Goal: Task Accomplishment & Management: Manage account settings

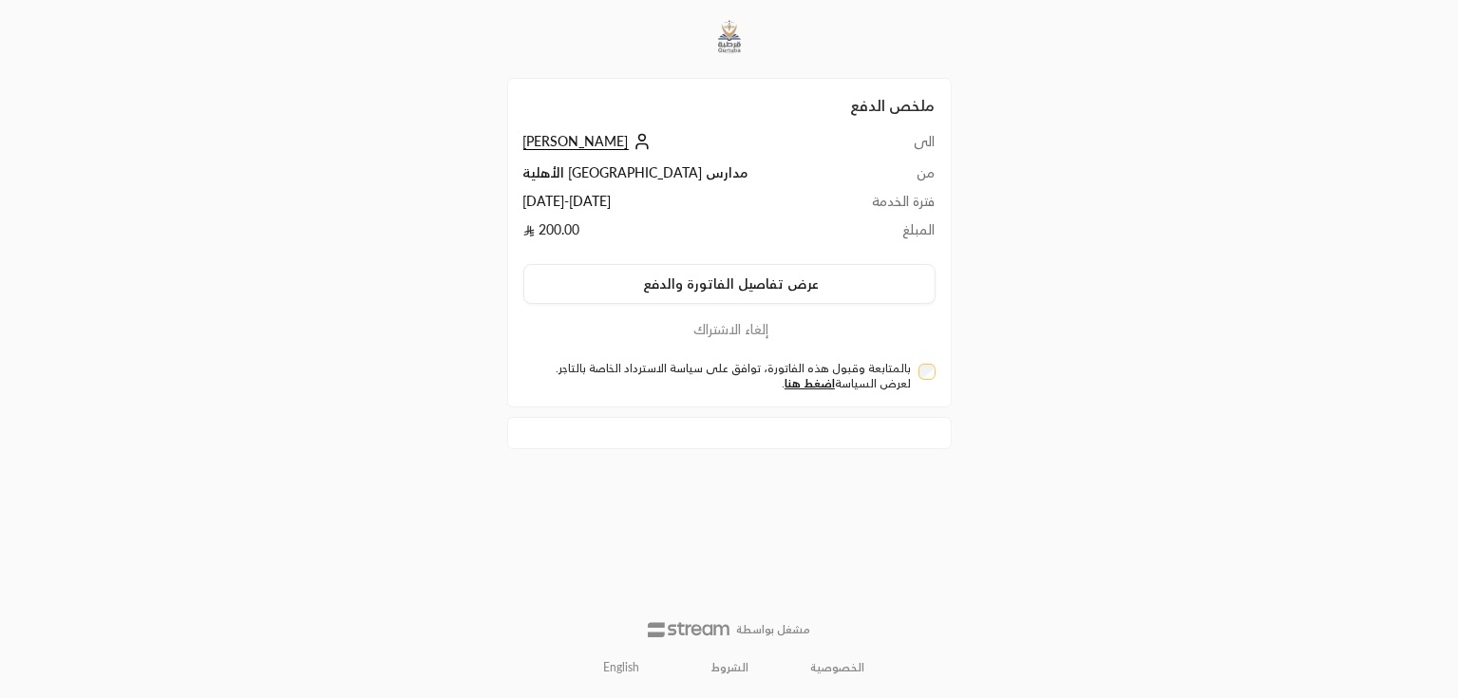
click at [554, 139] on span "[PERSON_NAME]" at bounding box center [575, 141] width 105 height 17
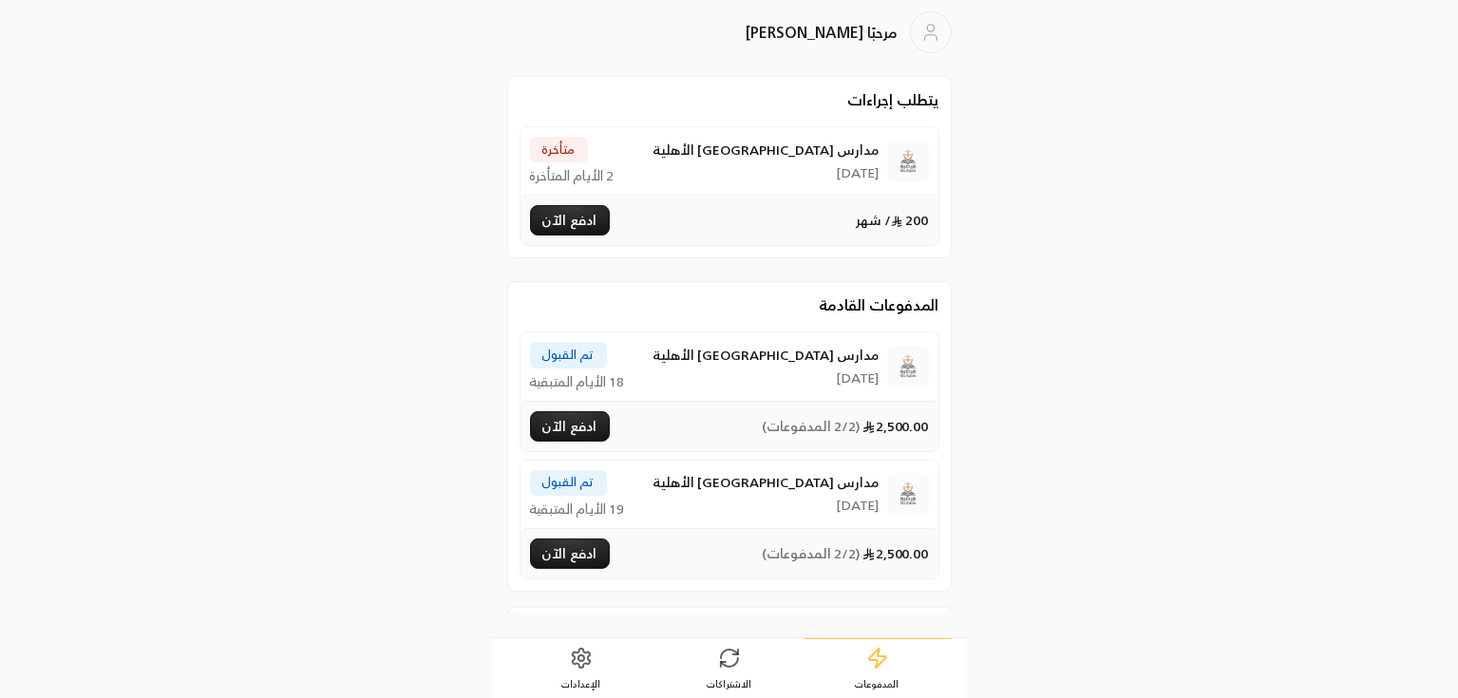
click at [726, 650] on icon at bounding box center [729, 654] width 17 height 9
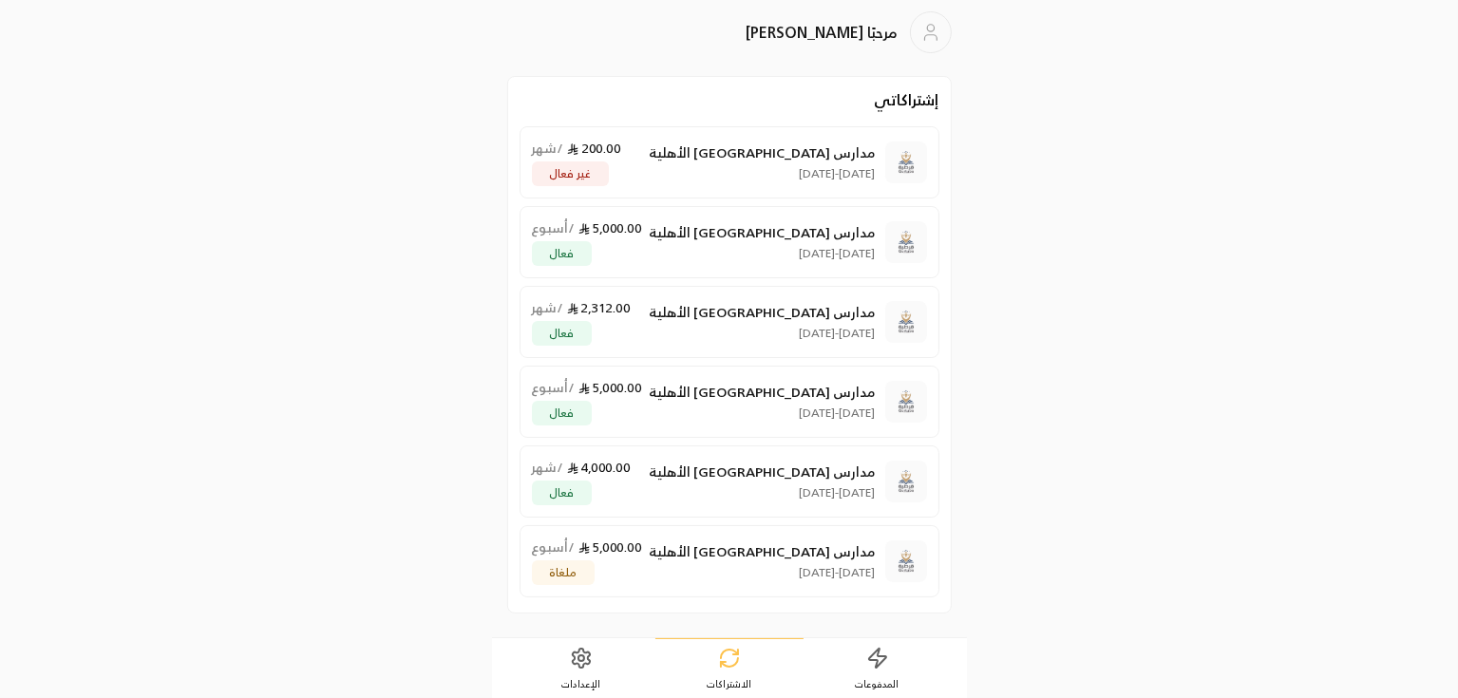
click at [842, 677] on link "المدفوعات" at bounding box center [877, 668] width 148 height 59
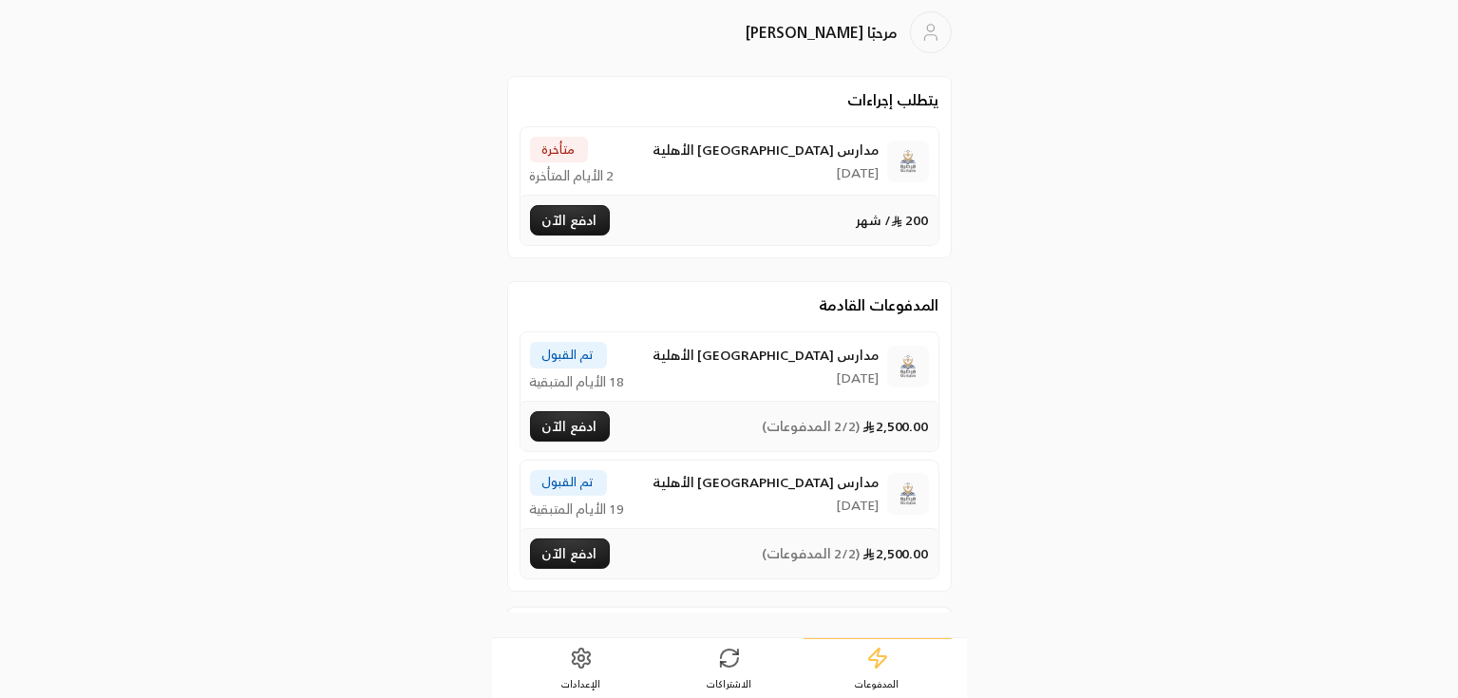
click at [730, 677] on span "الاشتراكات" at bounding box center [729, 683] width 45 height 13
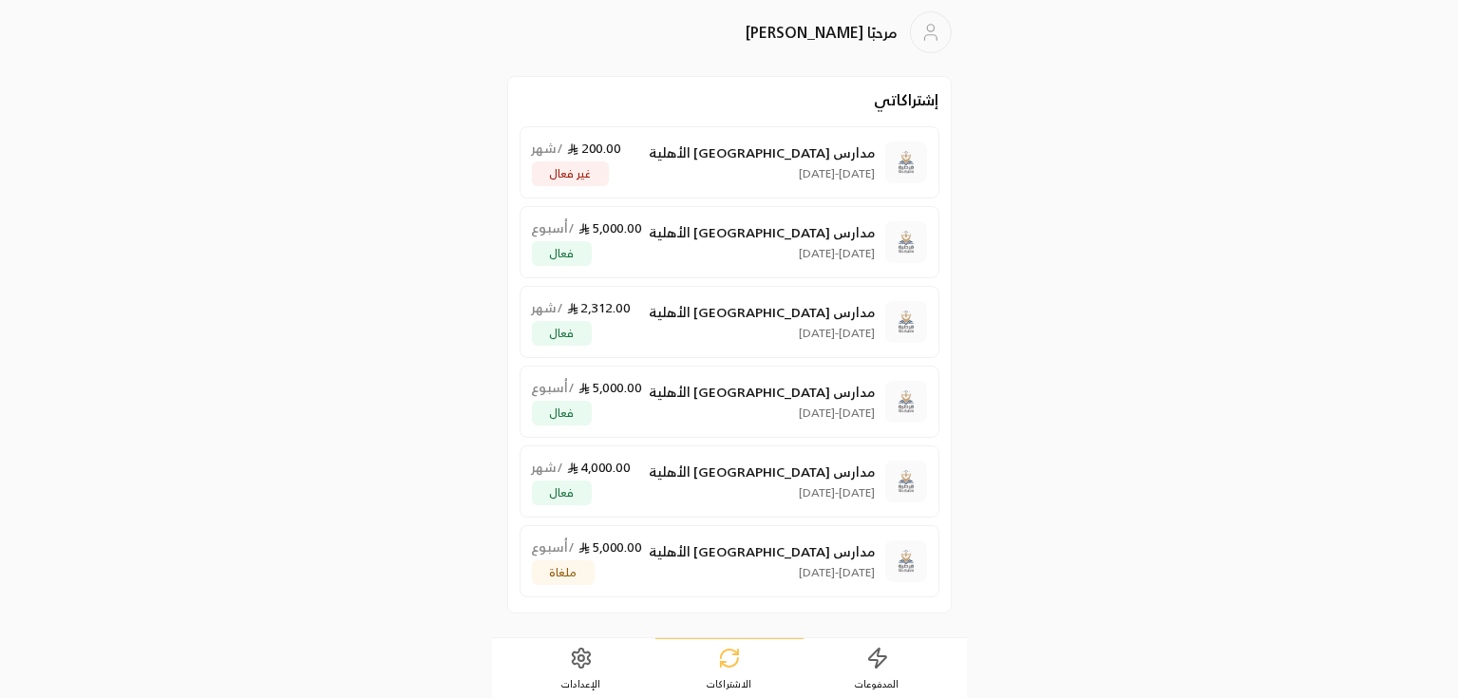
click at [860, 662] on link "المدفوعات" at bounding box center [877, 668] width 148 height 59
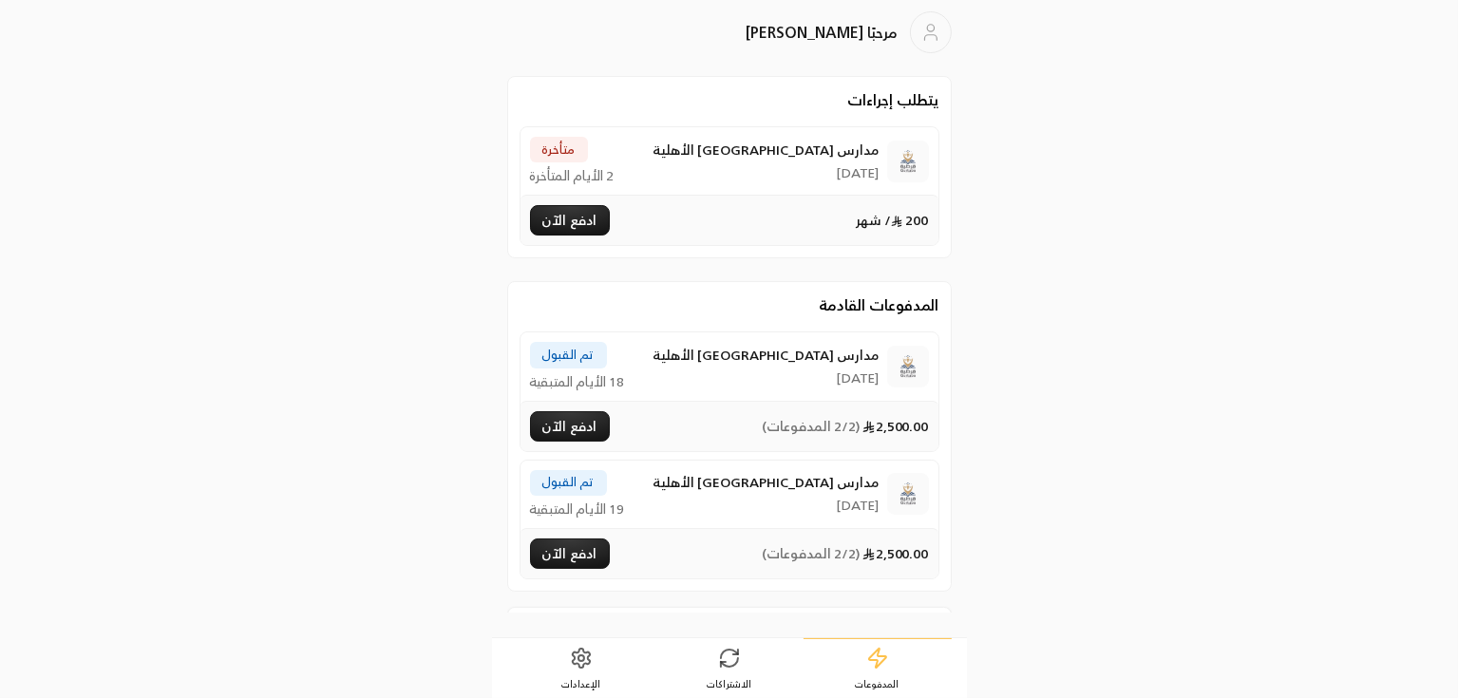
click at [598, 216] on button "ادفع الآن" at bounding box center [570, 220] width 80 height 30
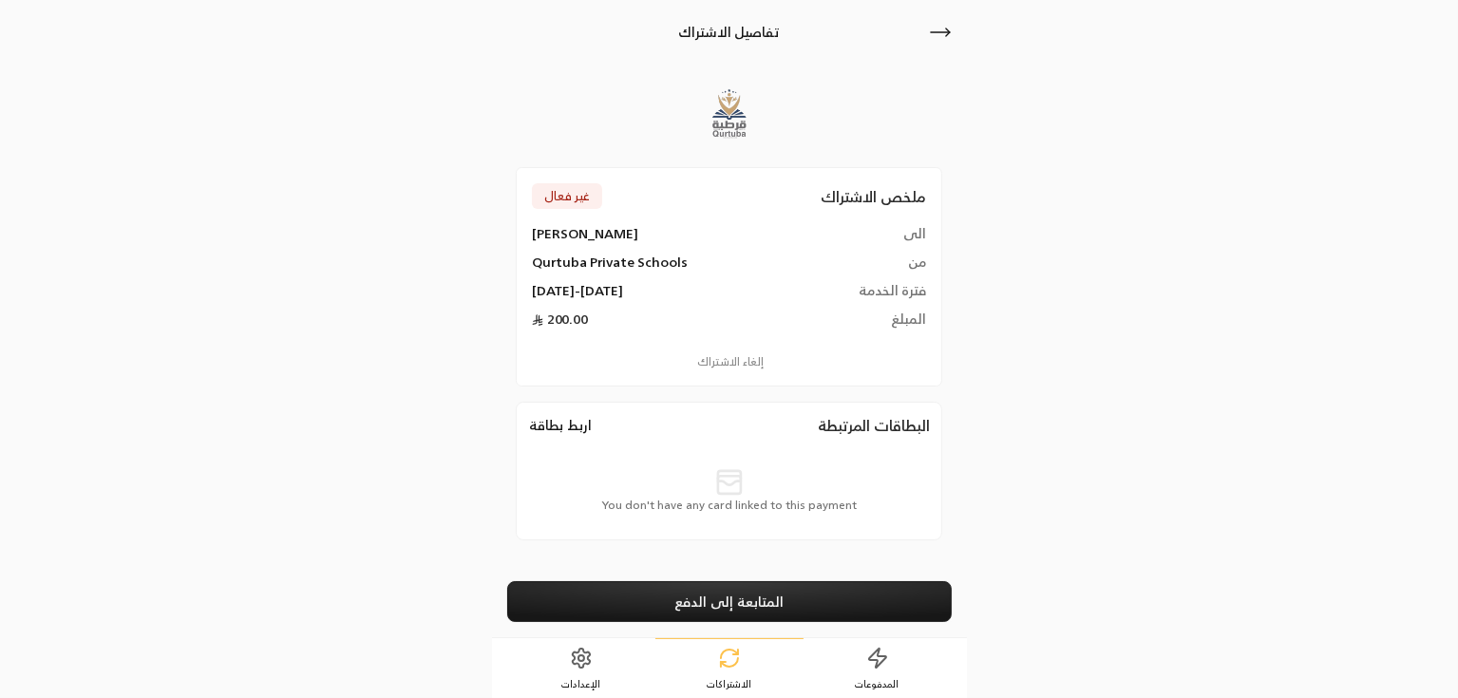
click at [819, 504] on span "You don't have any card linked to this payment" at bounding box center [728, 505] width 255 height 15
click at [562, 424] on button "اربط بطاقة" at bounding box center [560, 425] width 65 height 21
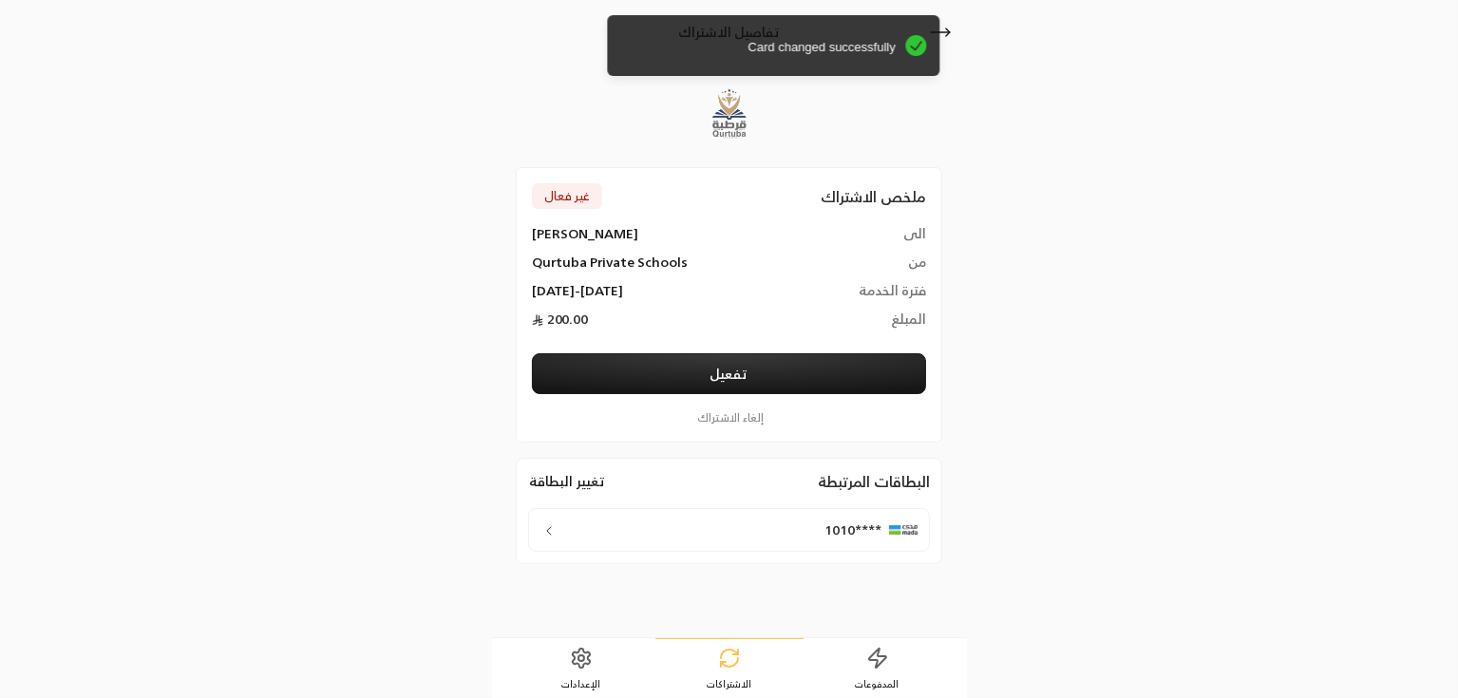
drag, startPoint x: 704, startPoint y: 47, endPoint x: 747, endPoint y: 56, distance: 44.7
click at [747, 56] on div "Card changed successfully" at bounding box center [773, 45] width 332 height 61
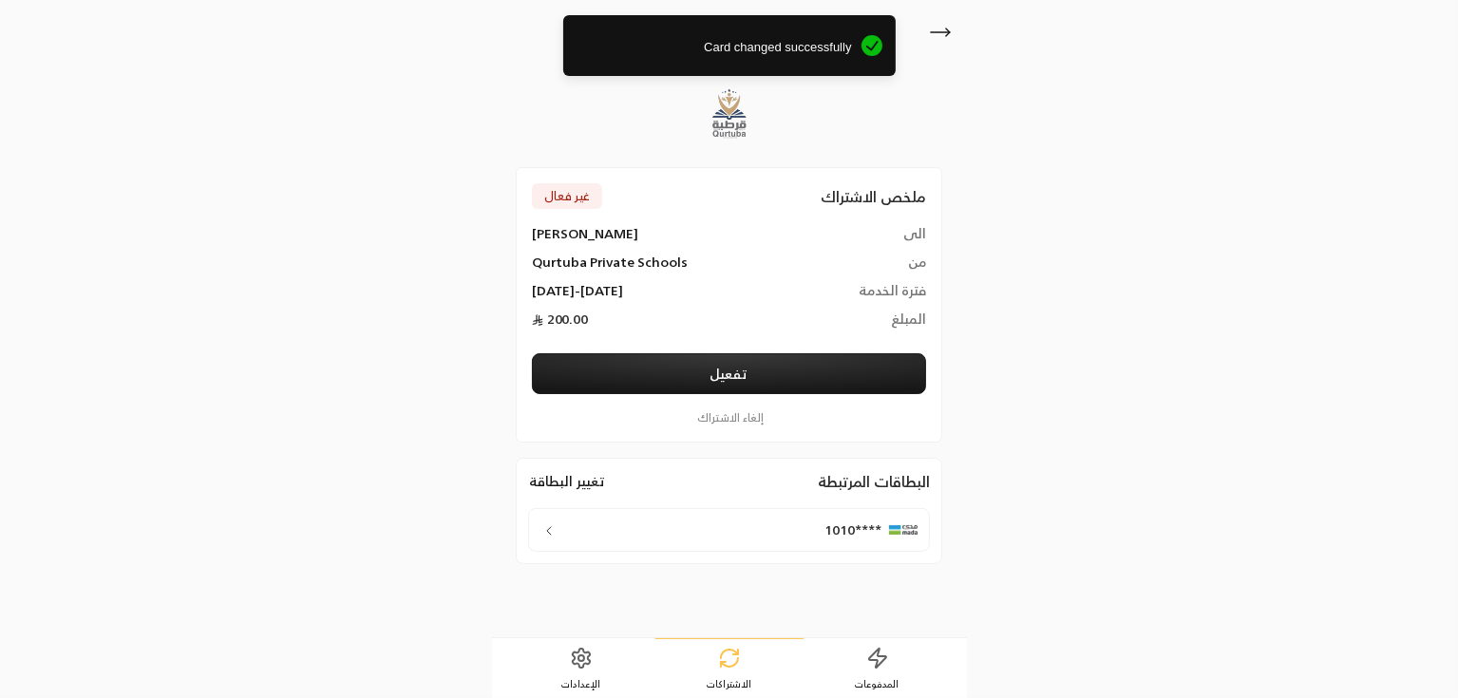
click at [718, 43] on span "Card changed successfully" at bounding box center [713, 47] width 275 height 19
click at [973, 556] on div "تفاصيل الاشتراك ملخص الاشتراك غير فعال الى Rashad ali من Qurtuba Private School…" at bounding box center [729, 349] width 729 height 698
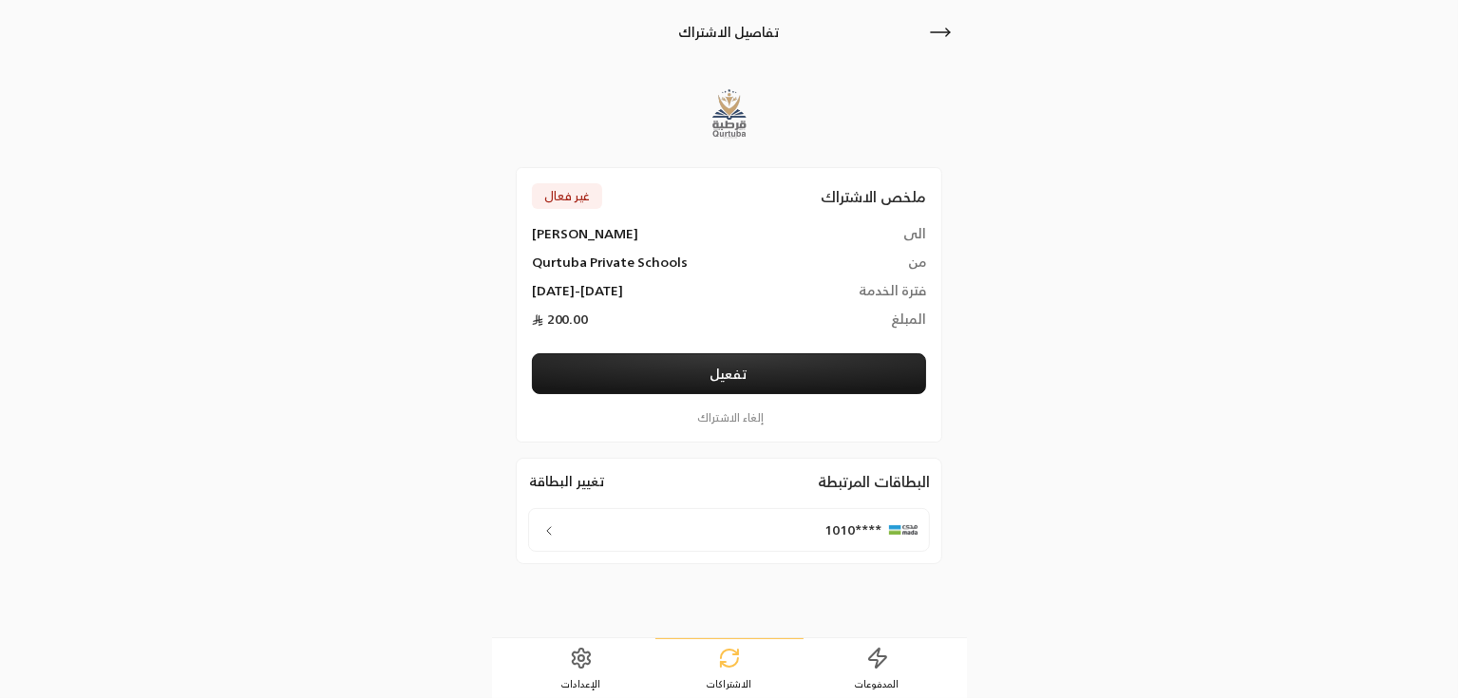
click at [950, 39] on icon at bounding box center [940, 32] width 23 height 23
click at [947, 22] on icon at bounding box center [940, 32] width 23 height 23
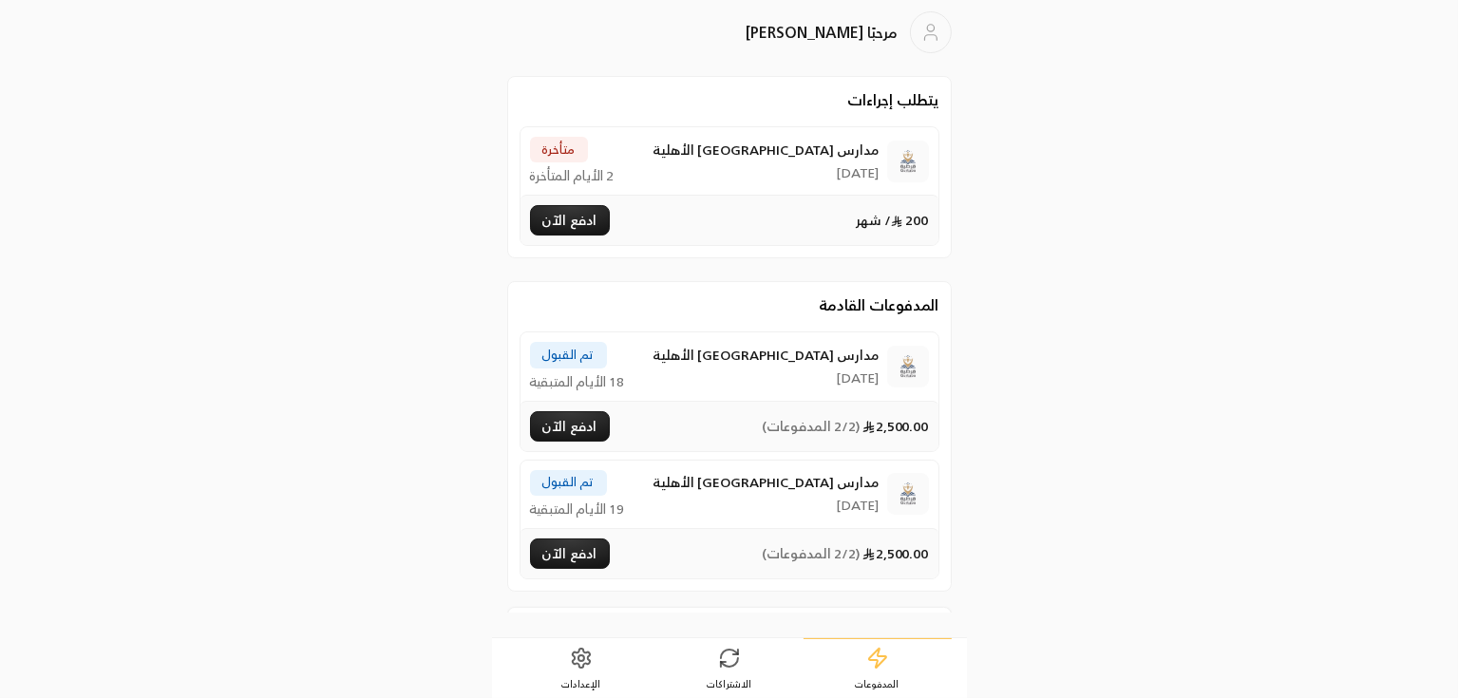
click at [571, 678] on span "الإعدادات" at bounding box center [580, 683] width 39 height 13
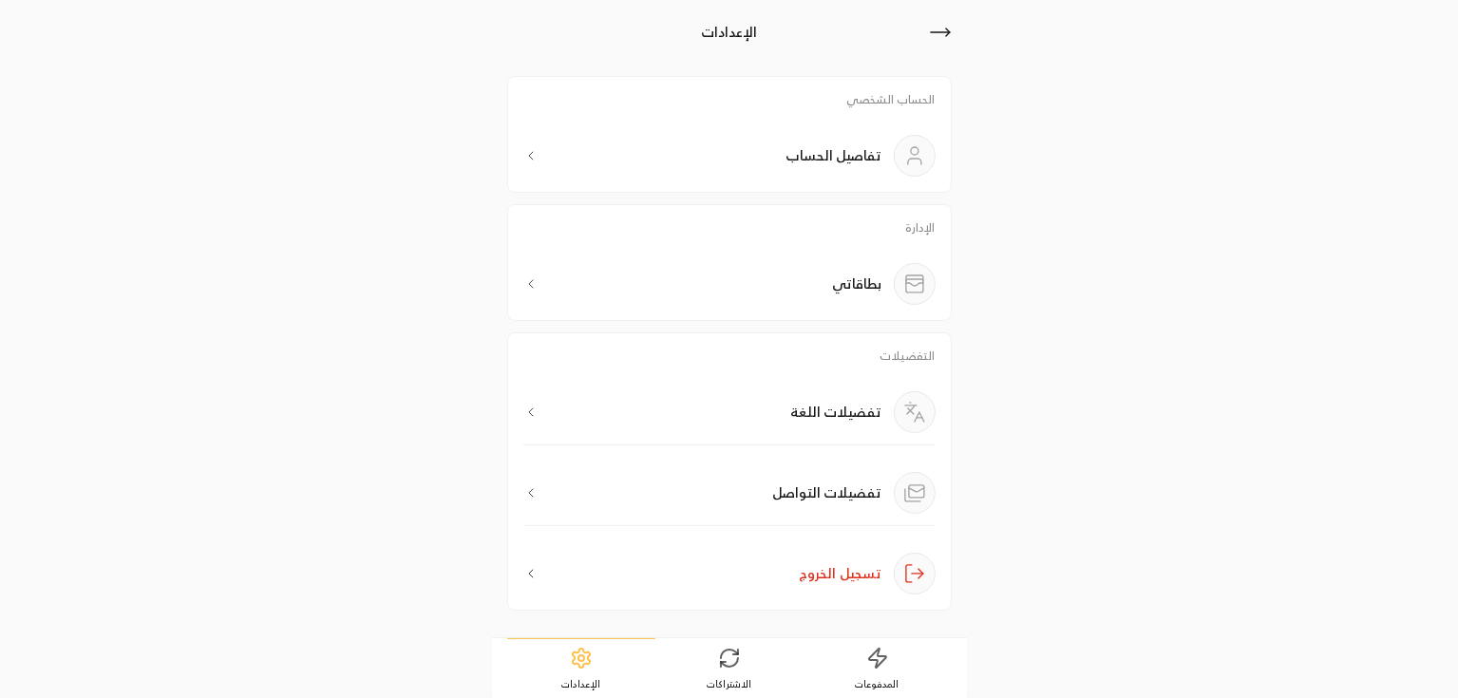
click at [821, 292] on div "بطاقاتي" at bounding box center [729, 284] width 412 height 42
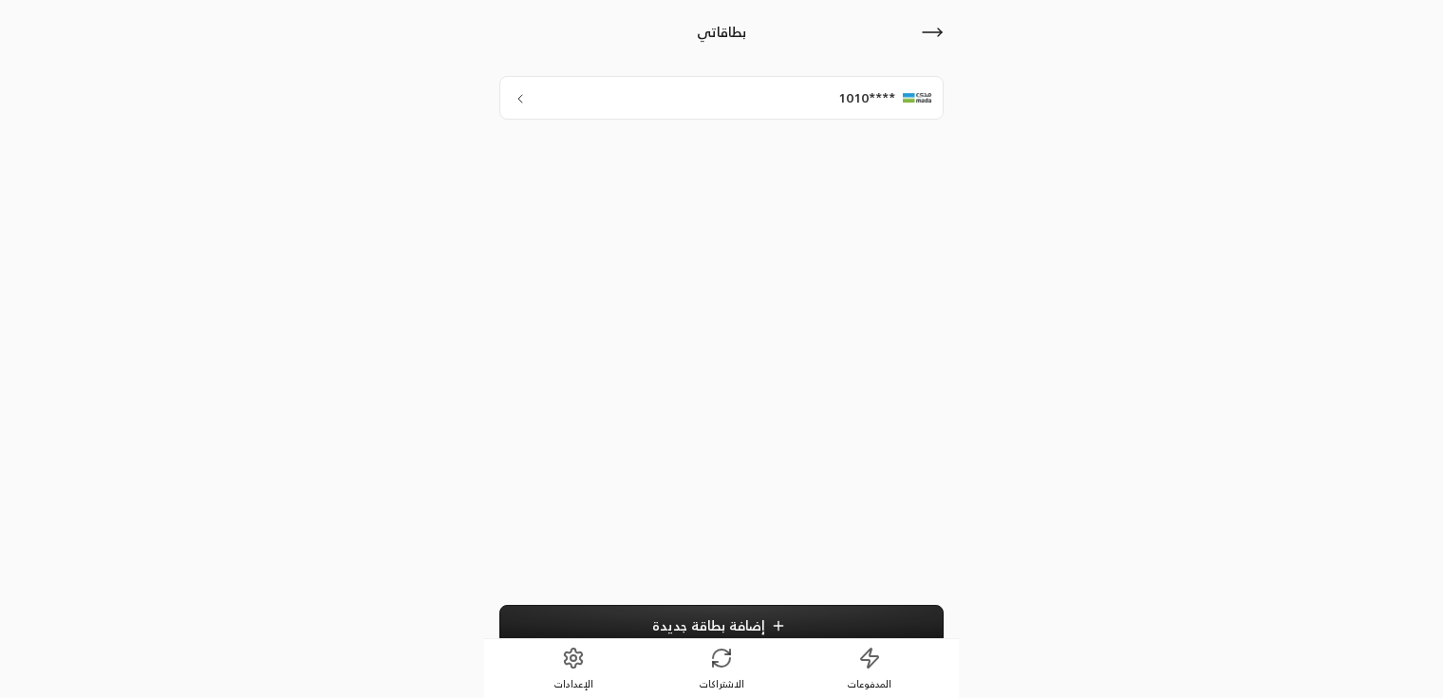
click at [682, 625] on span "إضافة بطاقة جديدة" at bounding box center [708, 625] width 113 height 16
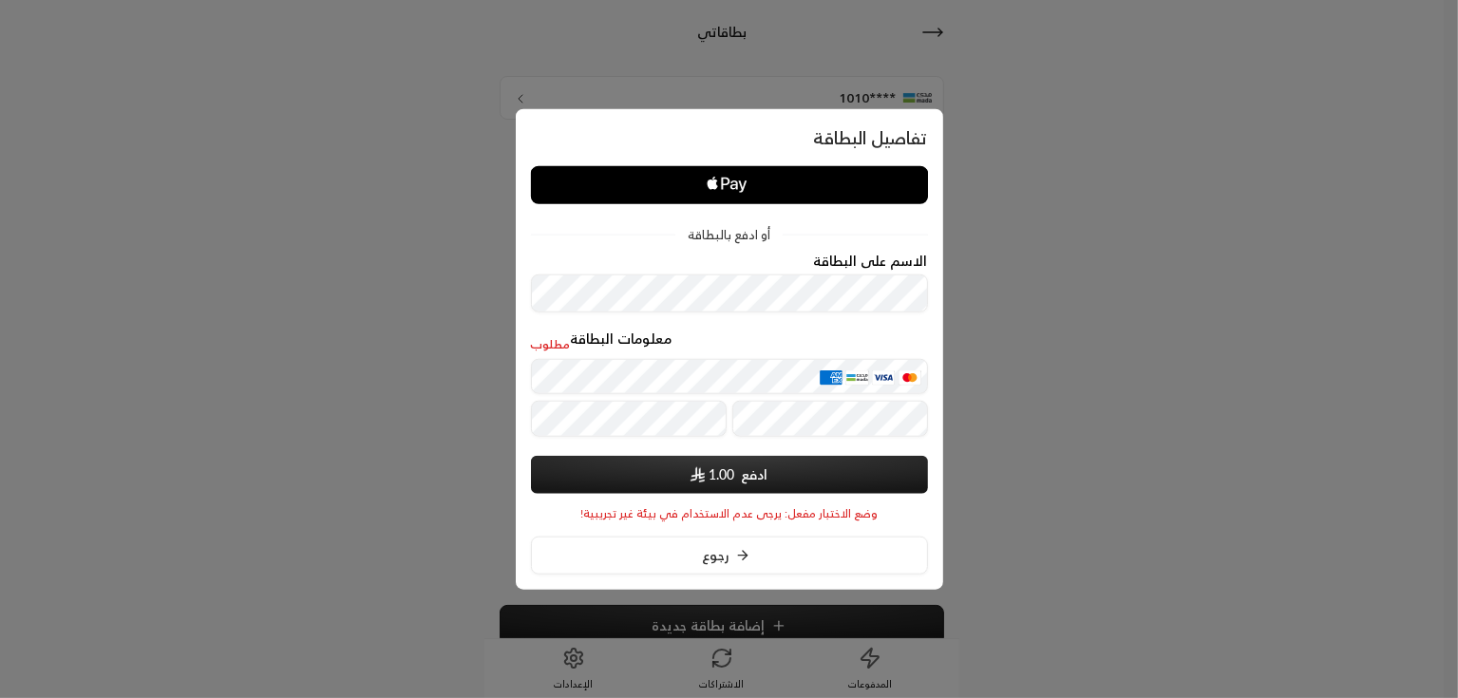
click at [698, 349] on div "معلومات البطاقة مطلوب" at bounding box center [729, 341] width 397 height 22
click at [547, 349] on span "مطلوب" at bounding box center [551, 344] width 40 height 15
click at [596, 339] on legend "معلومات البطاقة" at bounding box center [749, 337] width 357 height 15
drag, startPoint x: 682, startPoint y: 335, endPoint x: 568, endPoint y: 337, distance: 114.0
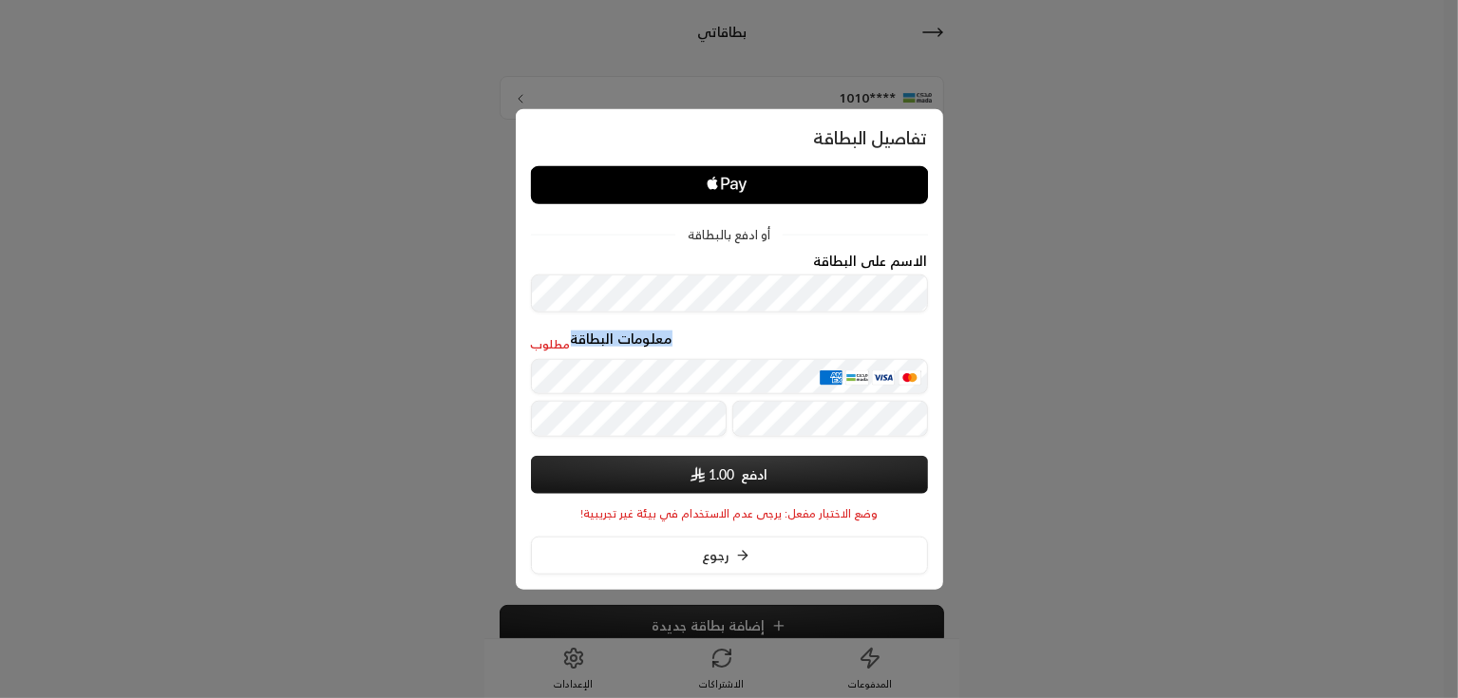
click at [571, 337] on legend "معلومات البطاقة" at bounding box center [749, 337] width 357 height 15
drag, startPoint x: 669, startPoint y: 339, endPoint x: 575, endPoint y: 335, distance: 94.1
click at [575, 335] on legend "معلومات البطاقة" at bounding box center [749, 337] width 357 height 15
click at [717, 354] on div "معلومات البطاقة مطلوب" at bounding box center [729, 386] width 397 height 112
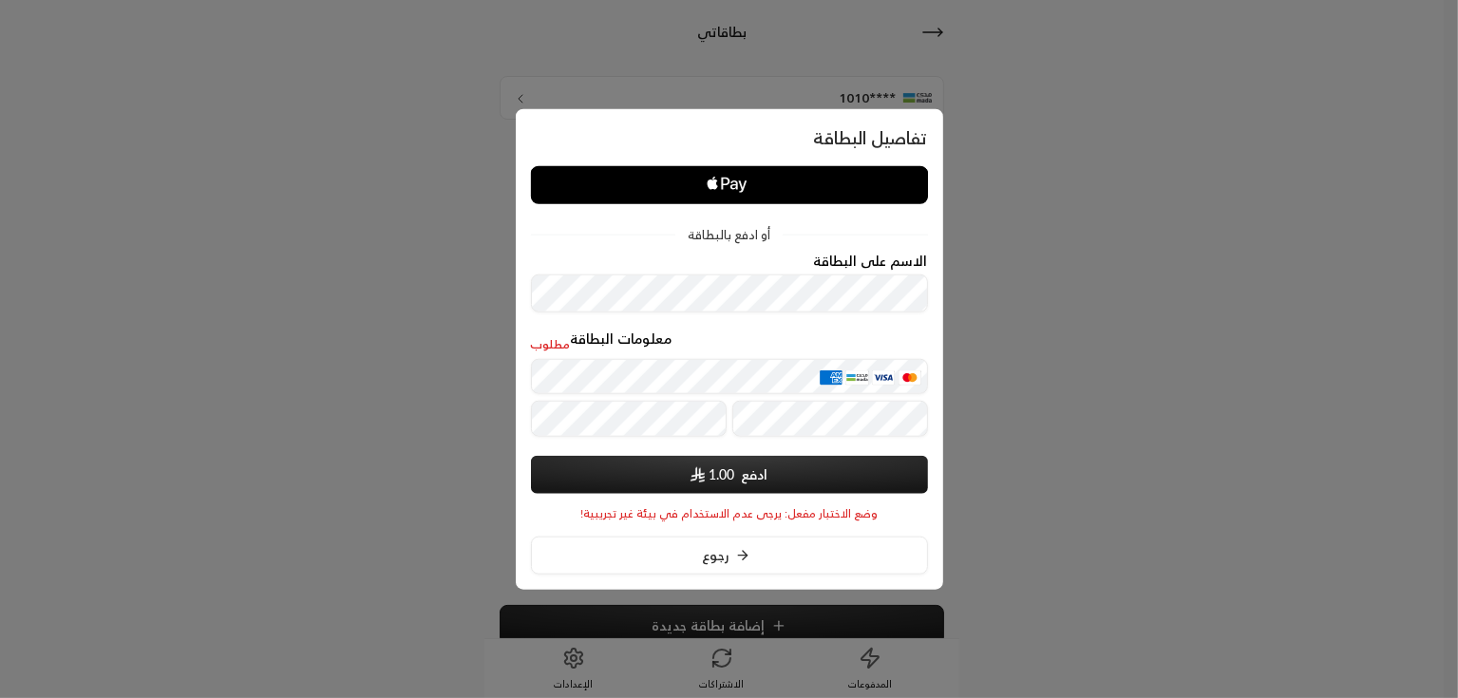
click at [660, 344] on legend "معلومات البطاقة" at bounding box center [749, 337] width 357 height 15
click at [752, 332] on legend "معلومات البطاقة" at bounding box center [749, 337] width 357 height 15
click at [1009, 287] on div at bounding box center [729, 349] width 1458 height 698
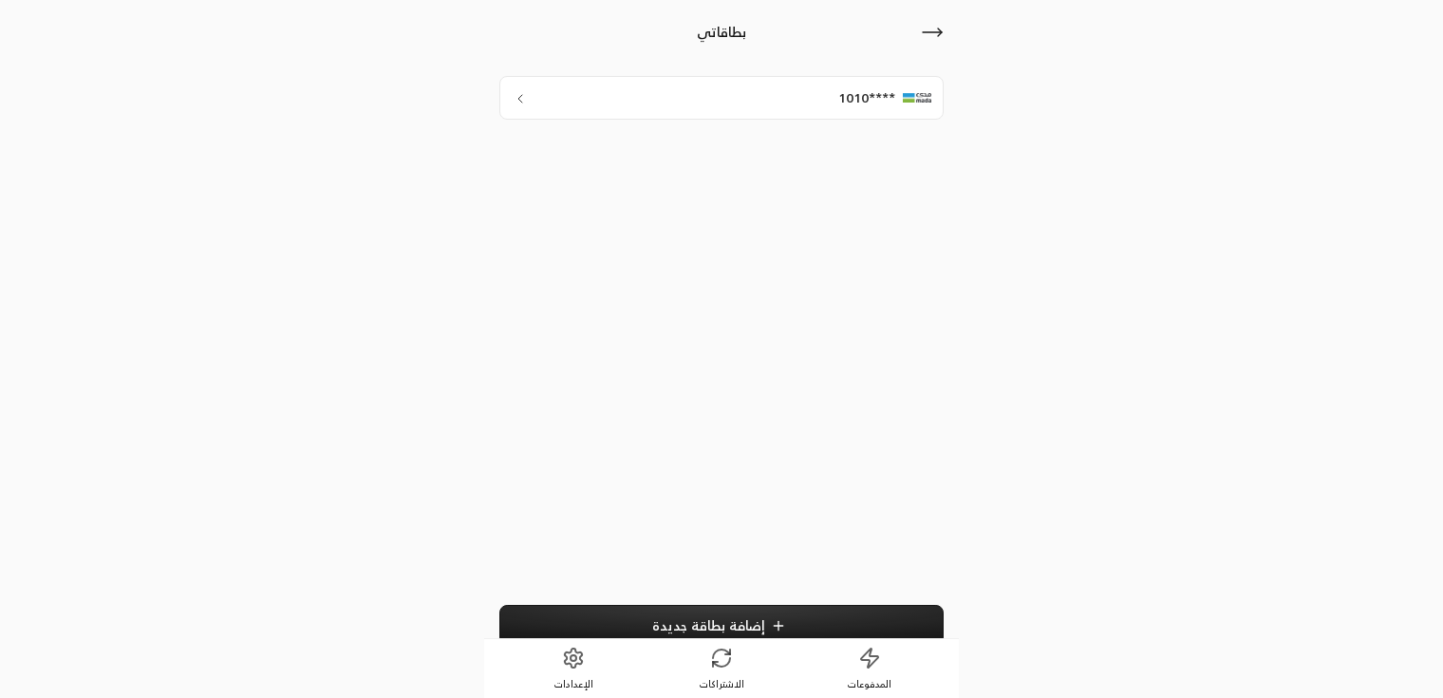
scroll to position [23, 0]
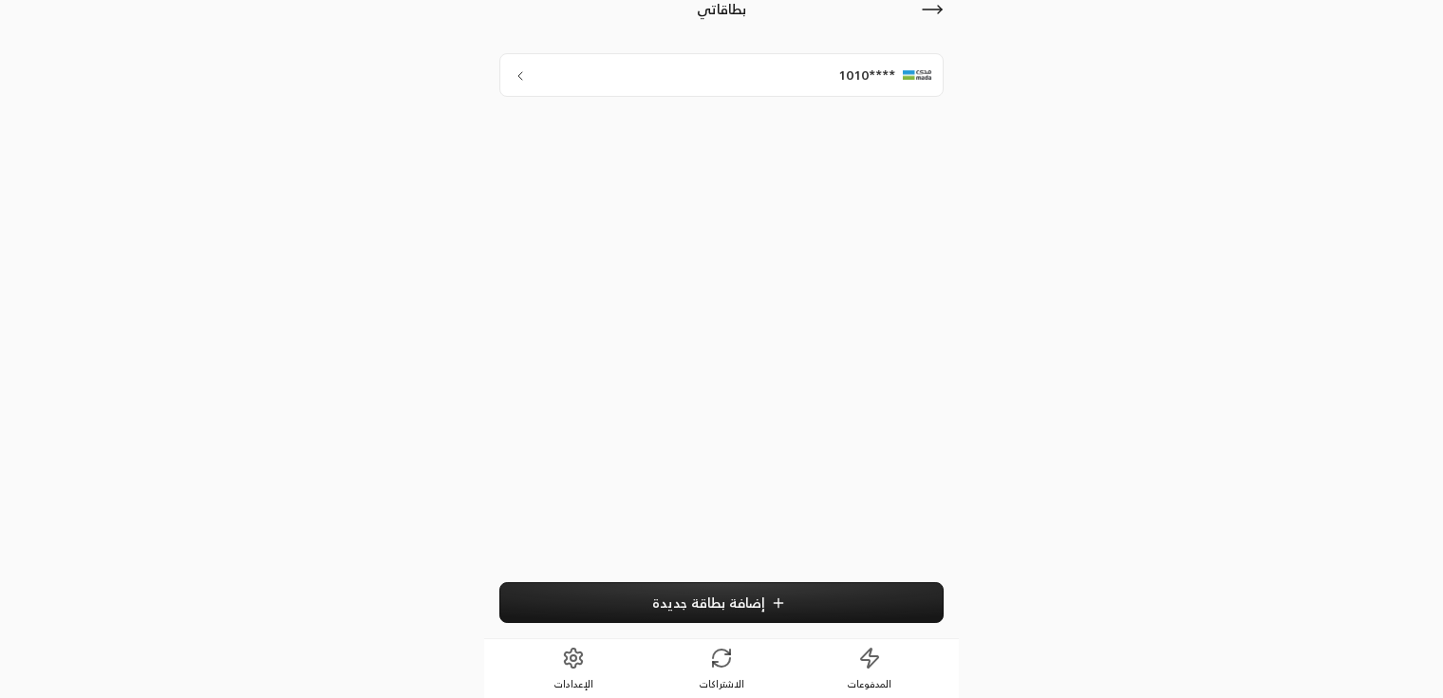
click at [684, 603] on span "إضافة بطاقة جديدة" at bounding box center [708, 602] width 113 height 16
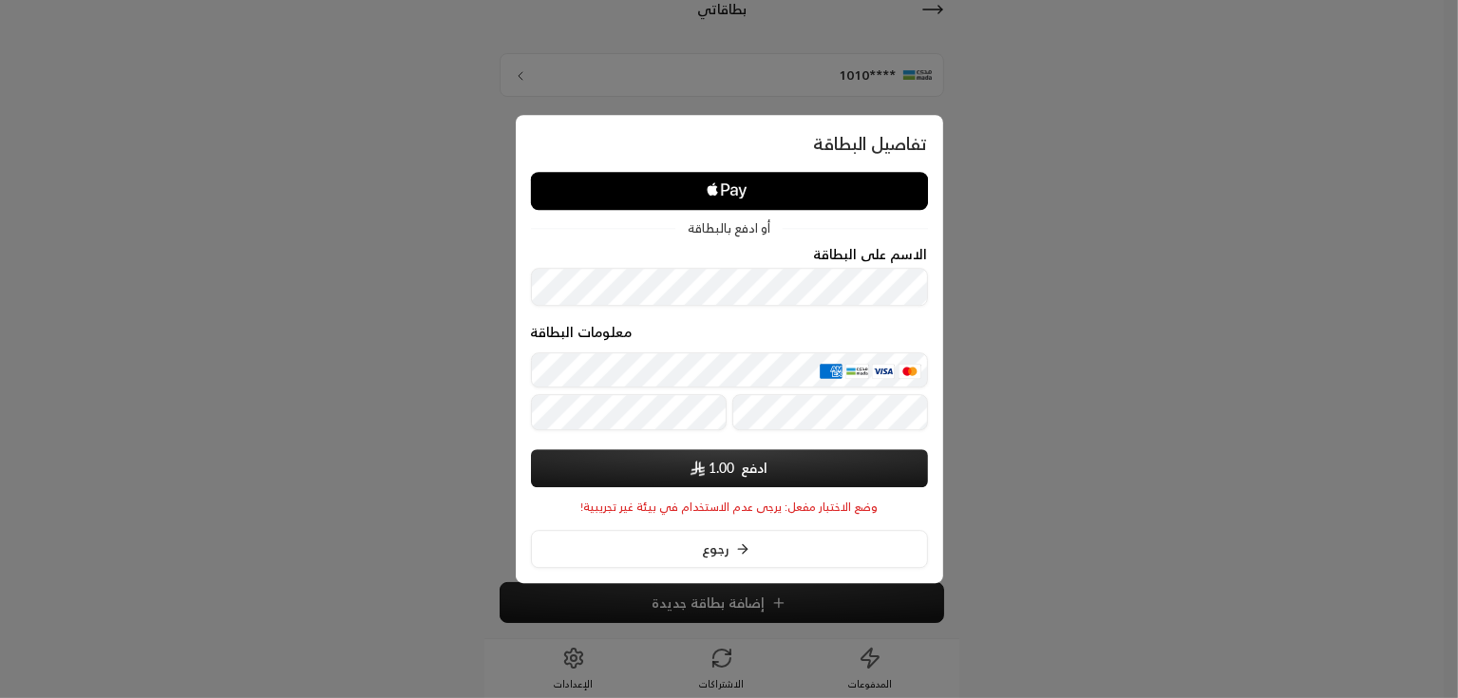
click at [591, 338] on legend "معلومات البطاقة" at bounding box center [729, 332] width 397 height 15
click at [671, 330] on legend "معلومات البطاقة" at bounding box center [729, 332] width 397 height 15
click at [585, 389] on div "معلومات البطاقة" at bounding box center [729, 391] width 397 height 78
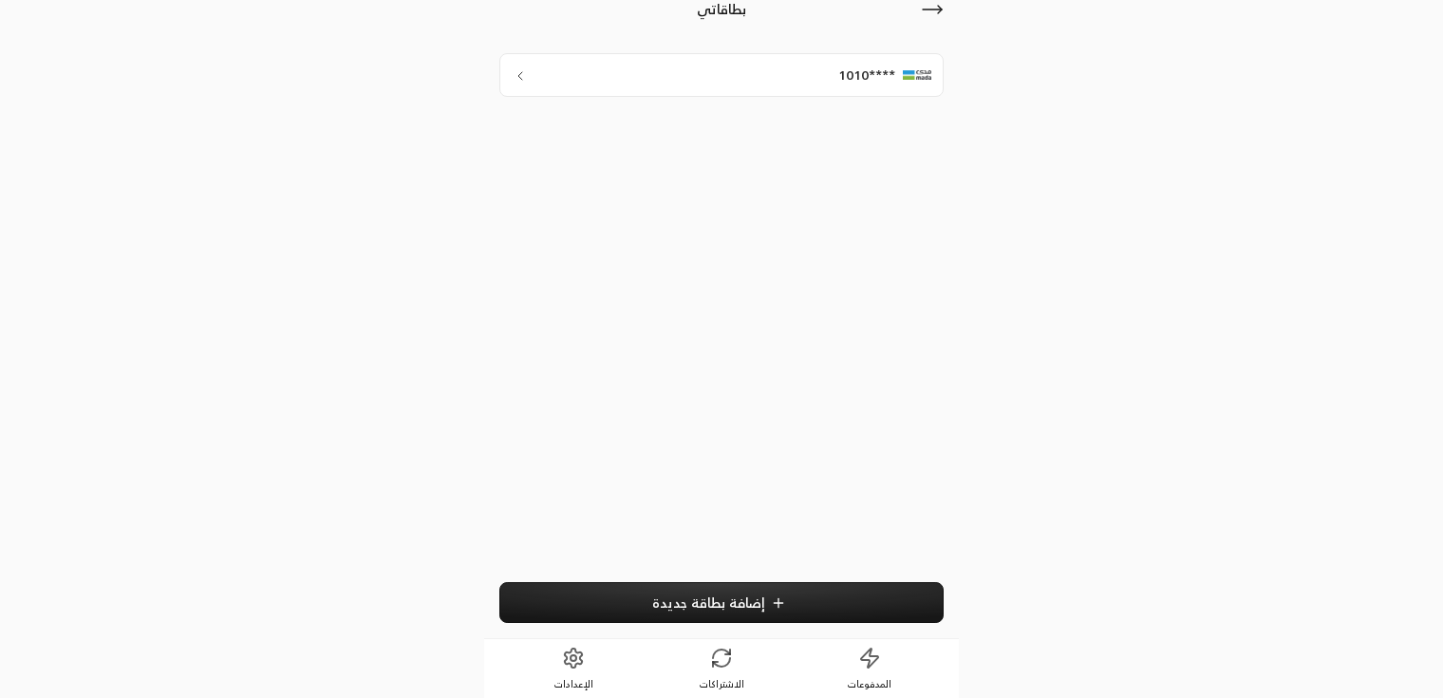
click at [729, 605] on span "إضافة بطاقة جديدة" at bounding box center [708, 602] width 113 height 16
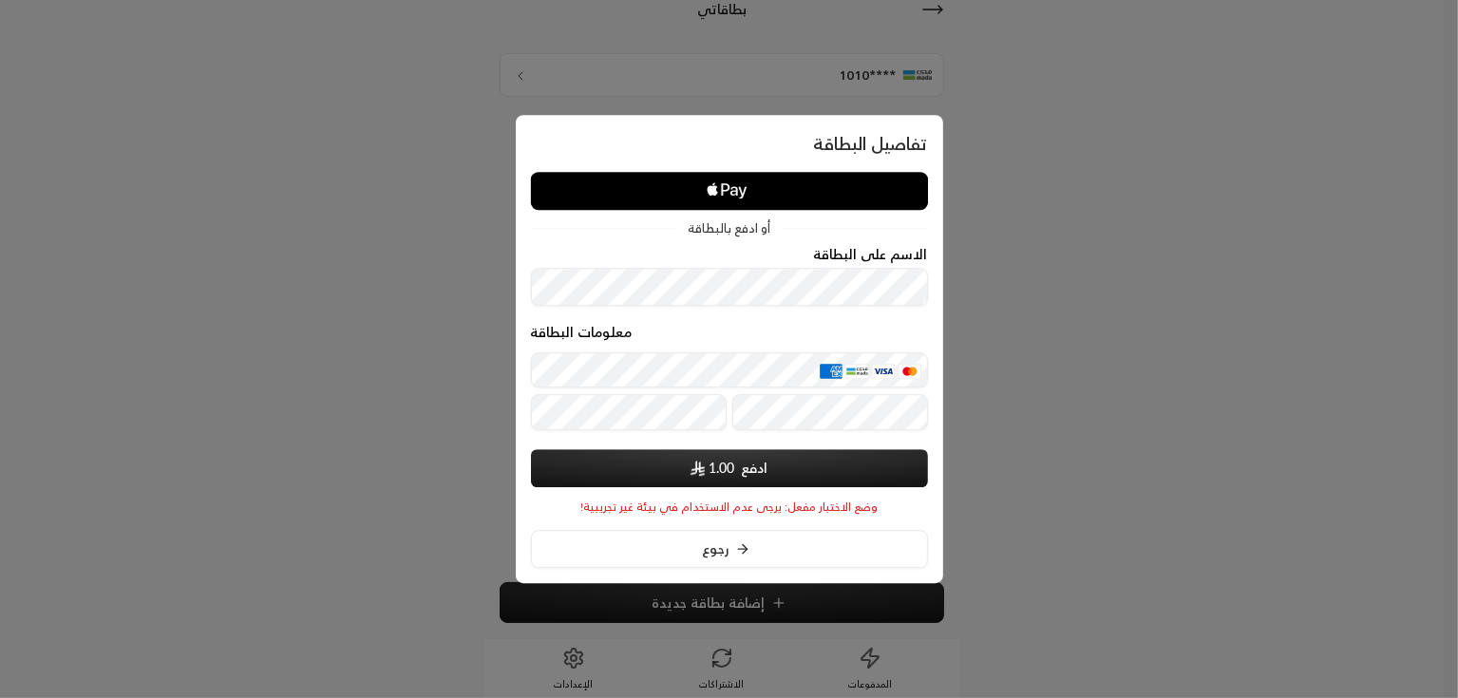
click at [1166, 291] on div at bounding box center [729, 349] width 1458 height 698
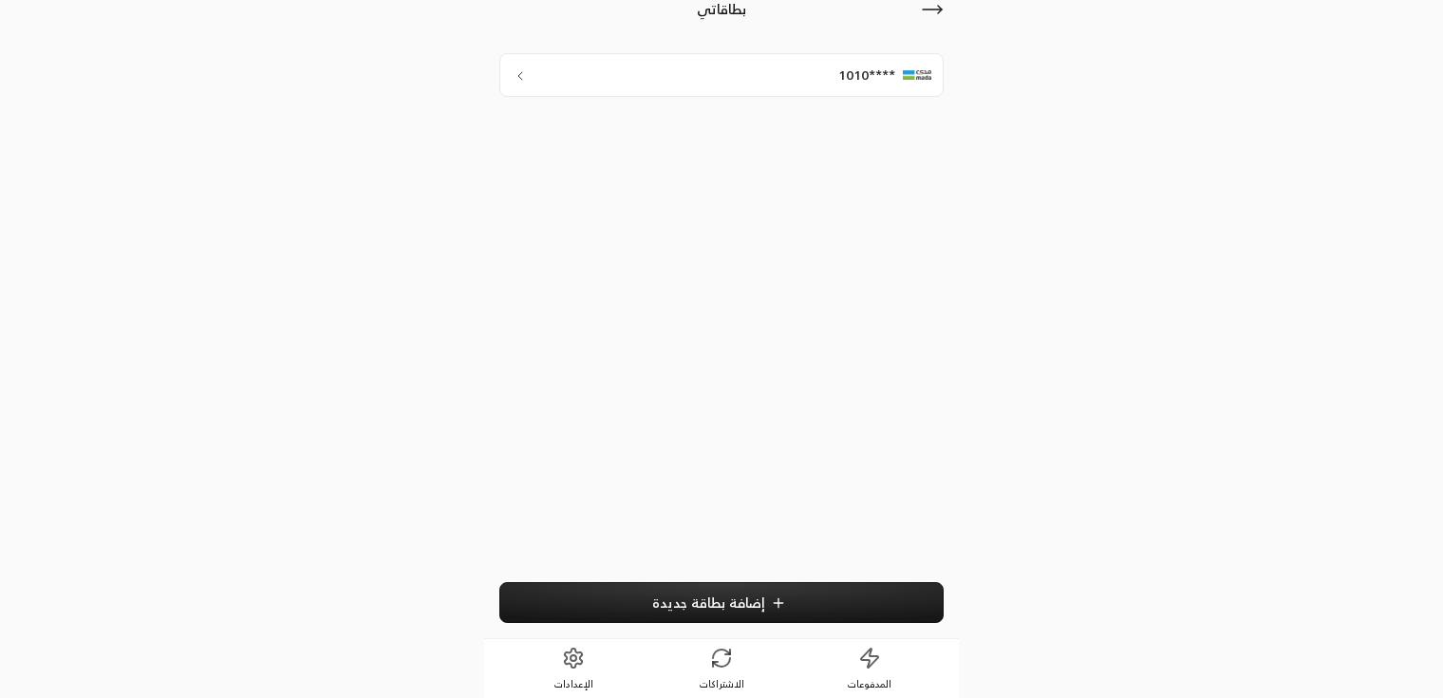
click at [749, 591] on button "إضافة بطاقة جديدة" at bounding box center [722, 602] width 444 height 41
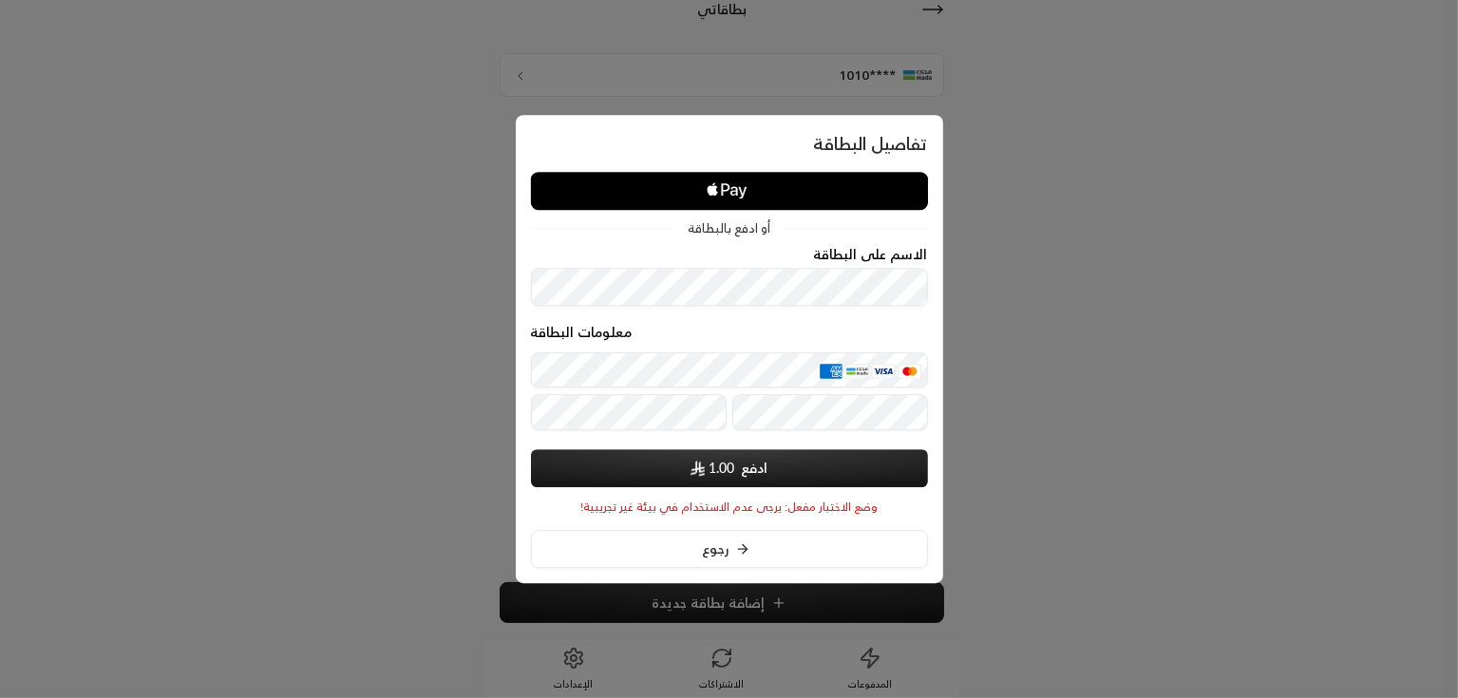
click at [1273, 338] on div at bounding box center [729, 349] width 1458 height 698
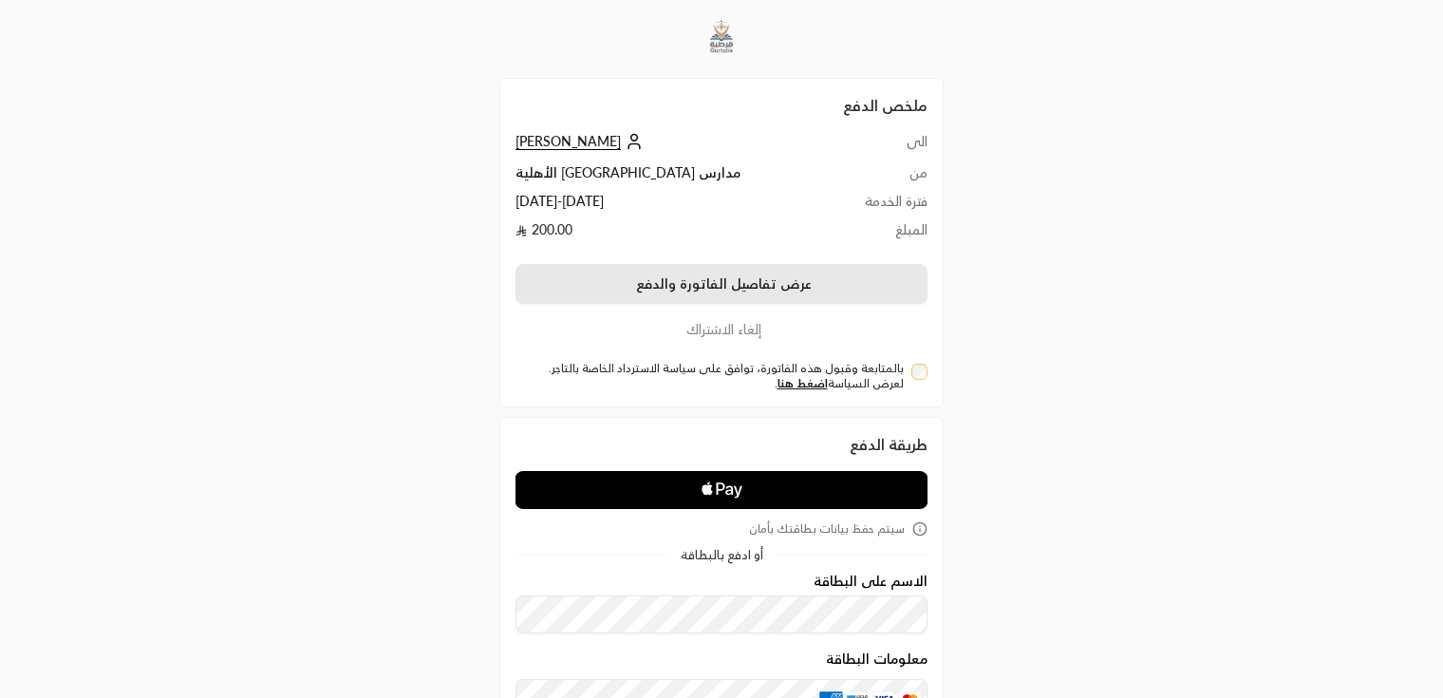
click at [671, 290] on button "عرض تفاصيل الفاتورة والدفع" at bounding box center [722, 284] width 412 height 40
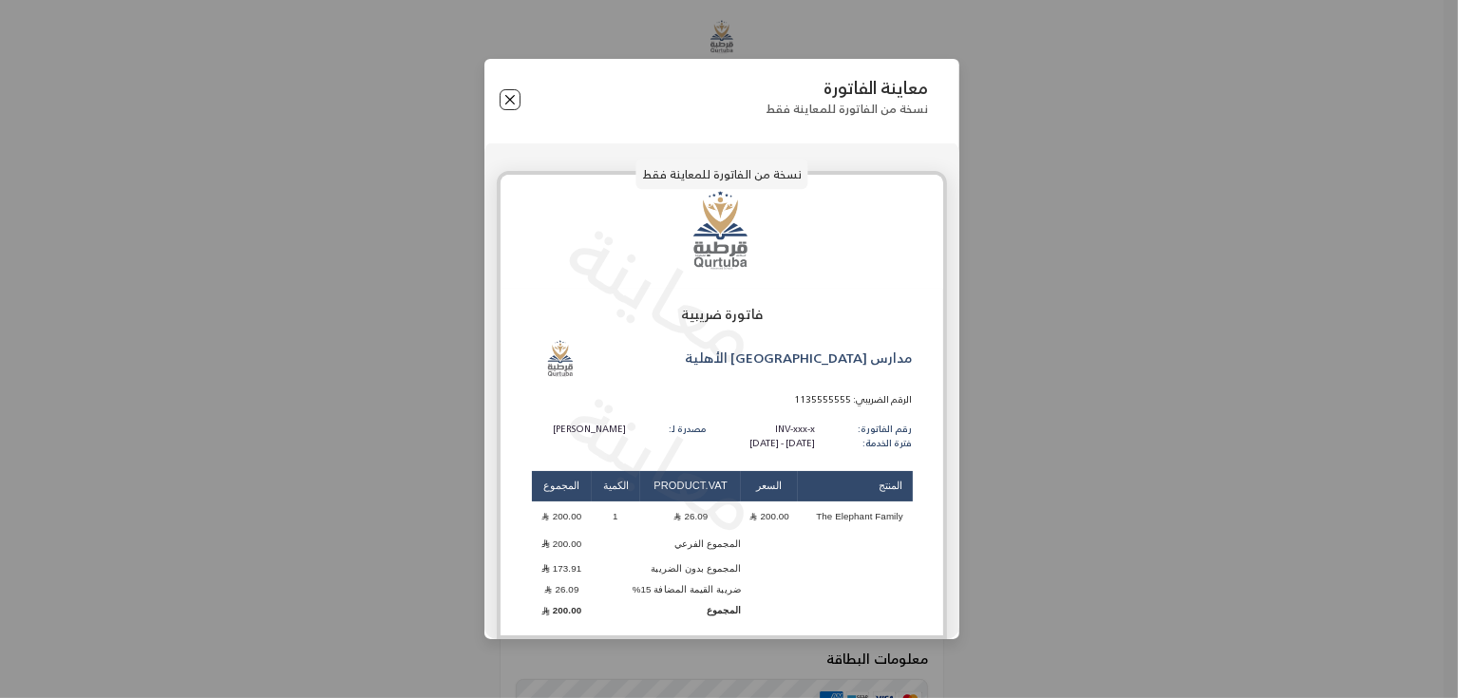
click at [511, 104] on button "Close" at bounding box center [510, 99] width 21 height 21
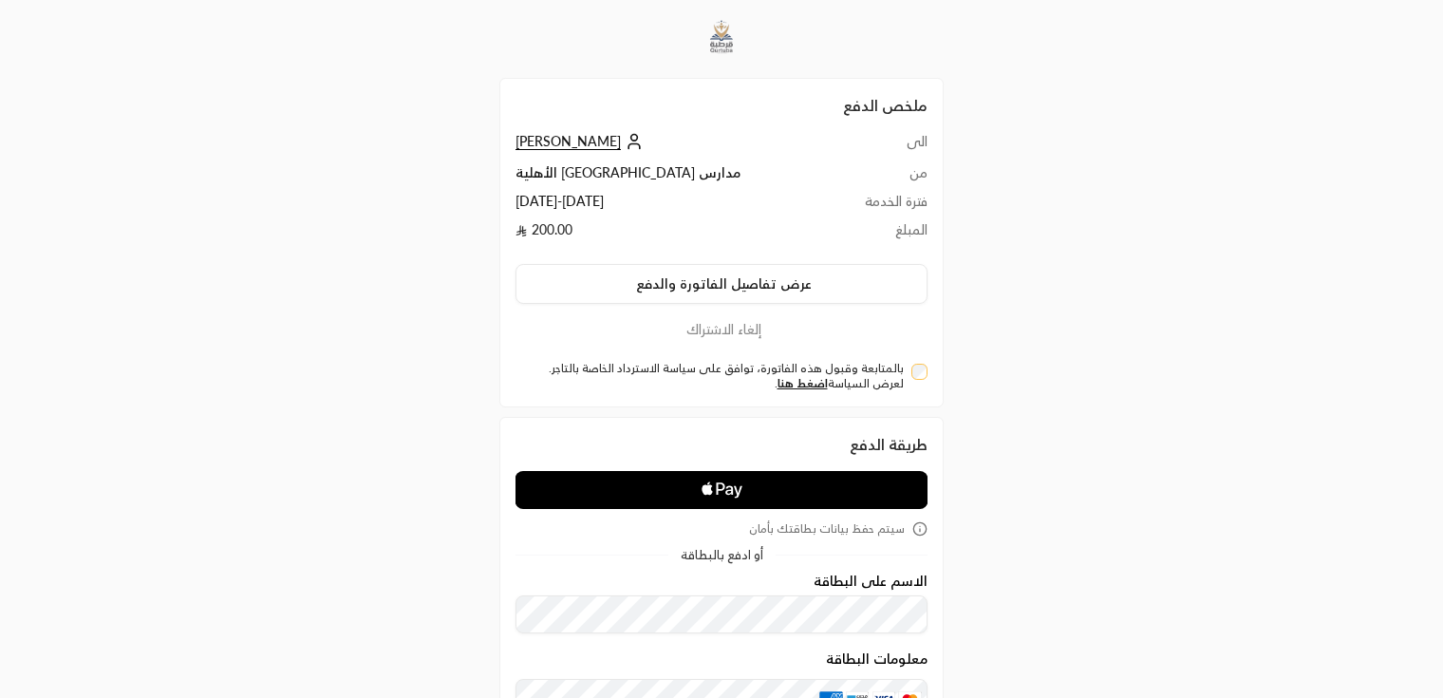
click at [552, 125] on div "ملخص الدفع الى Rashad ali من مدارس قرطبة الأهلية فترة الخدمة 09/09/2025 - 08/10…" at bounding box center [722, 242] width 412 height 297
click at [555, 138] on span "[PERSON_NAME]" at bounding box center [568, 141] width 105 height 17
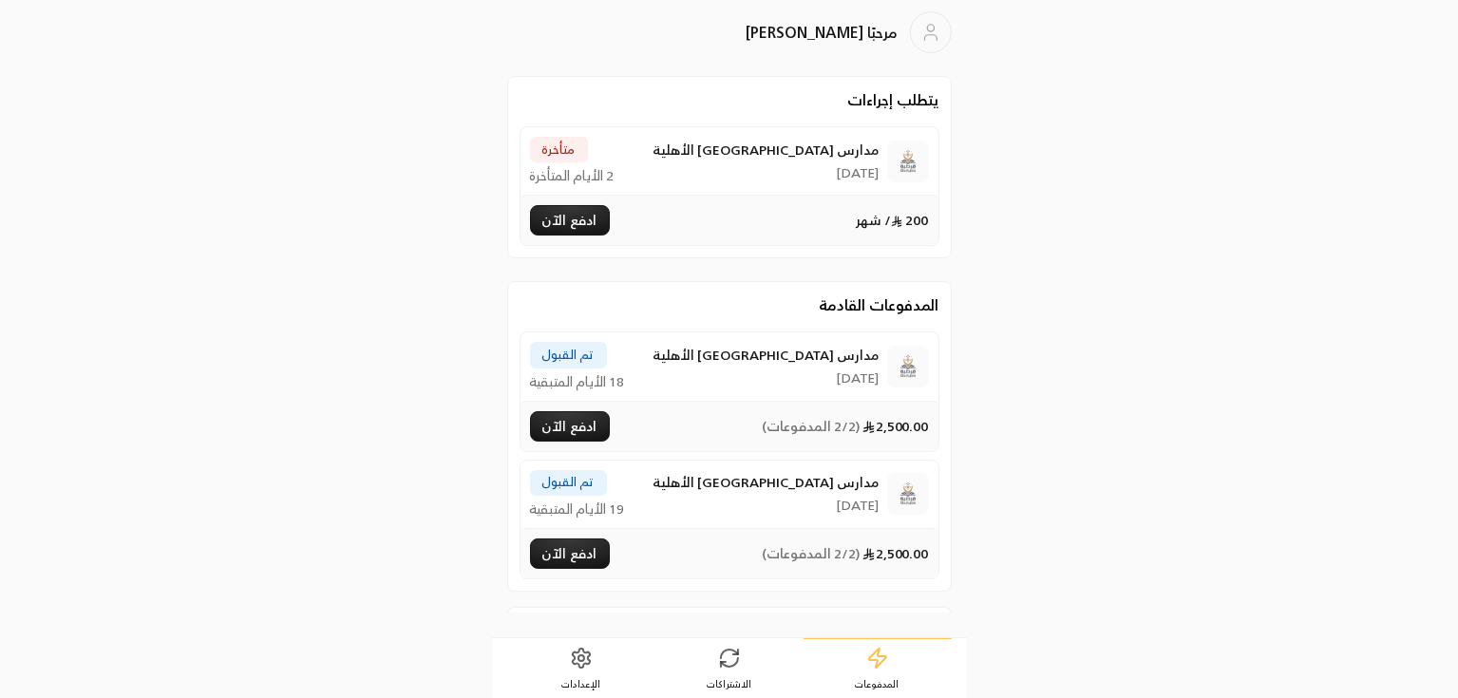
scroll to position [45, 0]
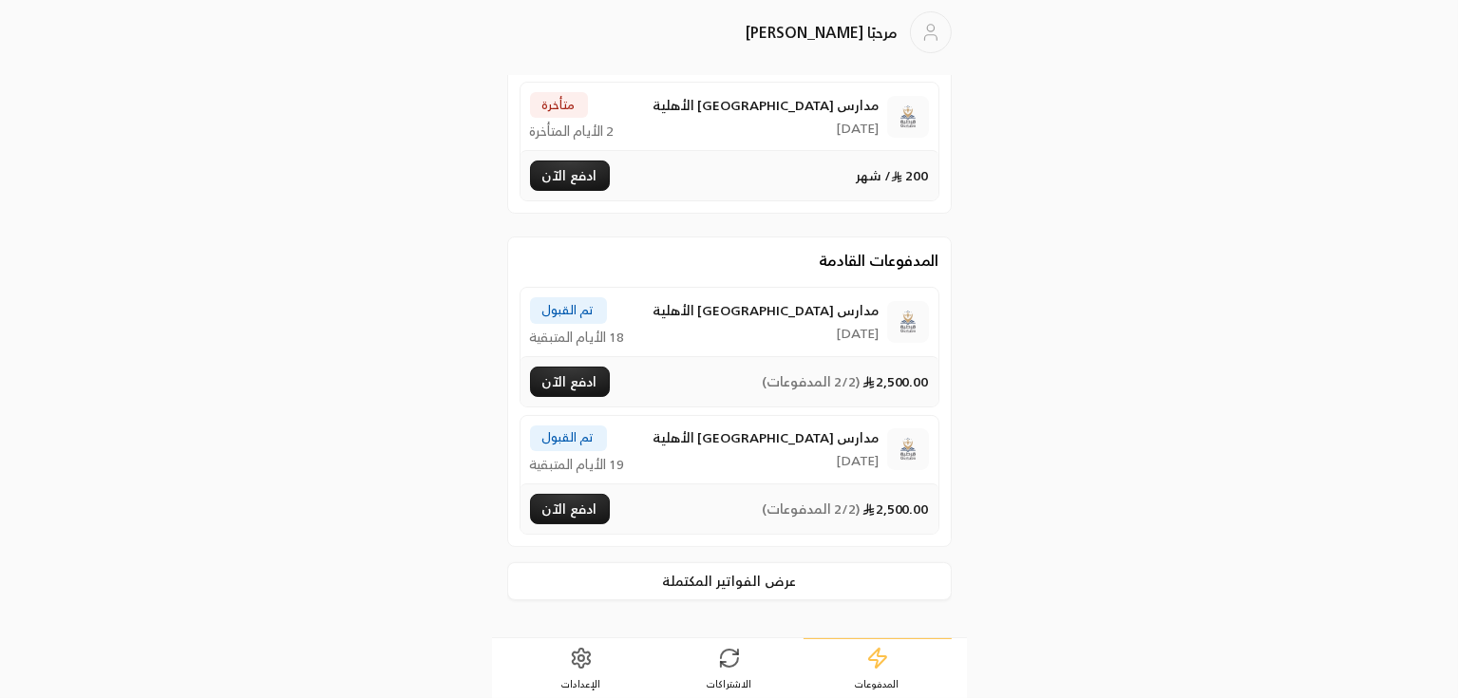
click at [733, 653] on icon at bounding box center [735, 652] width 5 height 5
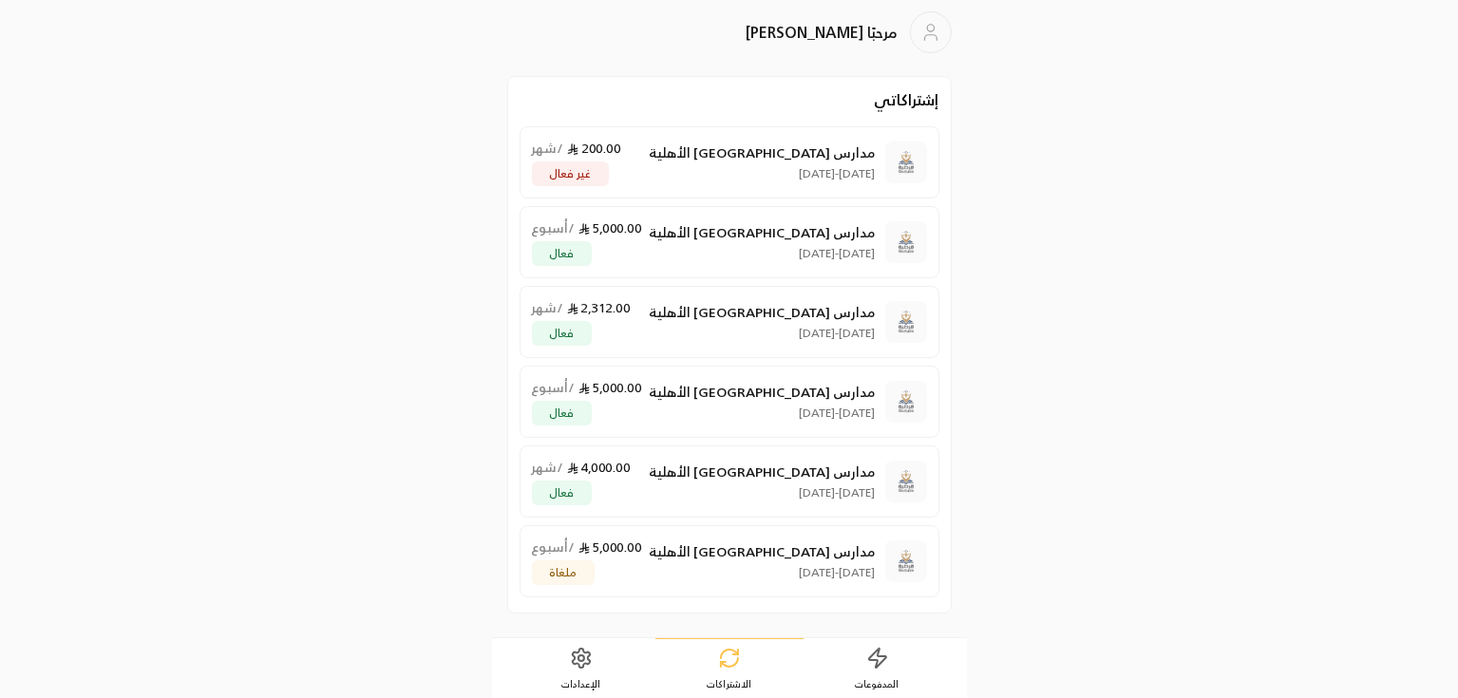
click at [878, 667] on icon at bounding box center [877, 658] width 23 height 23
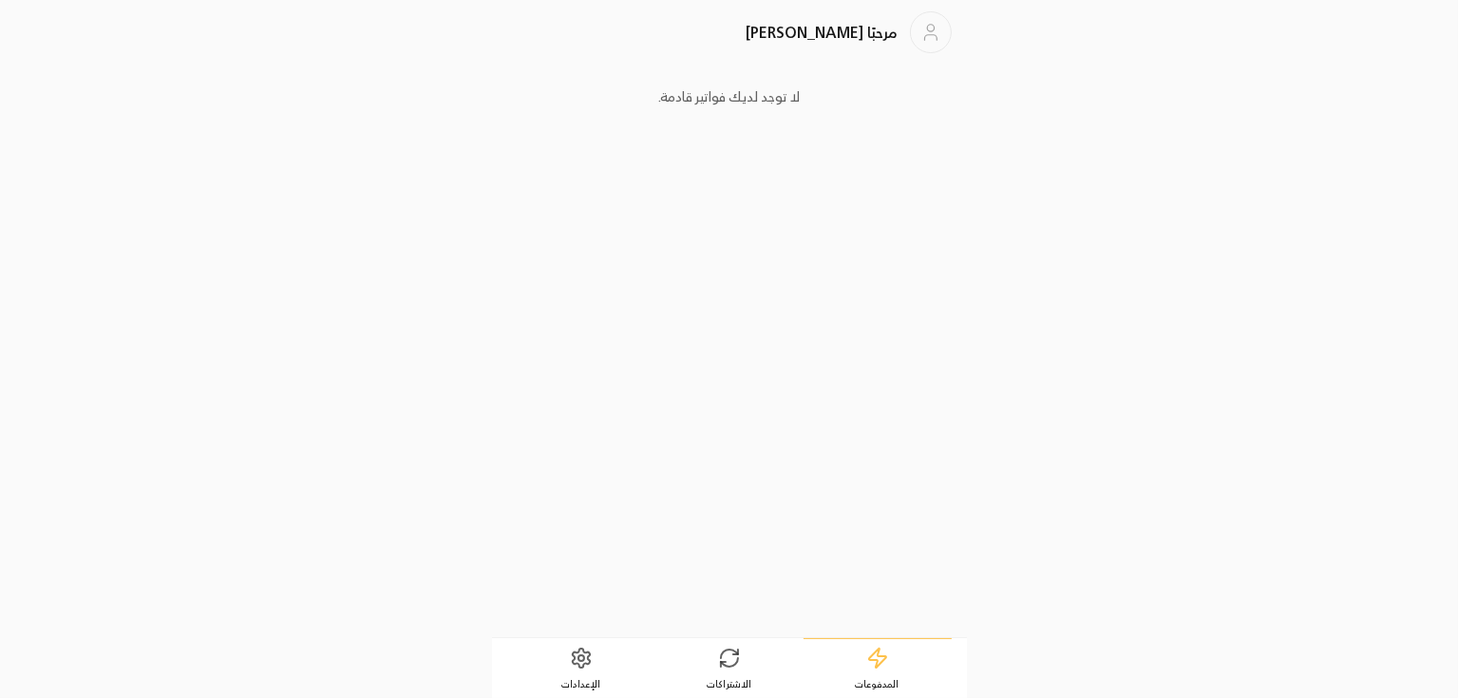
click at [608, 662] on link "الإعدادات" at bounding box center [581, 668] width 148 height 59
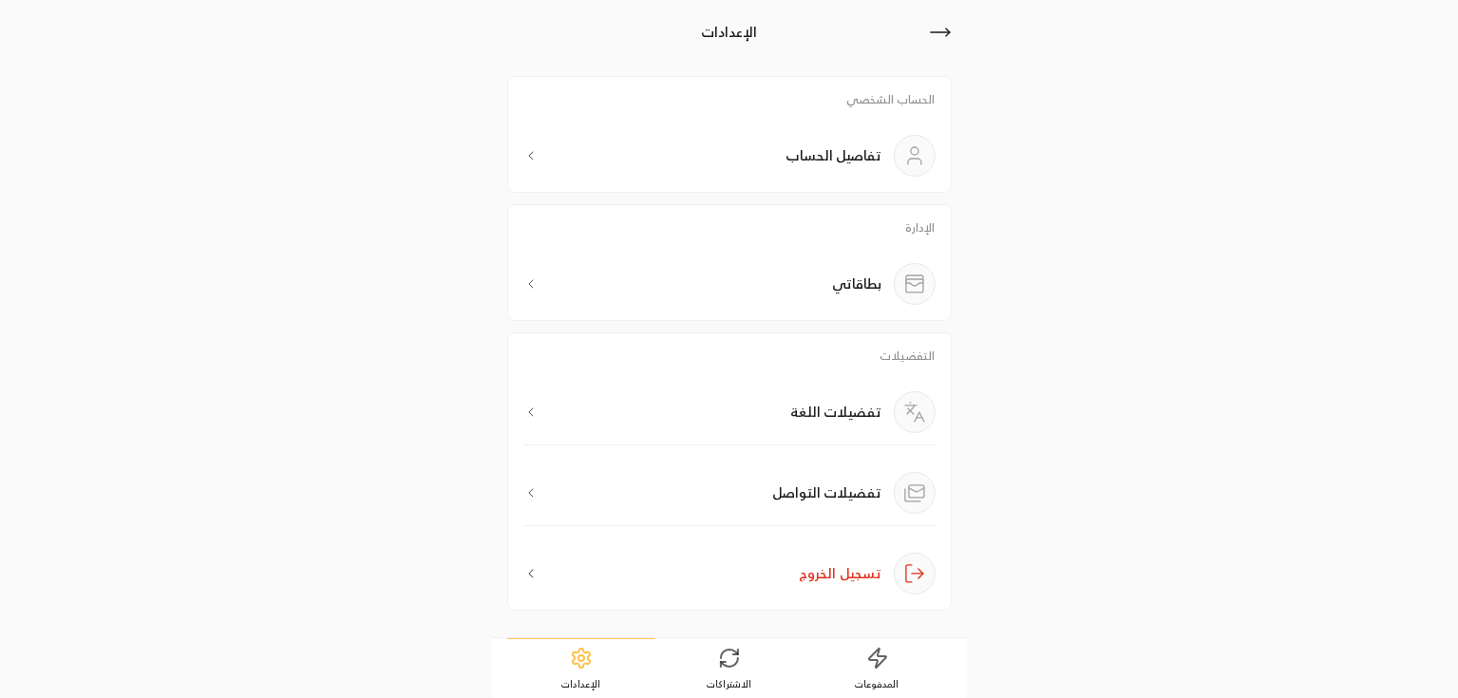
click at [707, 281] on div "بطاقاتي" at bounding box center [729, 284] width 412 height 42
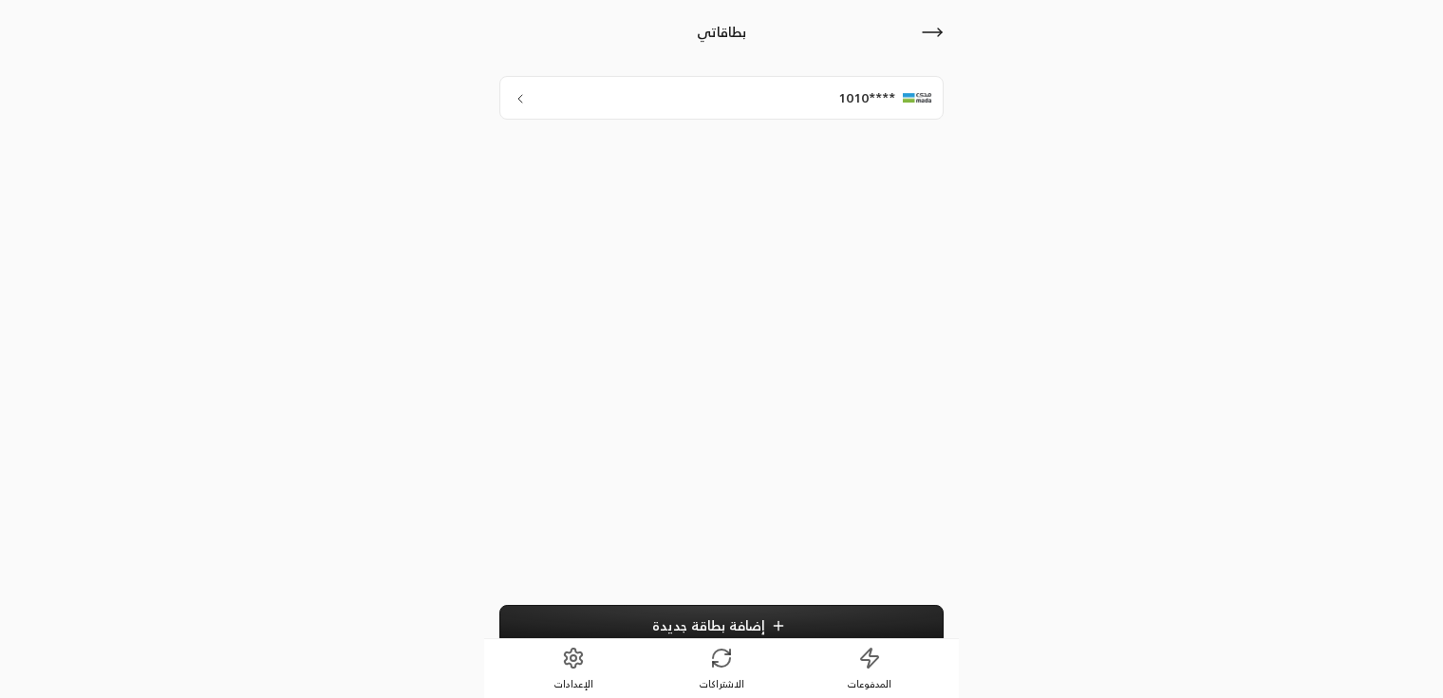
click at [638, 630] on button "إضافة بطاقة جديدة" at bounding box center [722, 625] width 444 height 41
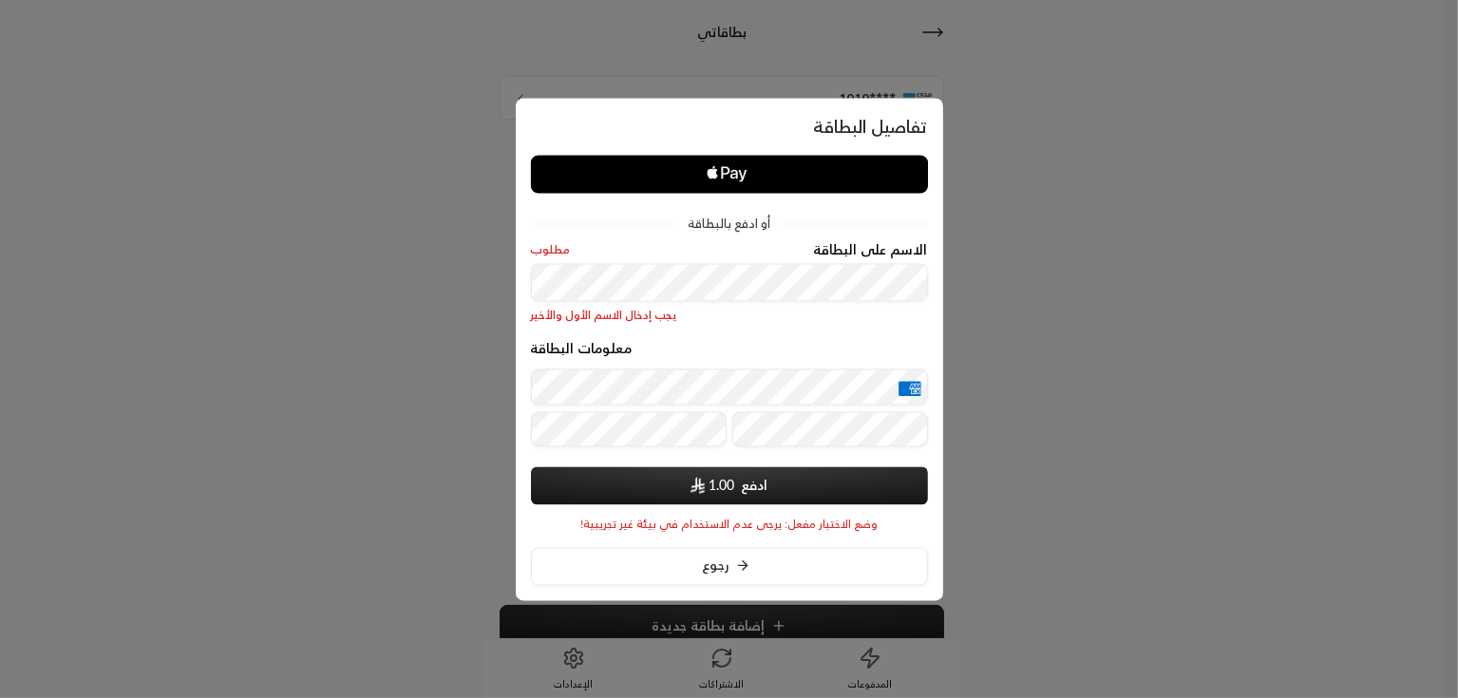
click at [592, 442] on div "معلومات البطاقة" at bounding box center [729, 398] width 397 height 112
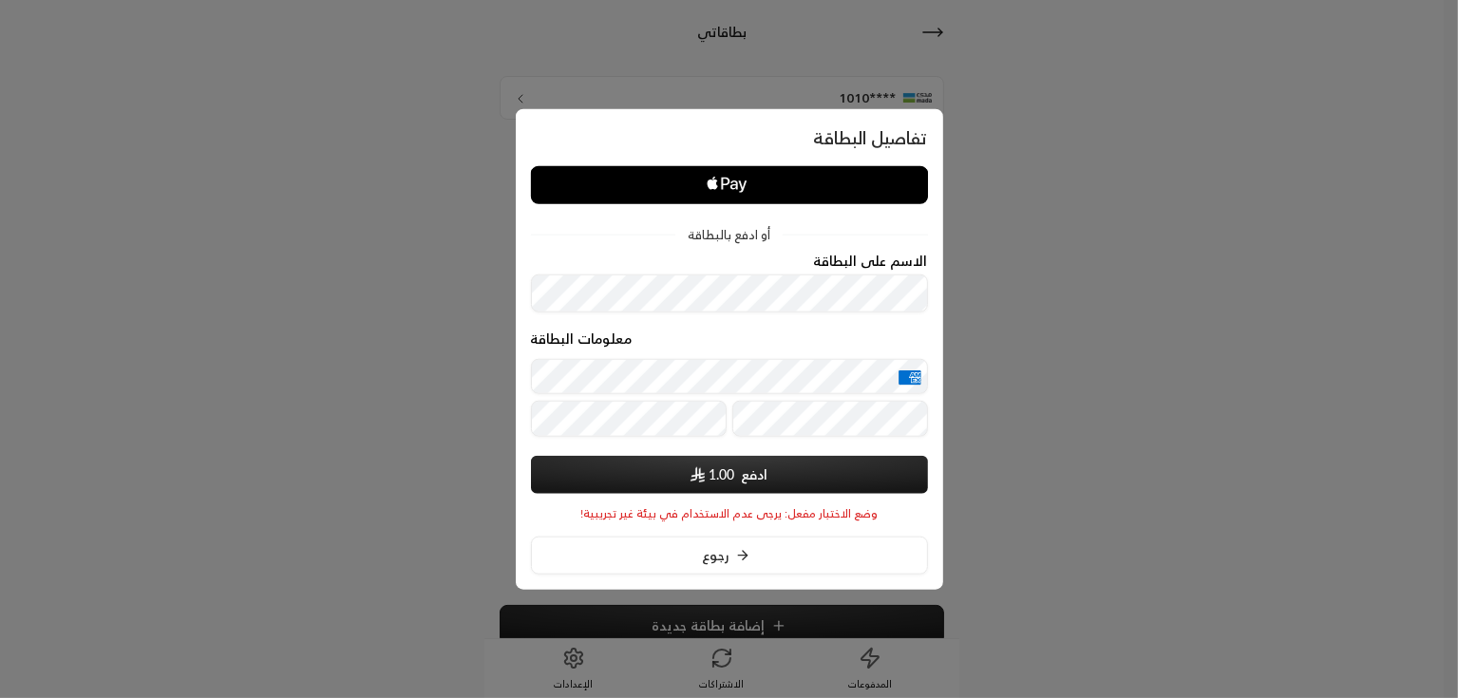
click at [789, 435] on div "معلومات البطاقة" at bounding box center [729, 386] width 397 height 112
click at [737, 457] on form "الاسم على البطاقة معلومات البطاقة ادفع 1.00 سيتم حفظ بيانات بطاقتك عند الإرسال" at bounding box center [729, 373] width 397 height 241
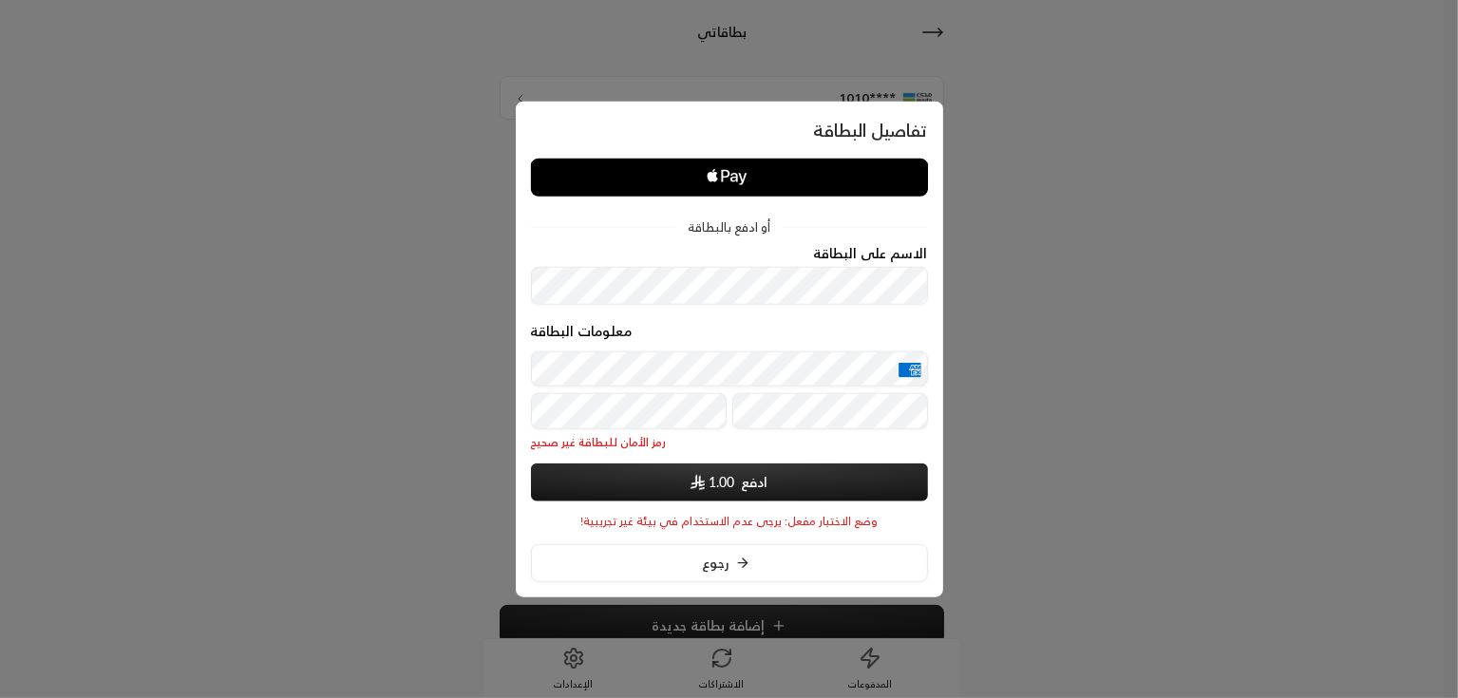
click at [745, 472] on button "ادفع 1.00" at bounding box center [729, 482] width 397 height 38
click at [740, 497] on button "ادفع 1.00" at bounding box center [729, 482] width 397 height 38
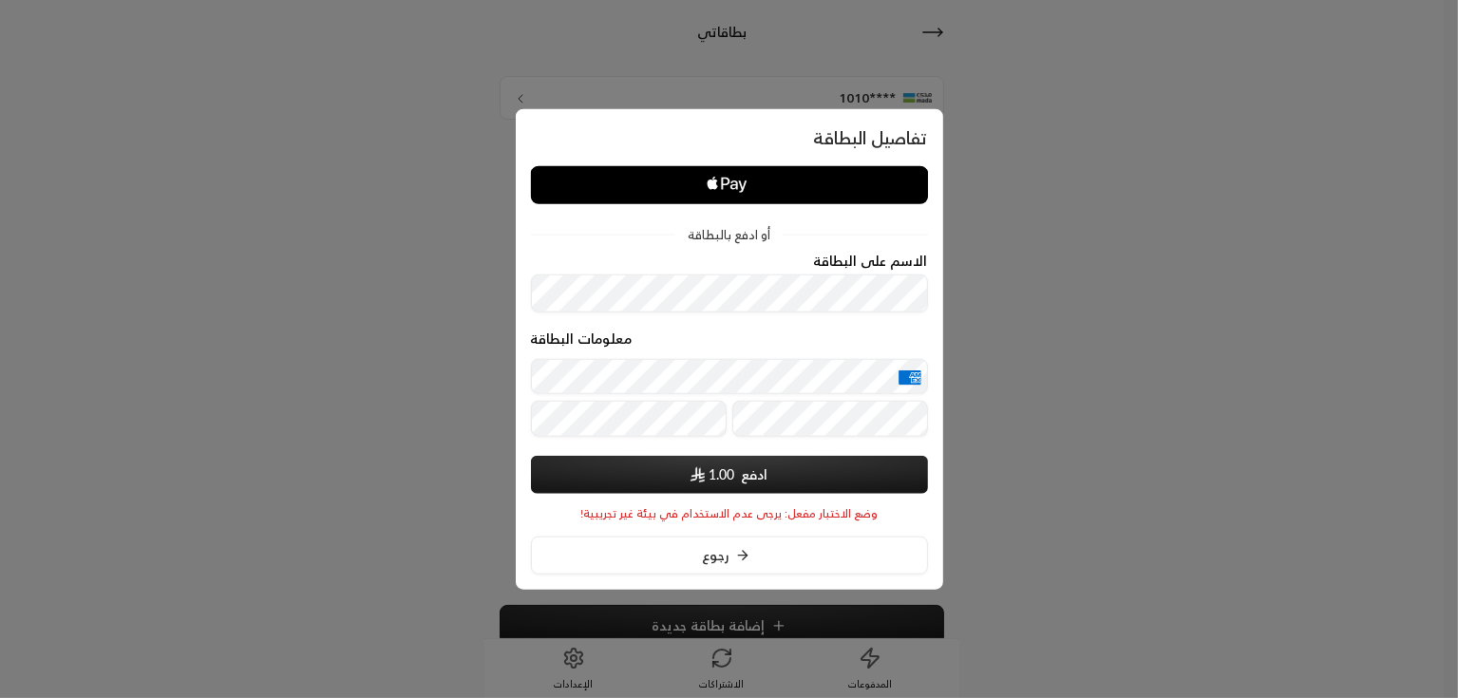
click at [727, 480] on span "1.00" at bounding box center [721, 474] width 26 height 19
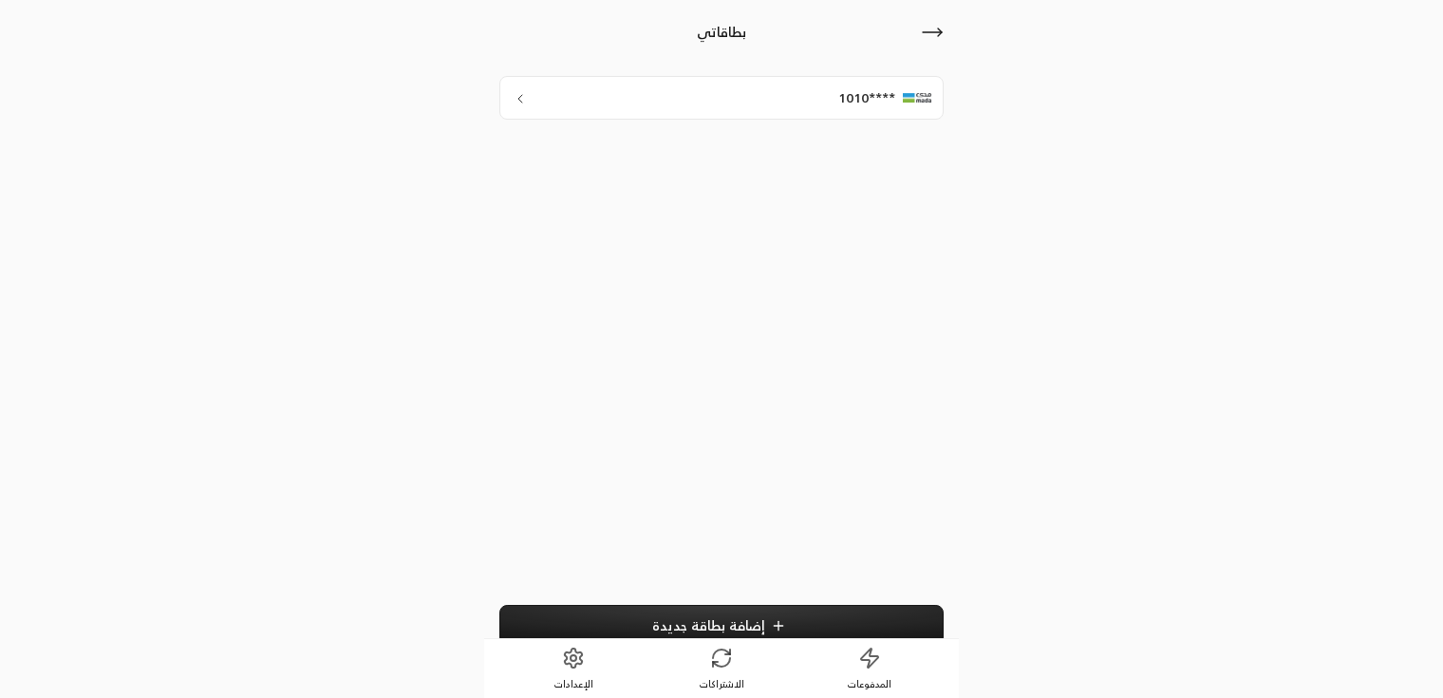
scroll to position [23, 0]
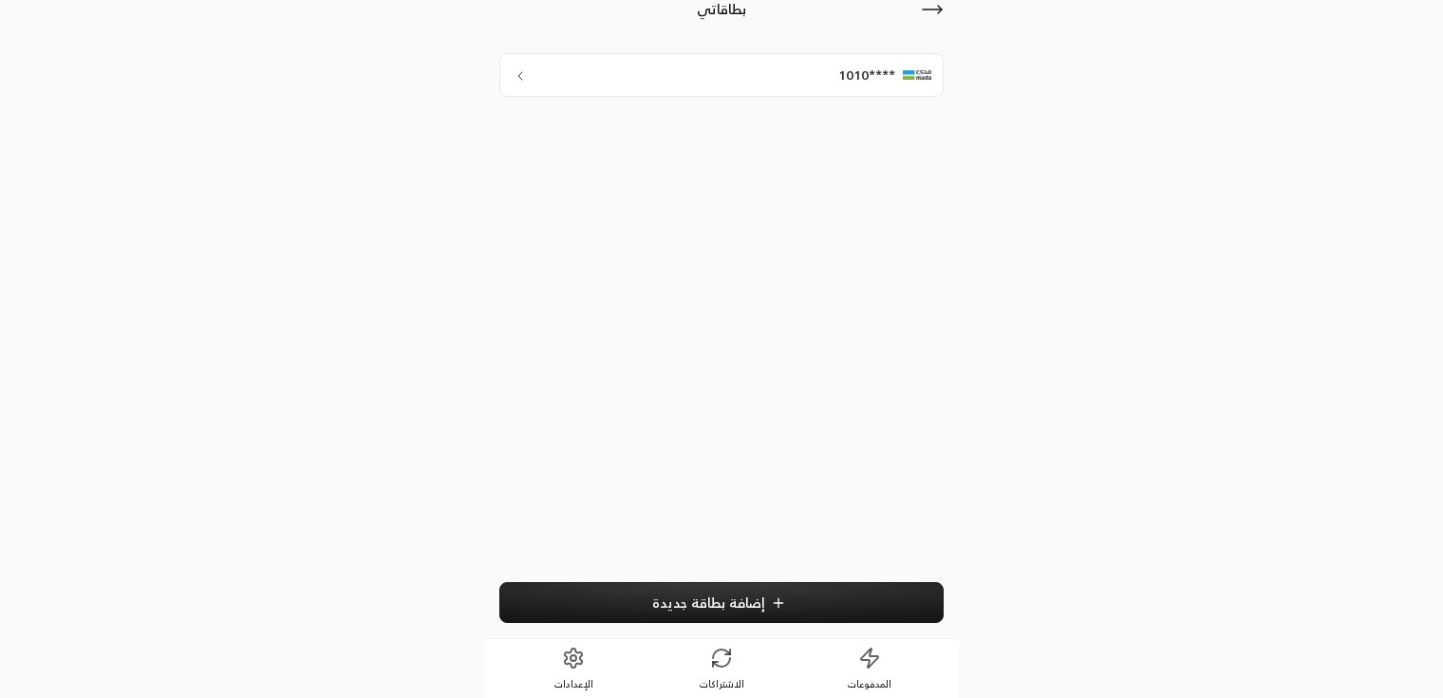
click at [739, 649] on link "الاشتراكات" at bounding box center [722, 668] width 148 height 59
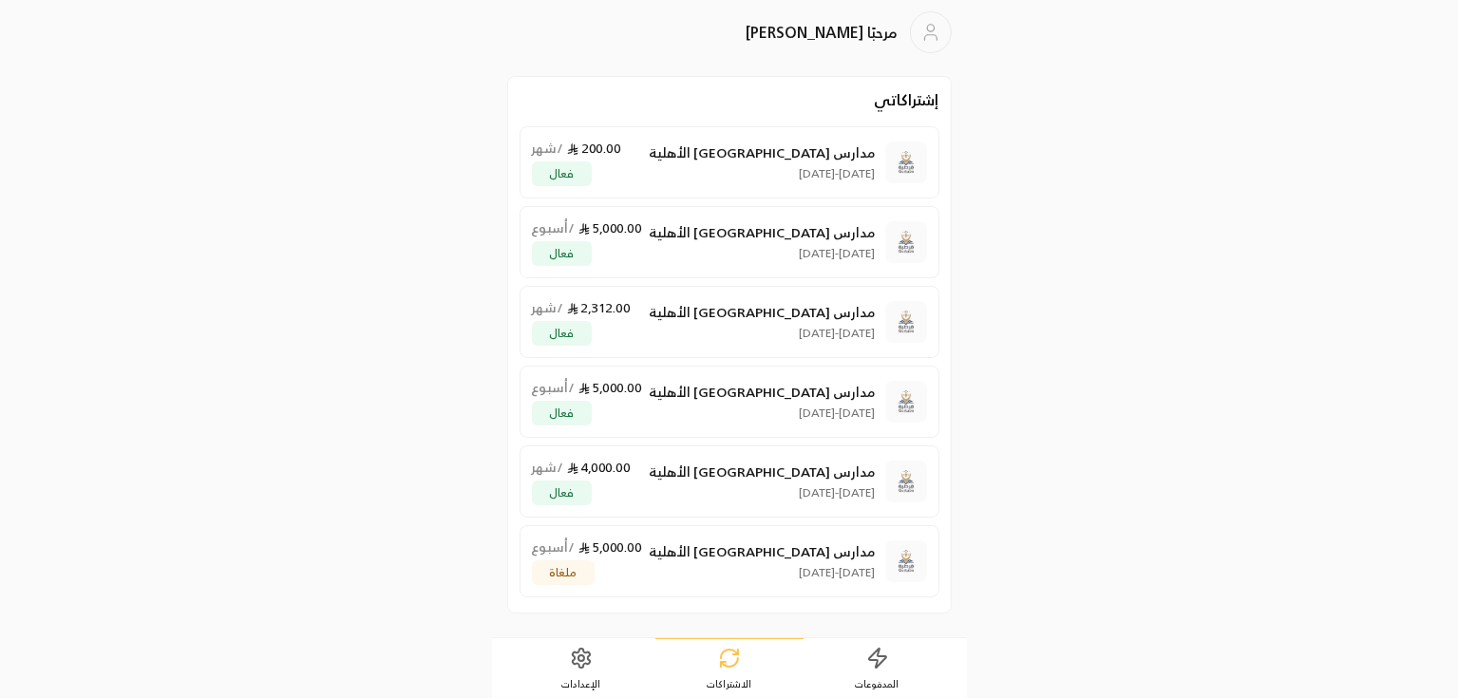
click at [600, 664] on link "الإعدادات" at bounding box center [581, 668] width 148 height 59
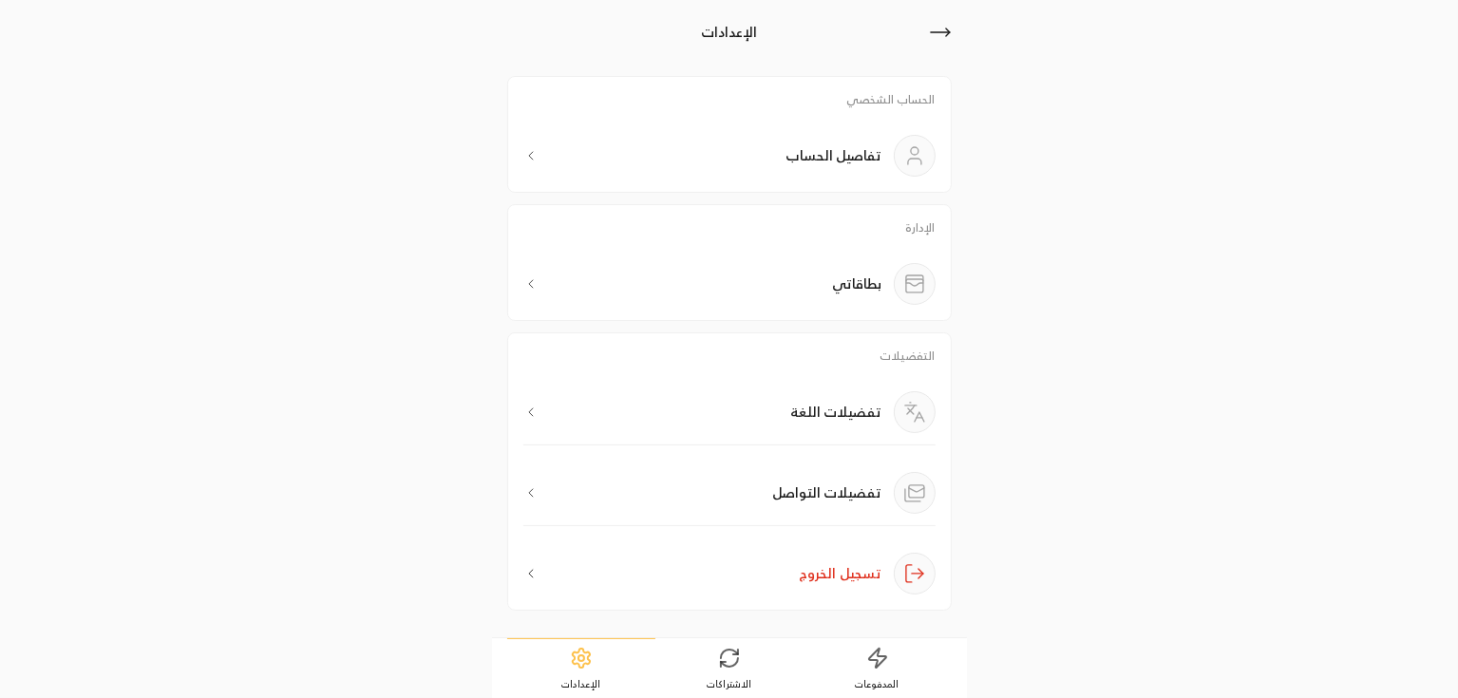
click at [801, 282] on div "بطاقاتي" at bounding box center [729, 284] width 412 height 42
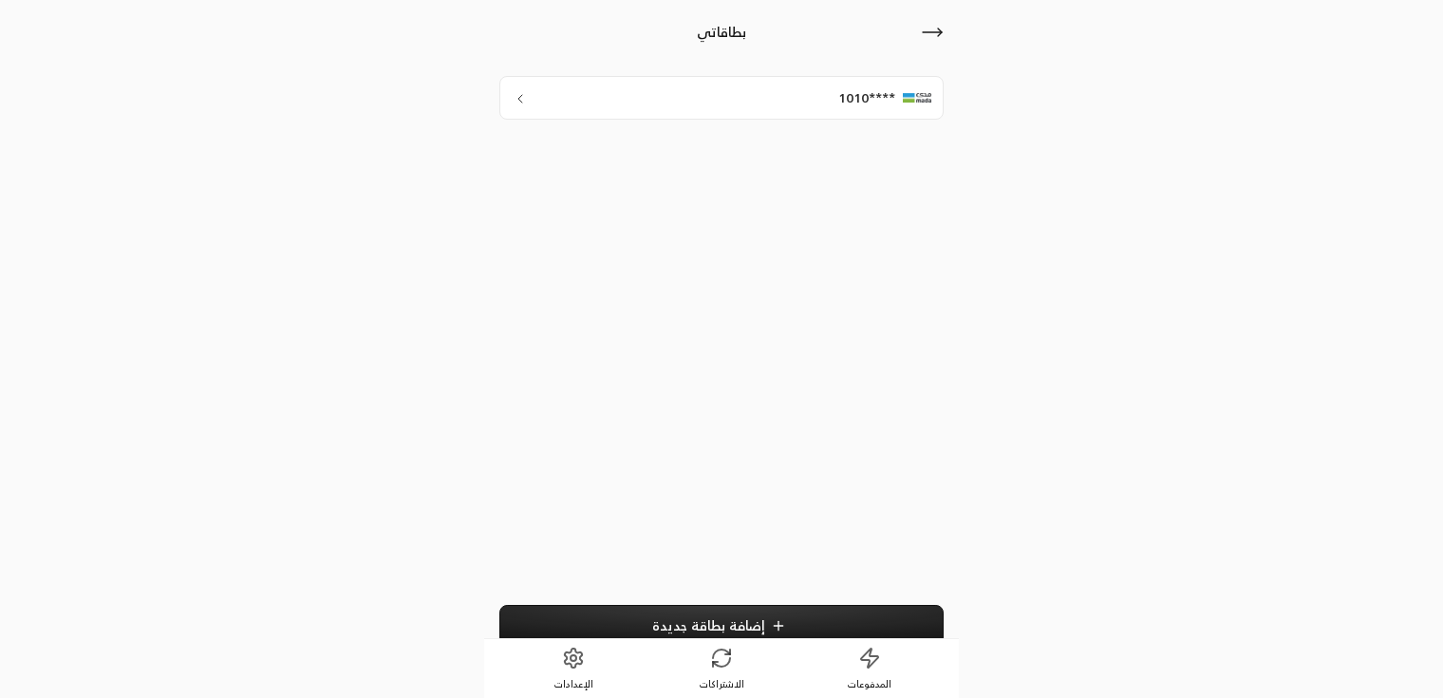
click at [674, 629] on span "إضافة بطاقة جديدة" at bounding box center [708, 625] width 113 height 16
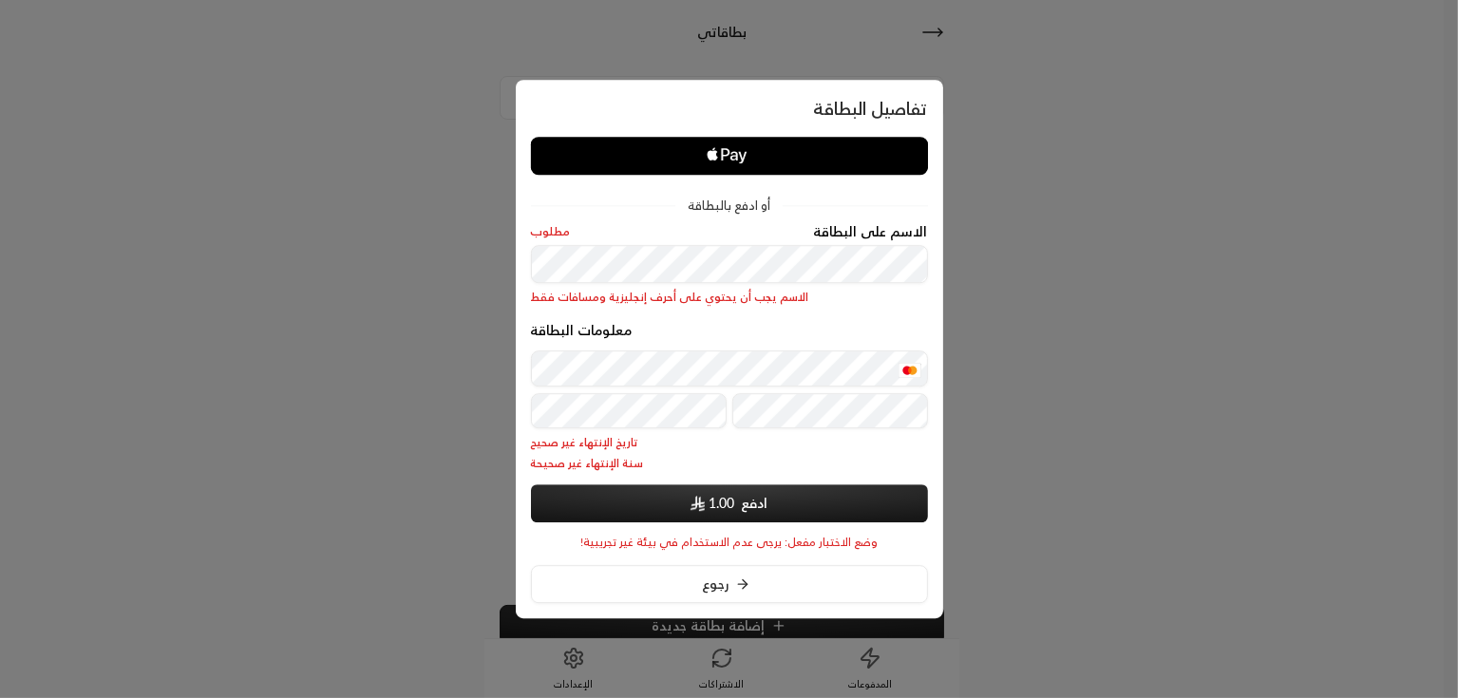
click at [651, 449] on div "معلومات البطاقة تاريخ الإنتهاء غير صحيح سنة الإنتهاء غير صحيحة" at bounding box center [729, 397] width 397 height 148
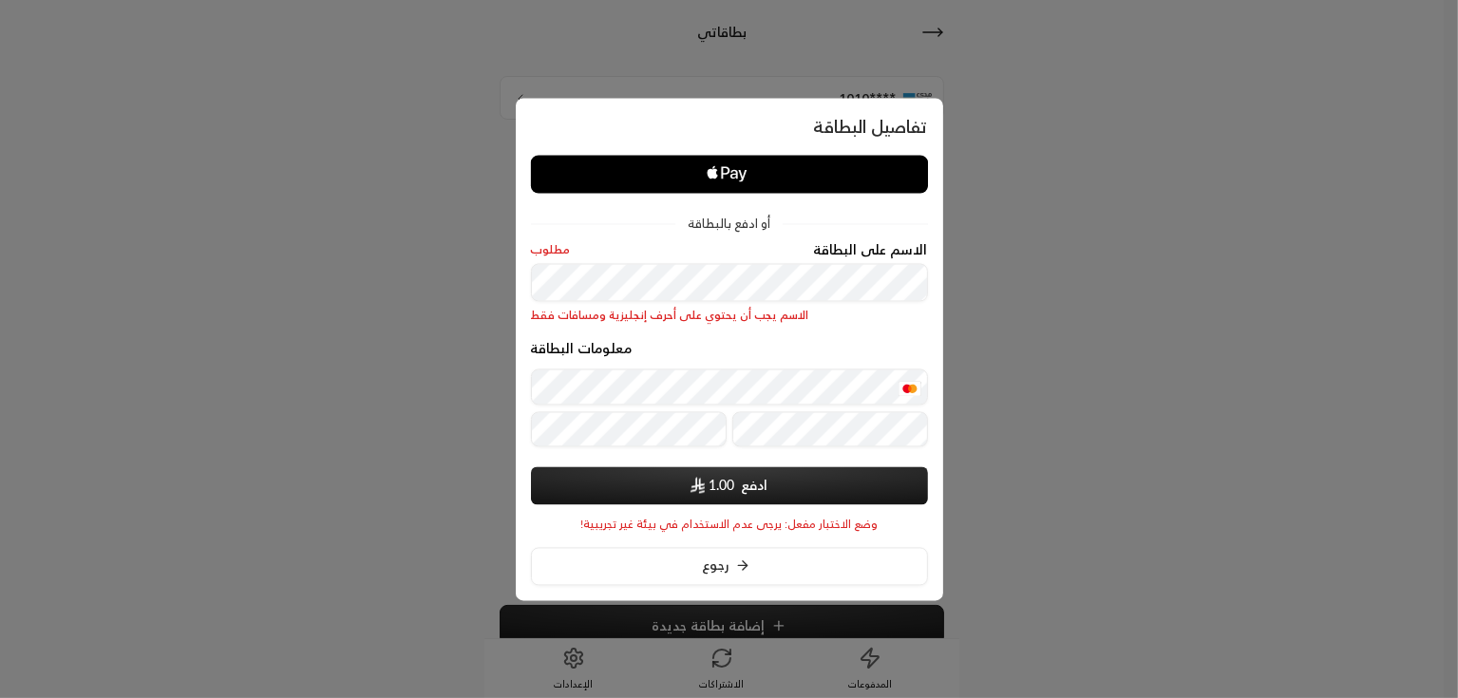
click at [658, 488] on button "ادفع 1.00" at bounding box center [729, 485] width 397 height 38
click at [641, 498] on div "أو ادفع بالبطاقة الاسم على البطاقة مطلوب يجب إدخال الاسم الأول والأخير معلومات …" at bounding box center [729, 343] width 397 height 377
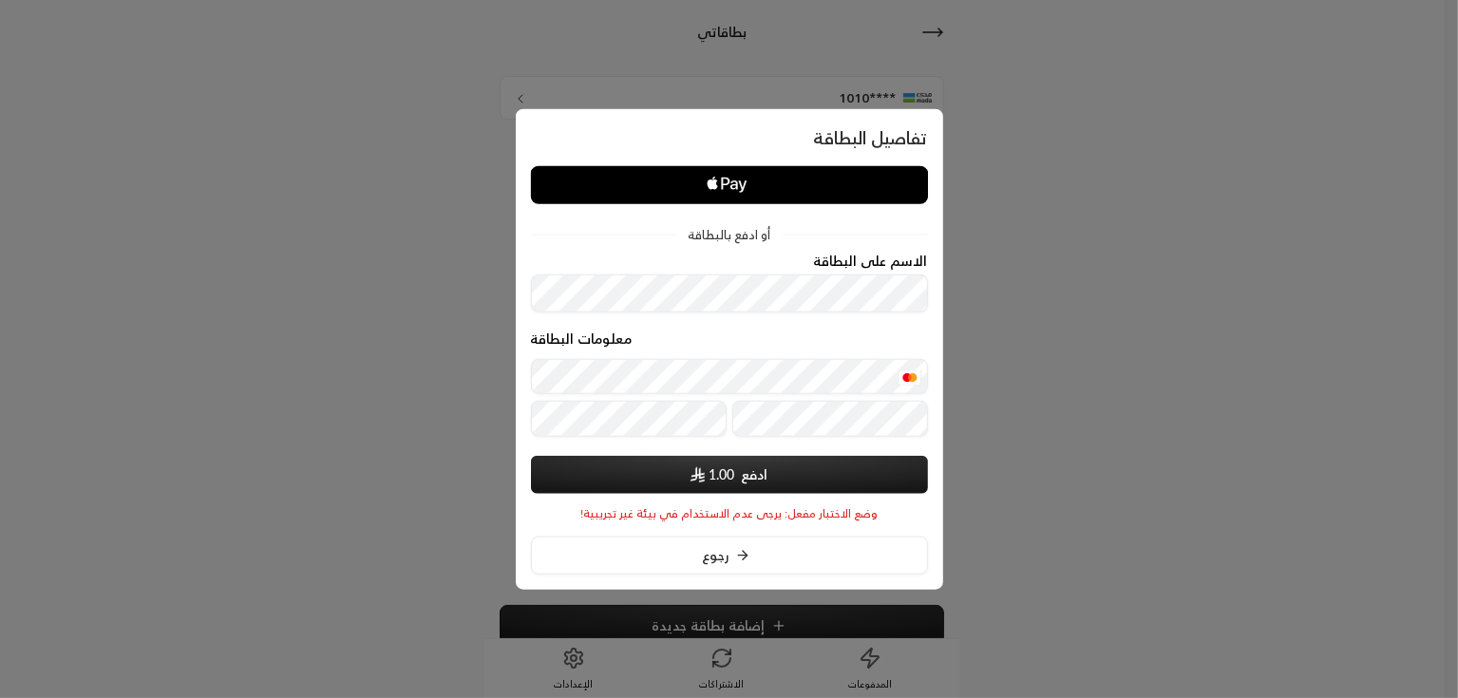
click at [683, 470] on button "ادفع 1.00" at bounding box center [729, 475] width 397 height 38
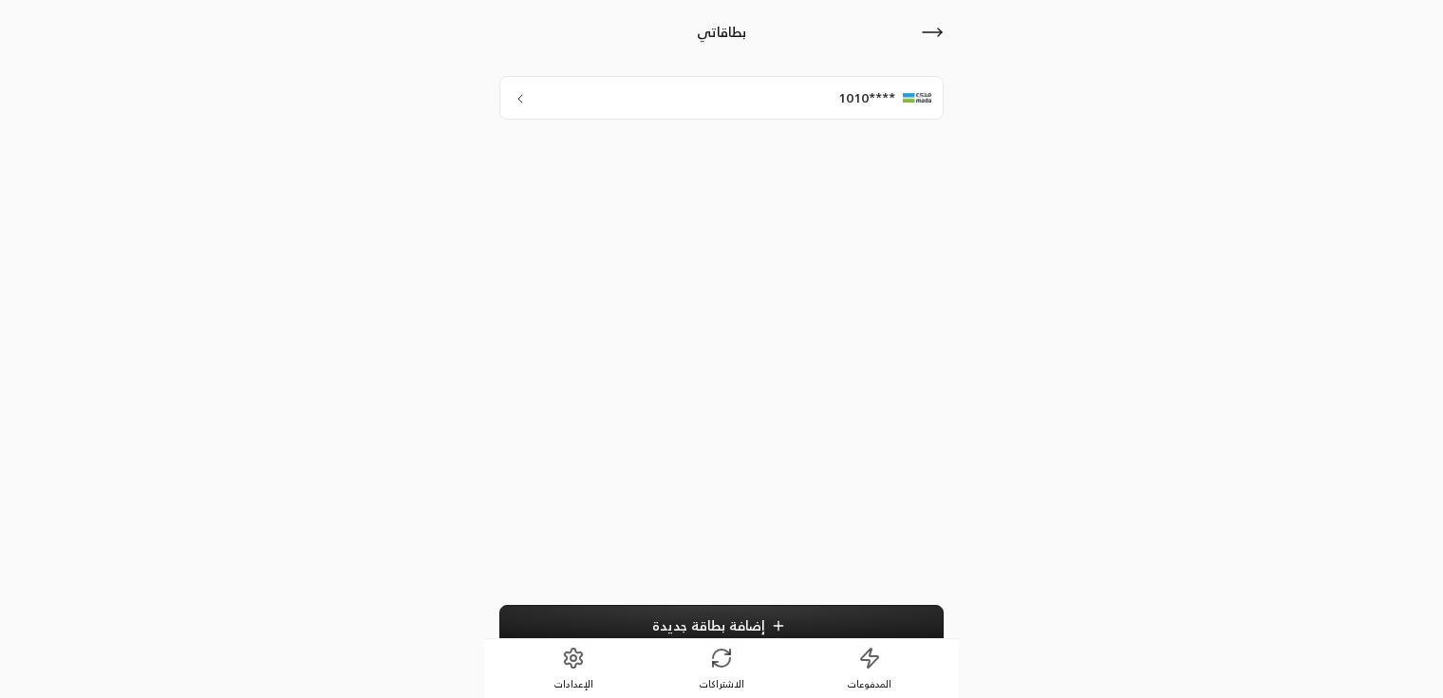
click at [686, 661] on link "الاشتراكات" at bounding box center [722, 668] width 148 height 59
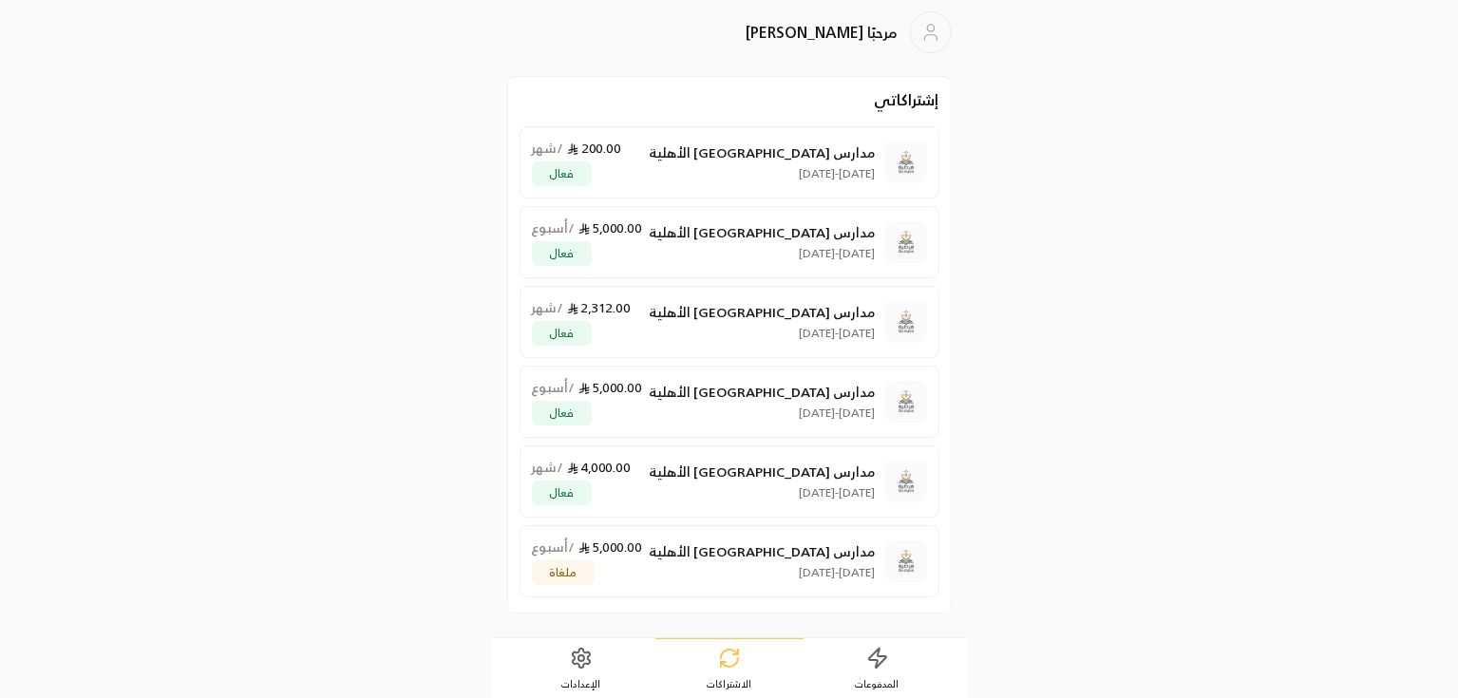
click at [681, 180] on div "مدارس قرطبة الأهلية 9/09/2025 - 8/10/2025 200.00 / شهر فعال" at bounding box center [704, 162] width 344 height 47
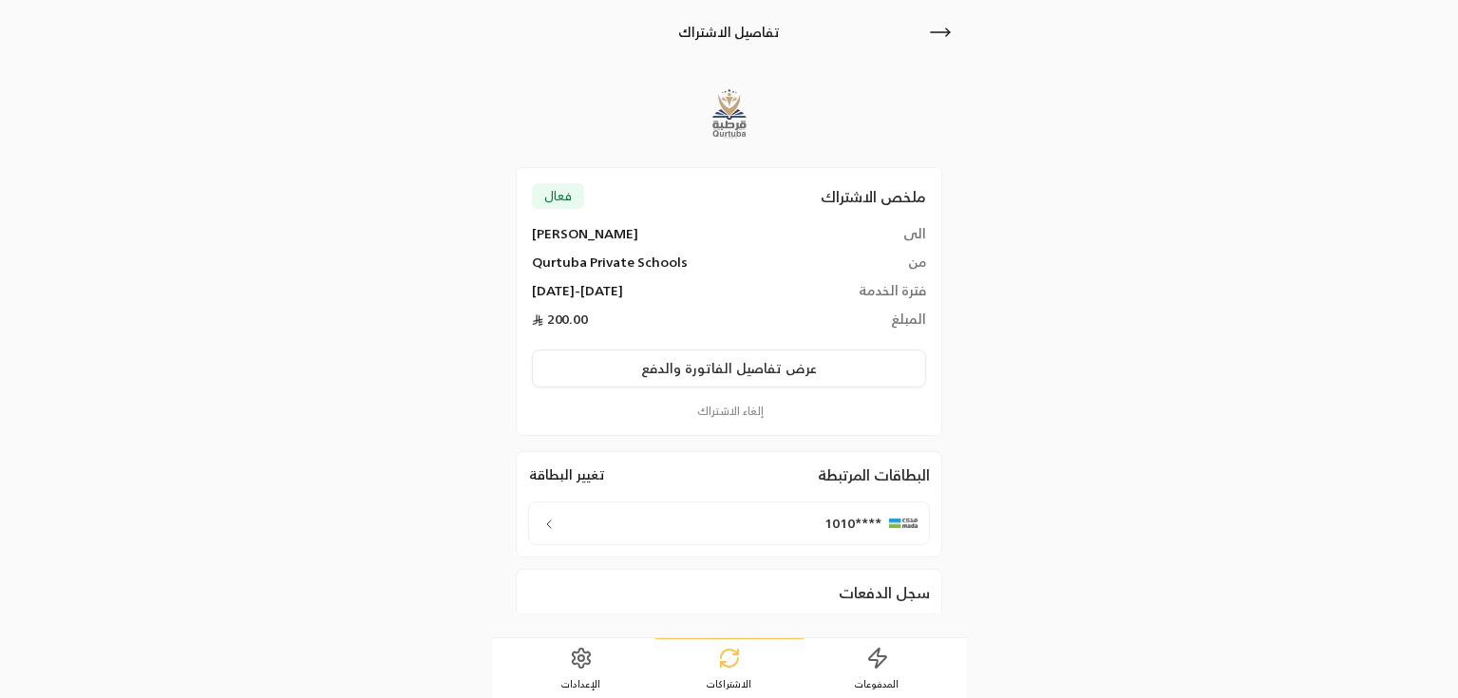
click at [725, 406] on button "إلغاء الاشتراك" at bounding box center [729, 411] width 394 height 17
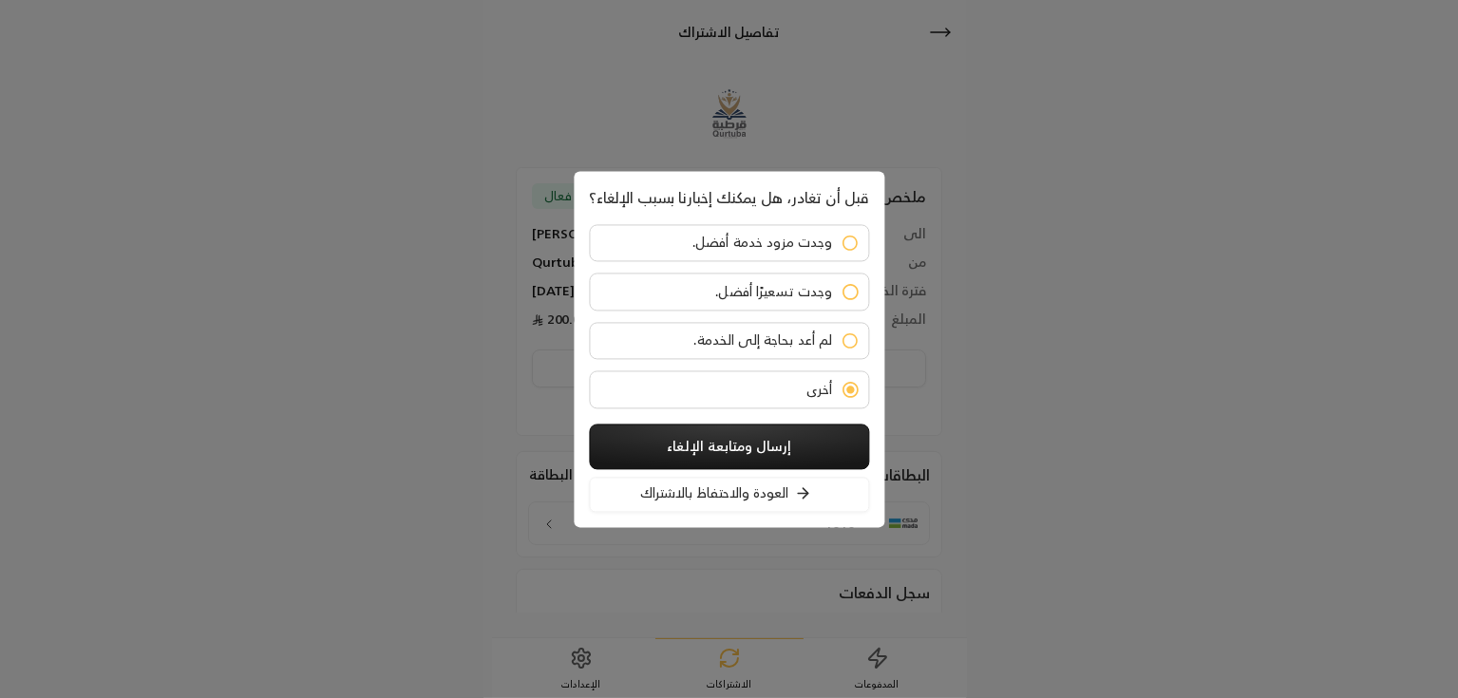
click at [802, 442] on button "إرسال ومتابعة الإلغاء" at bounding box center [729, 447] width 280 height 46
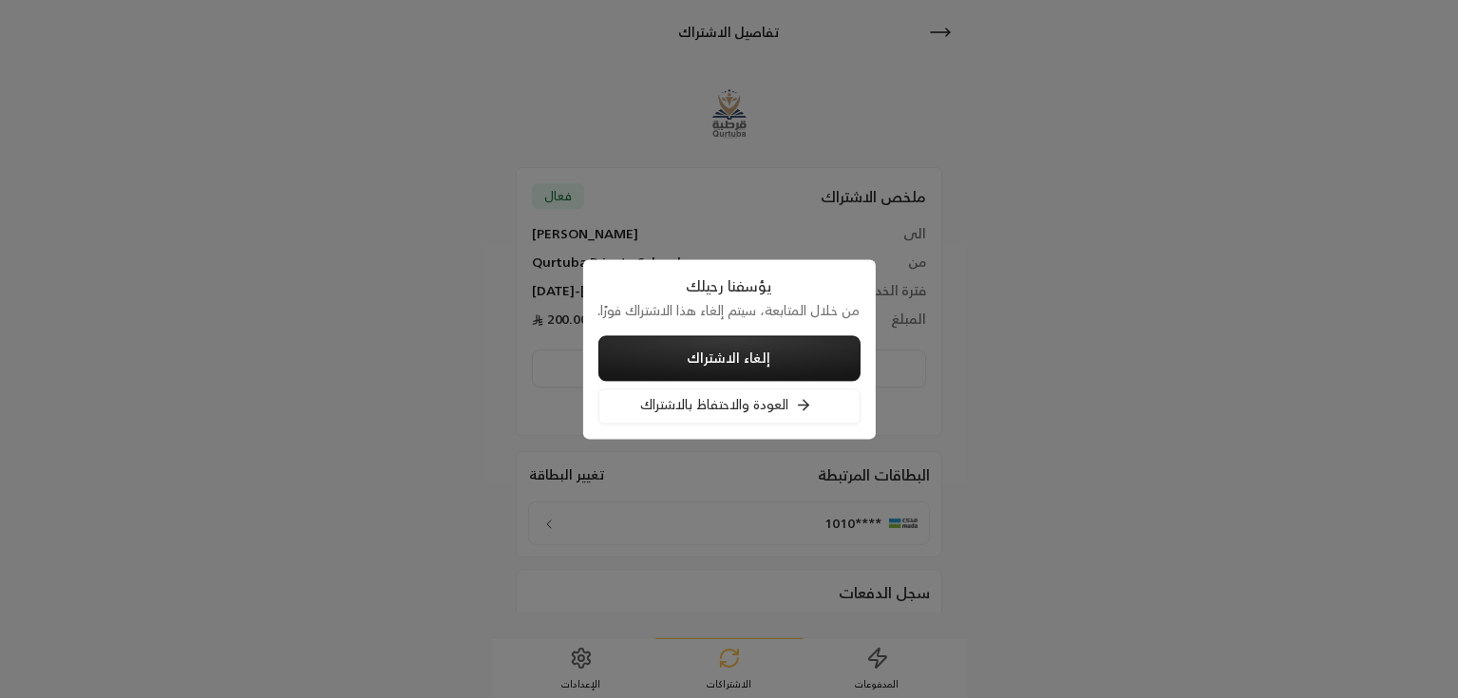
click at [795, 368] on button "إلغاء الاشتراك" at bounding box center [729, 358] width 262 height 46
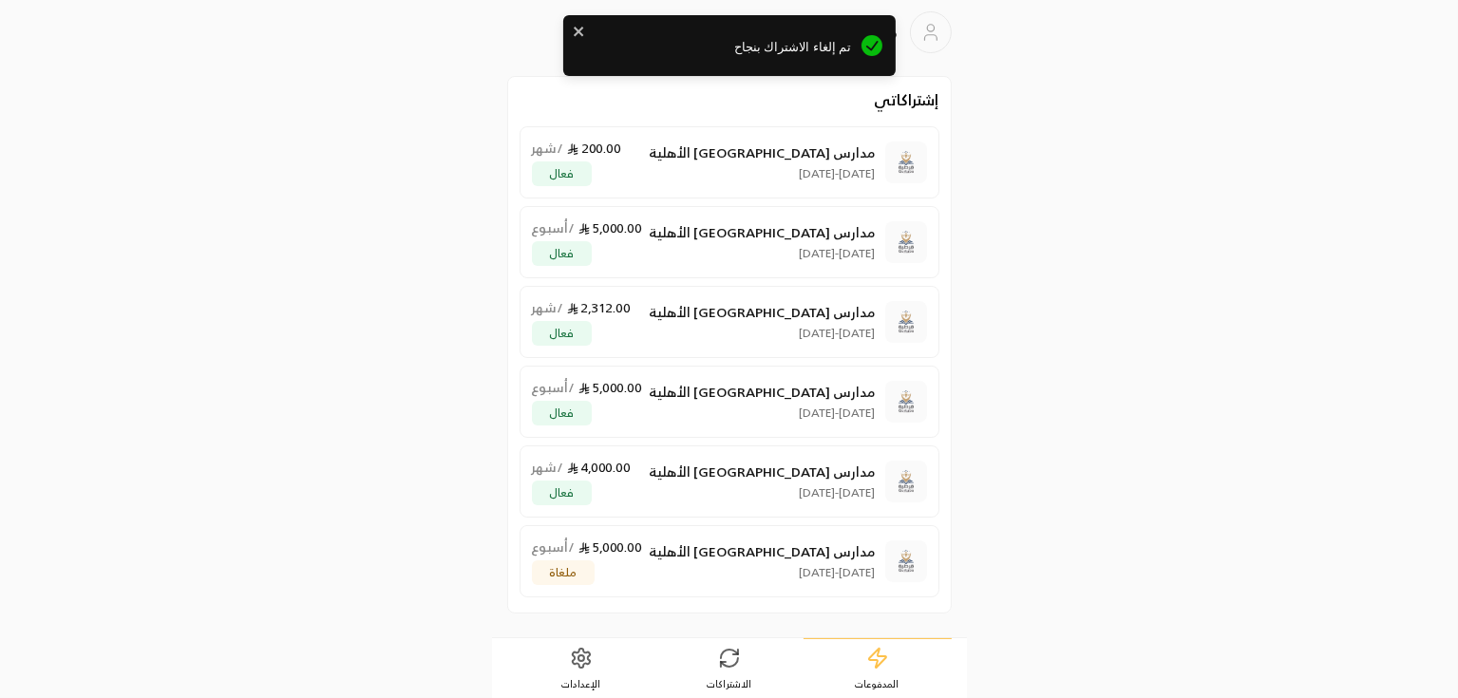
click at [775, 179] on p "9/09/2025 - 8/10/2025" at bounding box center [763, 173] width 226 height 15
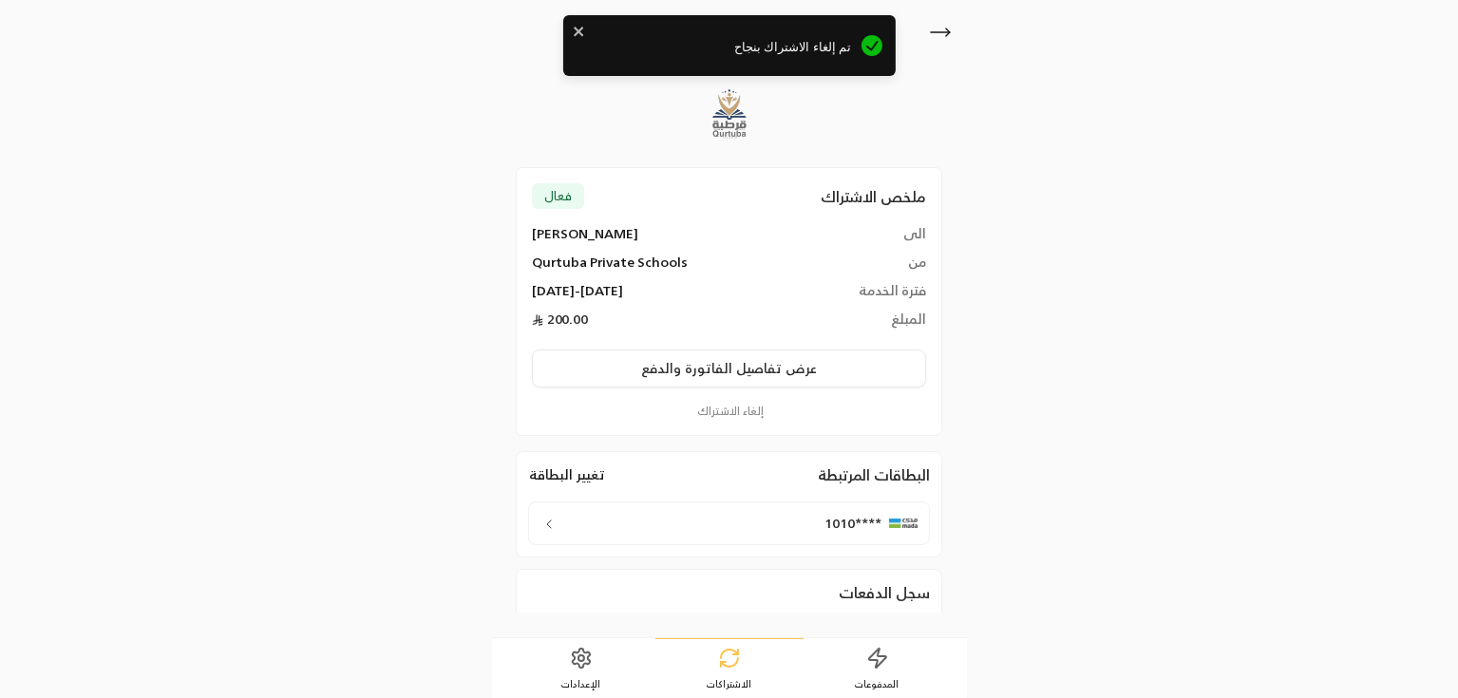
click at [729, 406] on button "إلغاء الاشتراك" at bounding box center [729, 411] width 394 height 17
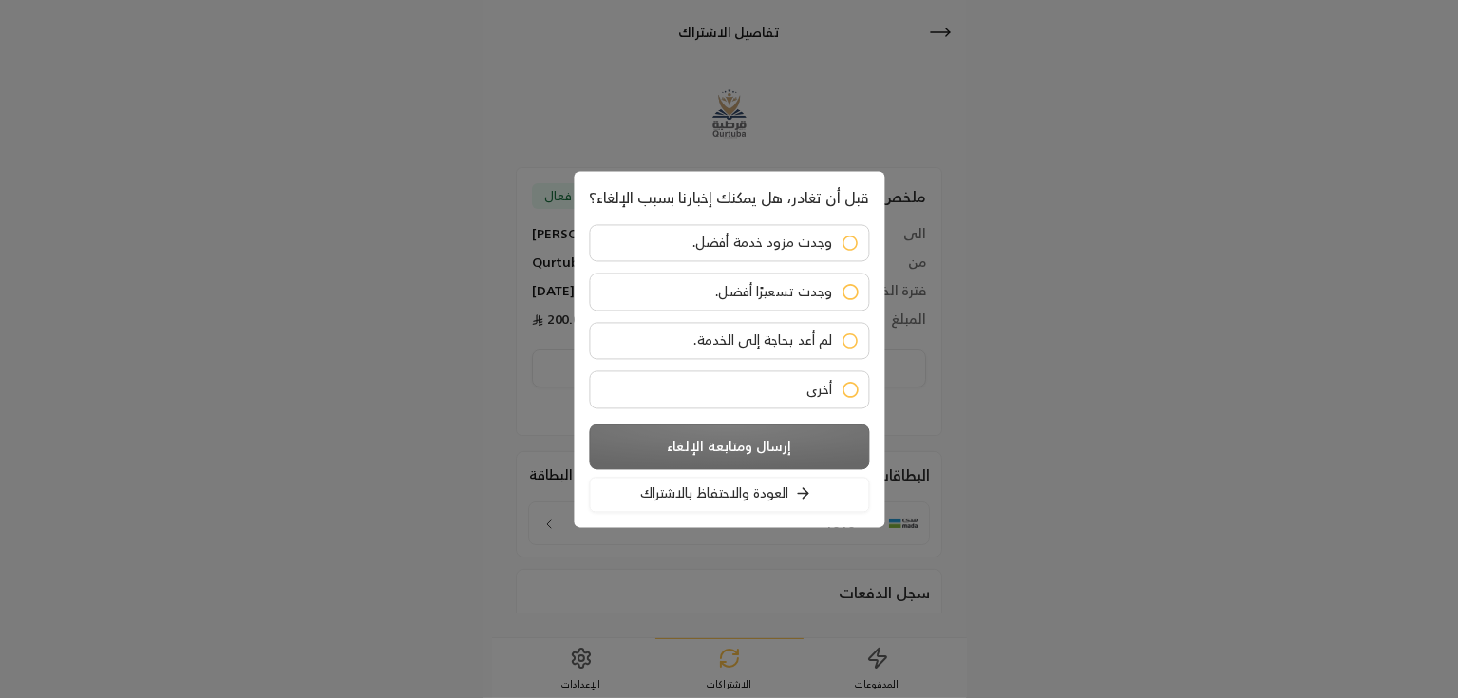
click at [735, 393] on label "أخرى" at bounding box center [729, 389] width 280 height 38
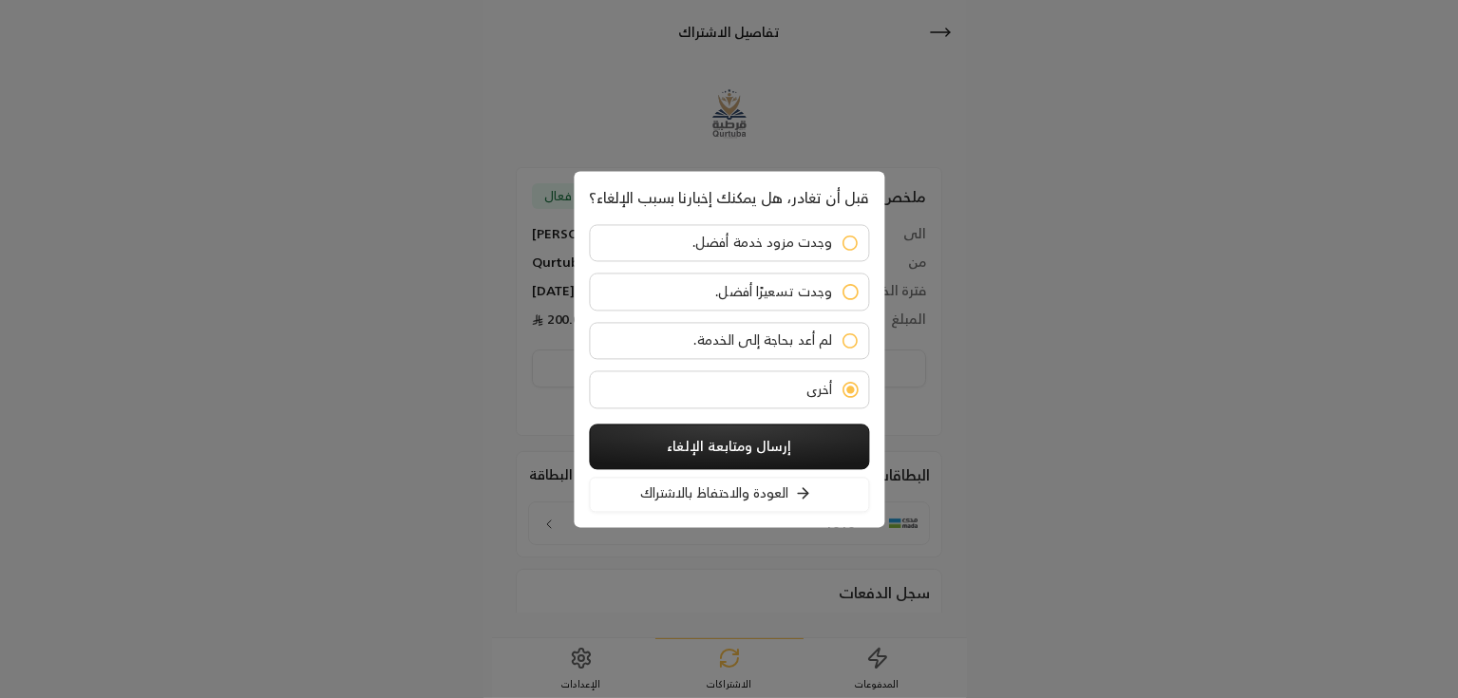
click at [702, 445] on button "إرسال ومتابعة الإلغاء" at bounding box center [729, 447] width 280 height 46
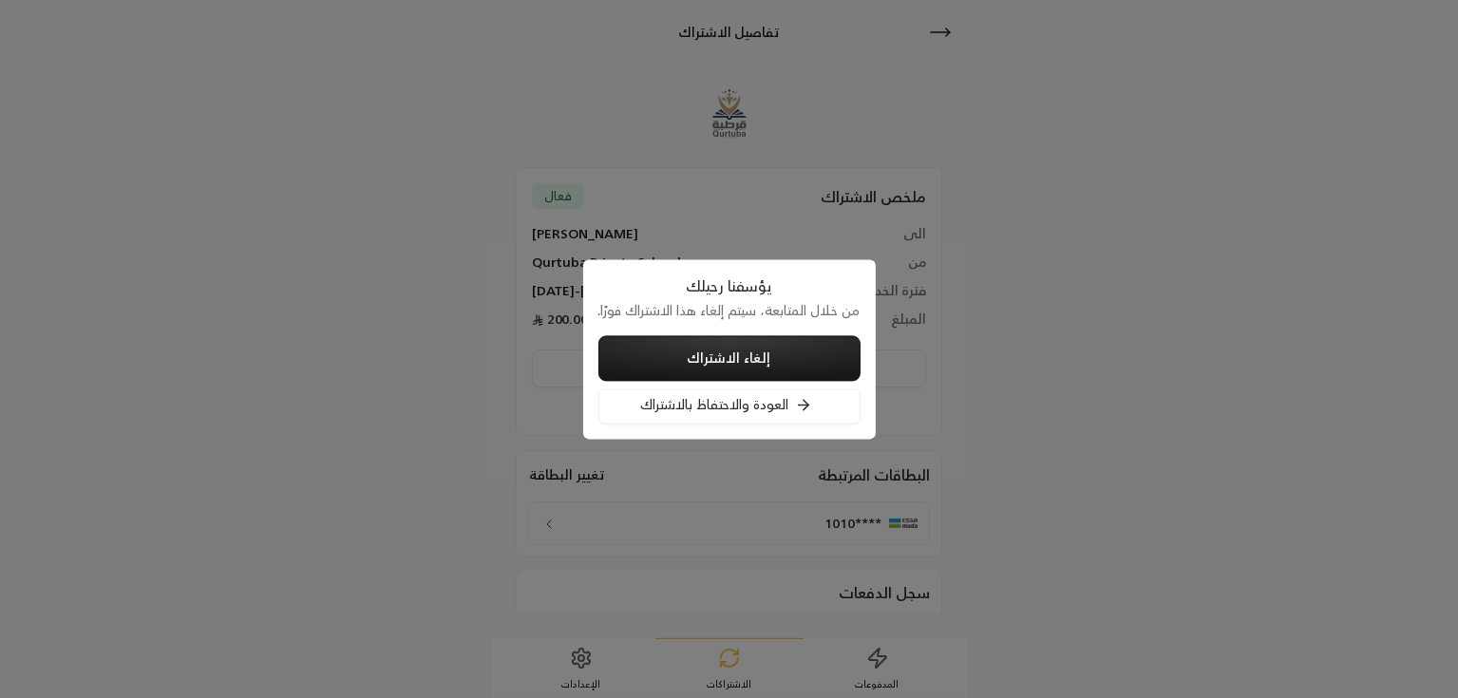
click at [748, 344] on button "إلغاء الاشتراك" at bounding box center [729, 358] width 262 height 46
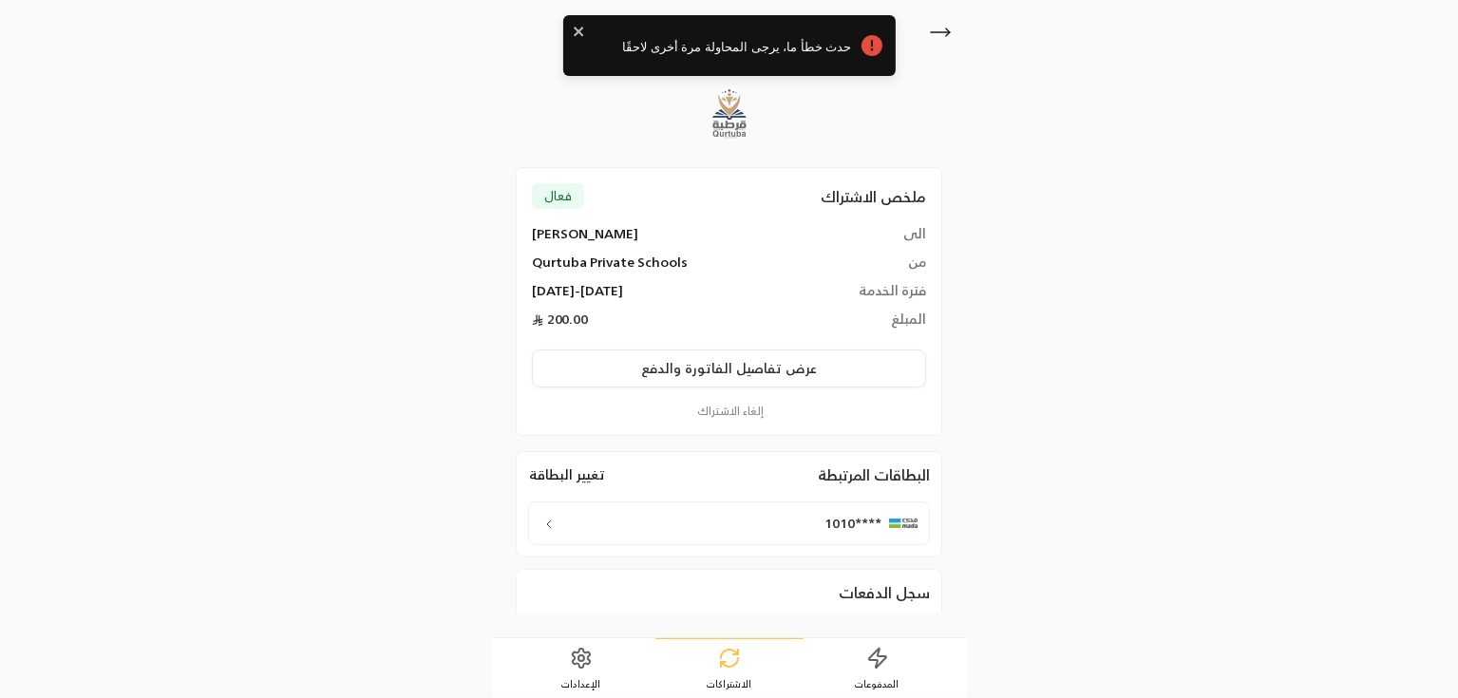
click at [755, 424] on div "ملخص الاشتراك فعال الى Rashad ali من Qurtuba Private Schools فترة الخدمة 09/09/…" at bounding box center [729, 301] width 426 height 269
click at [744, 417] on button "إلغاء الاشتراك" at bounding box center [729, 411] width 394 height 17
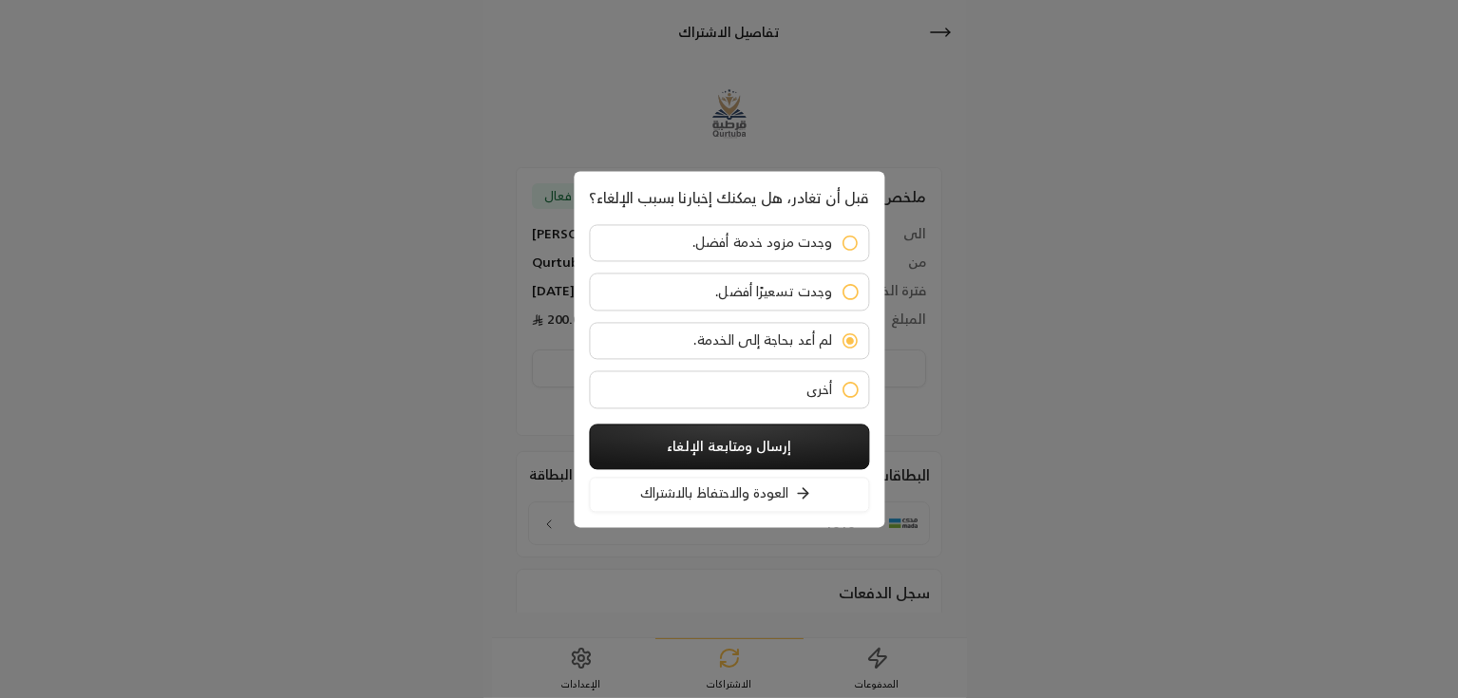
click at [804, 454] on button "إرسال ومتابعة الإلغاء" at bounding box center [729, 447] width 280 height 46
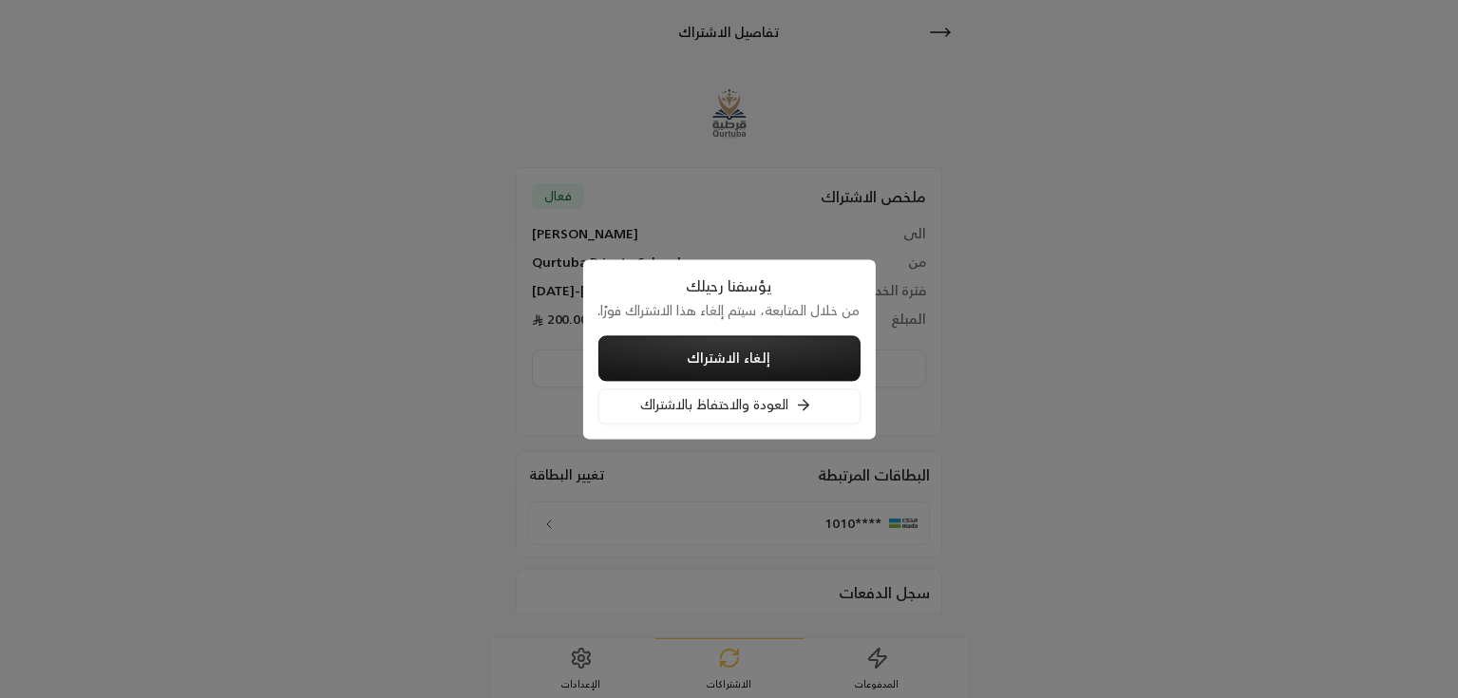
click at [802, 369] on button "إلغاء الاشتراك" at bounding box center [729, 358] width 262 height 46
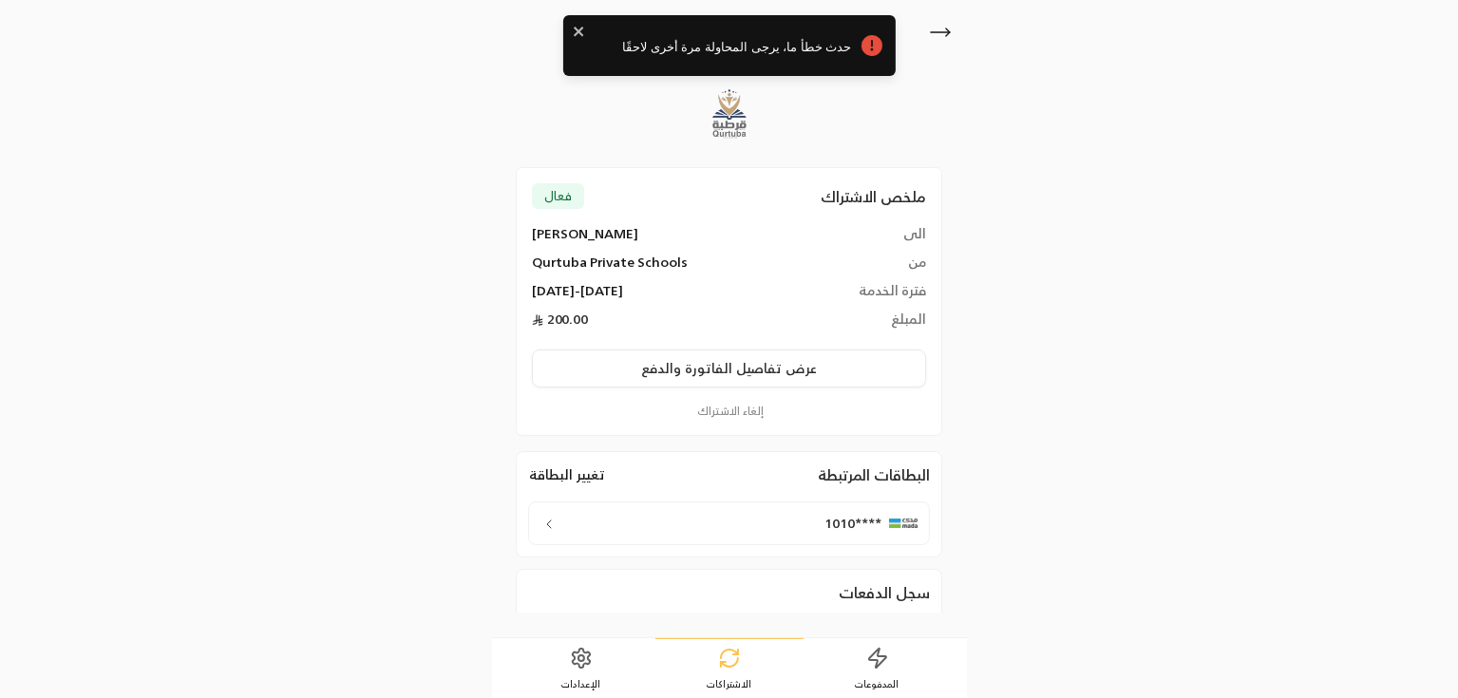
click at [937, 28] on icon at bounding box center [940, 32] width 23 height 23
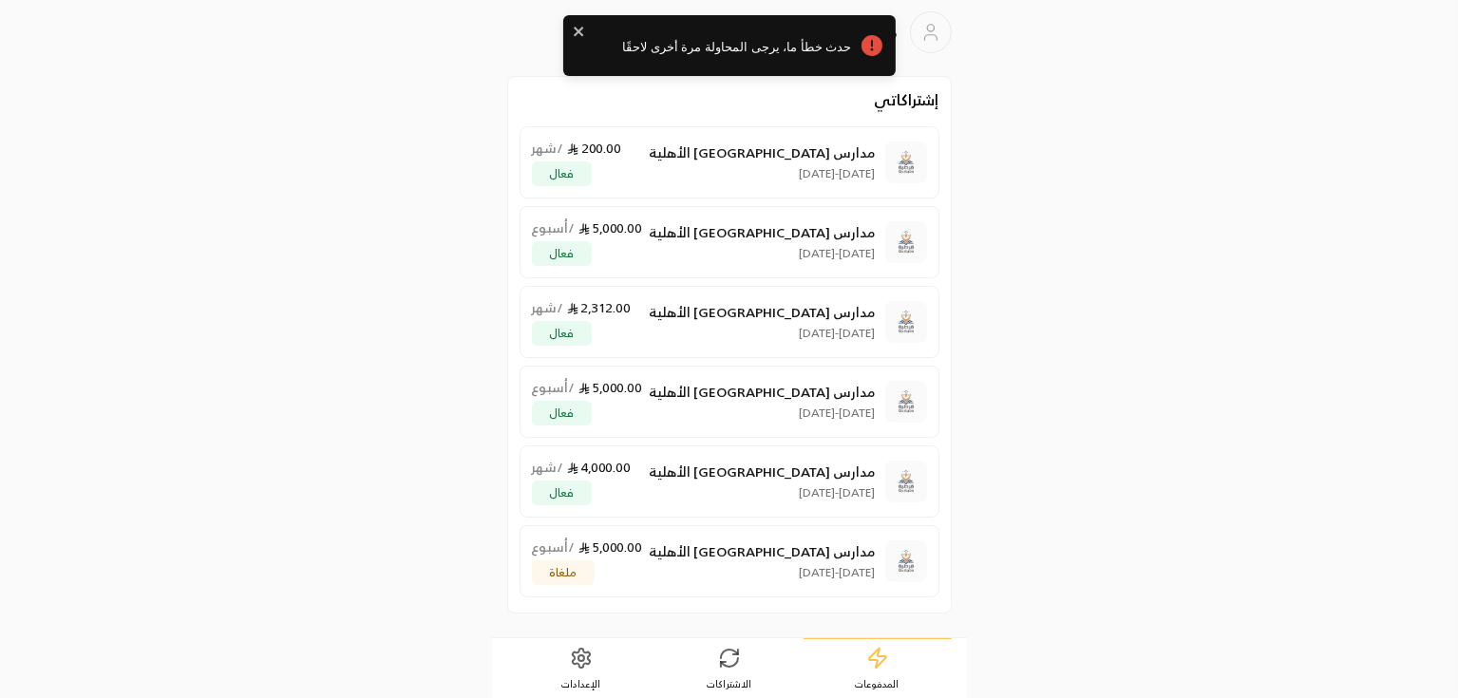
scroll to position [1, 0]
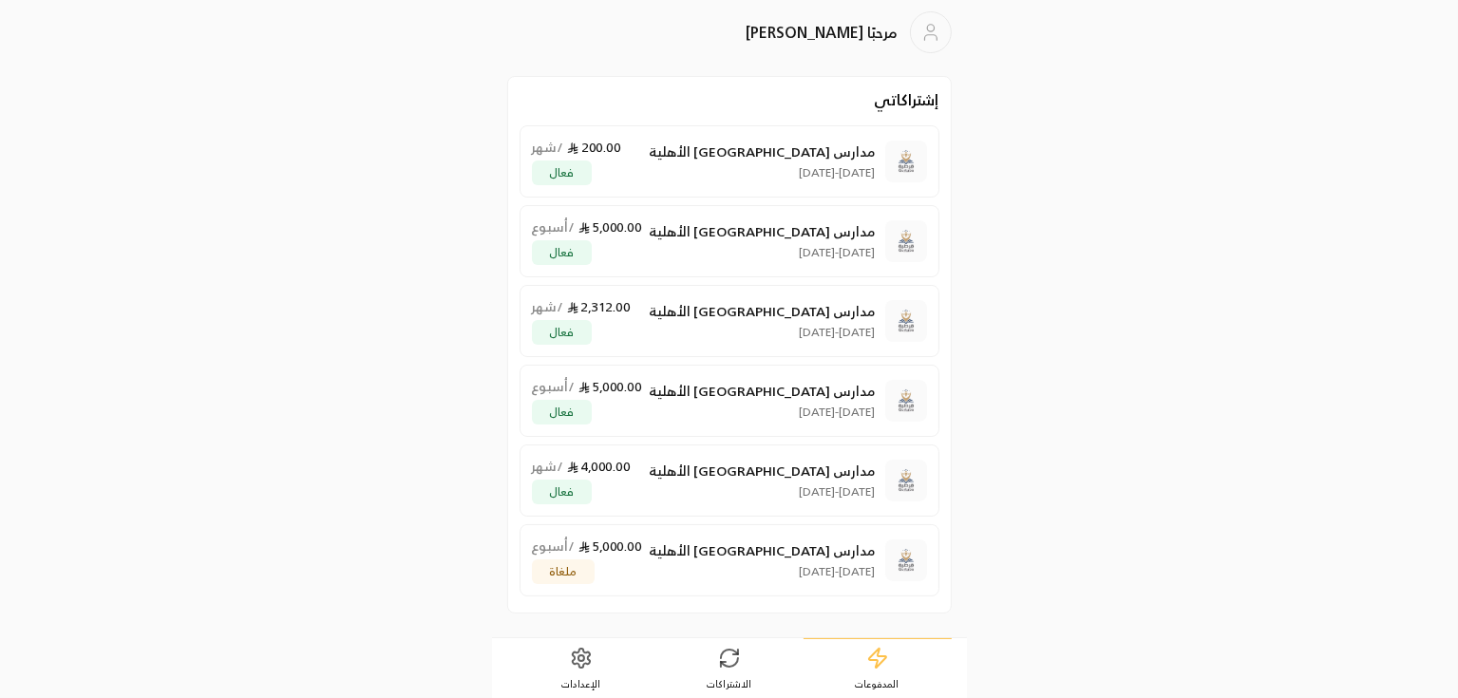
click at [768, 484] on p "31/08/2025 - 29/09/2025" at bounding box center [763, 491] width 226 height 15
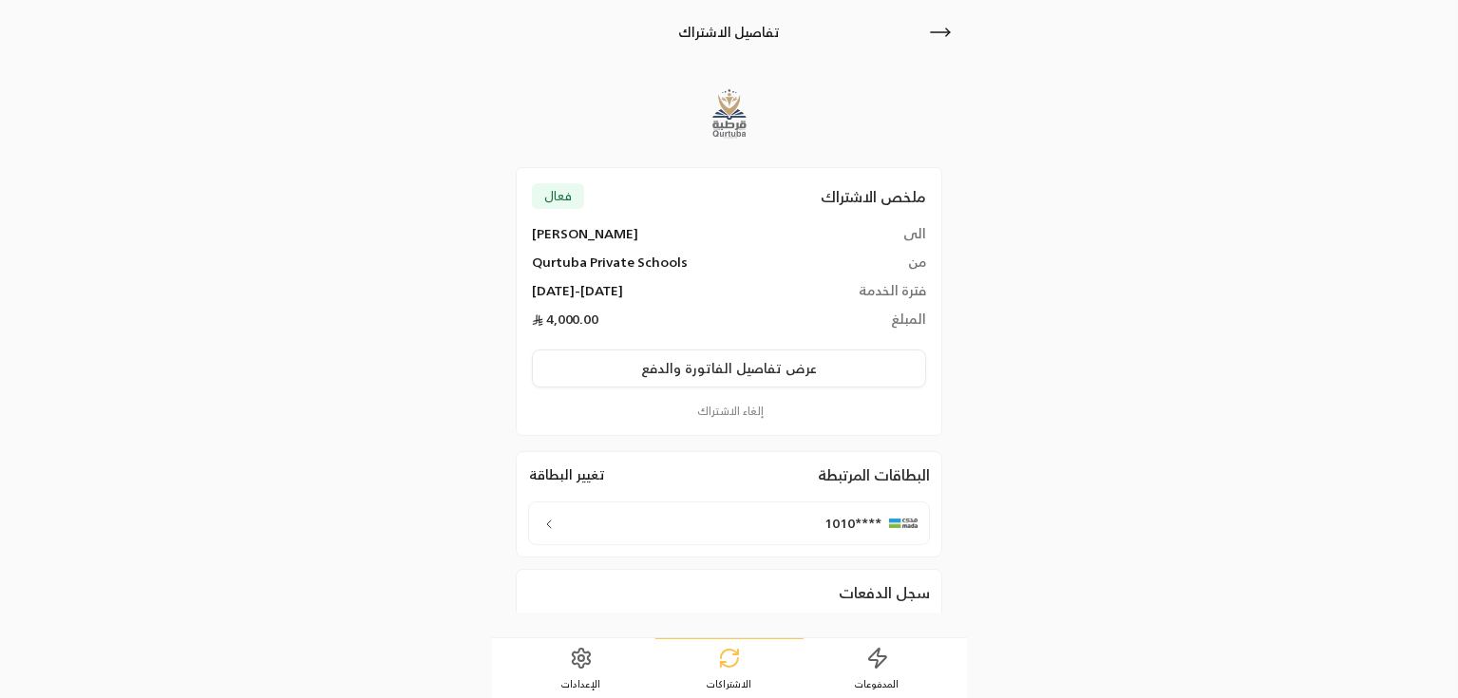
click at [732, 413] on button "إلغاء الاشتراك" at bounding box center [729, 411] width 394 height 17
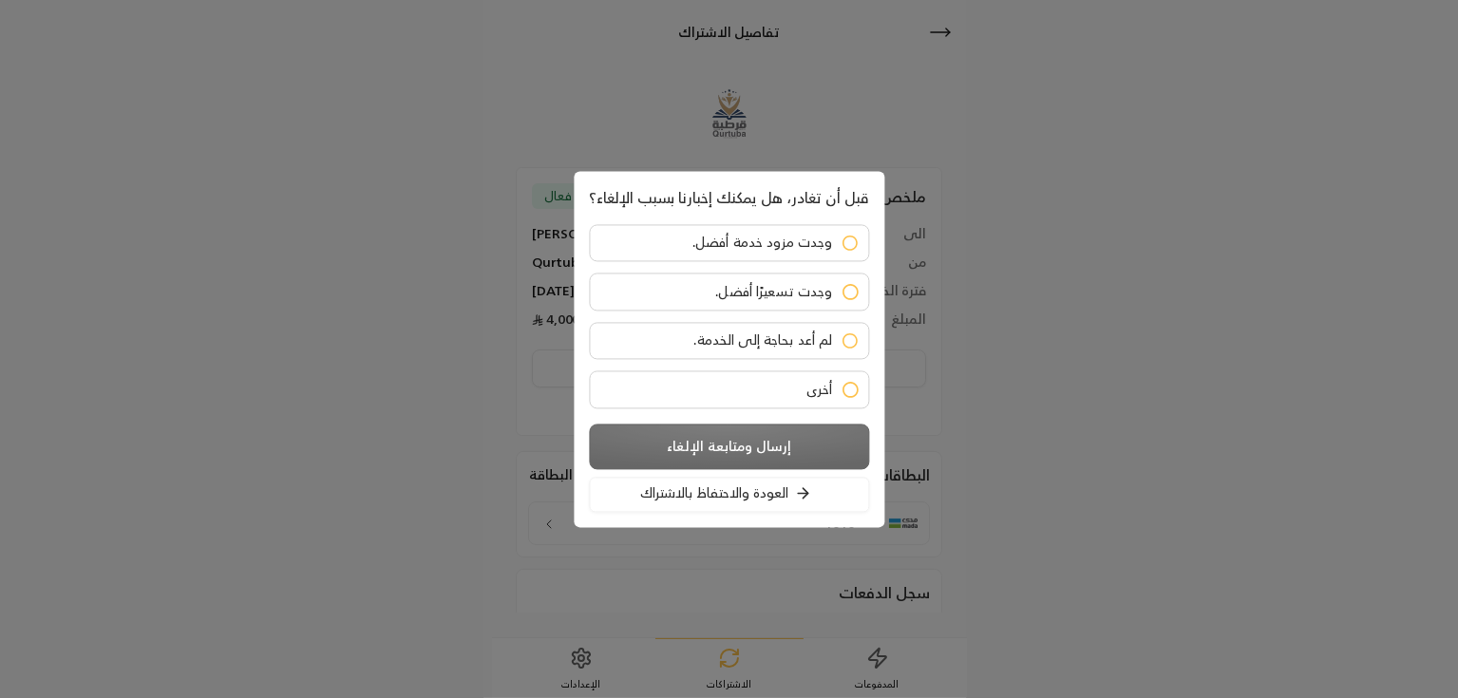
click at [804, 339] on span "لم أعد بحاجة إلى الخدمة." at bounding box center [763, 339] width 139 height 16
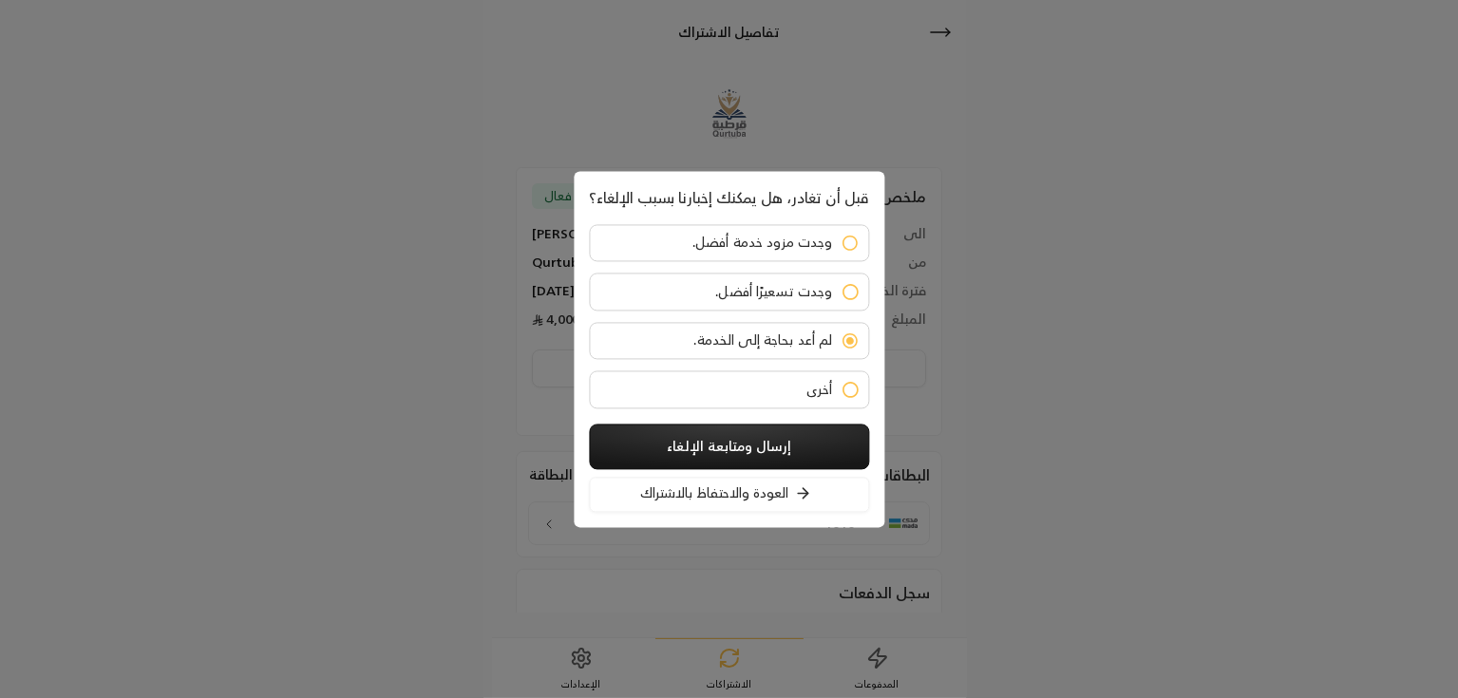
click at [787, 430] on button "إرسال ومتابعة الإلغاء" at bounding box center [729, 447] width 280 height 46
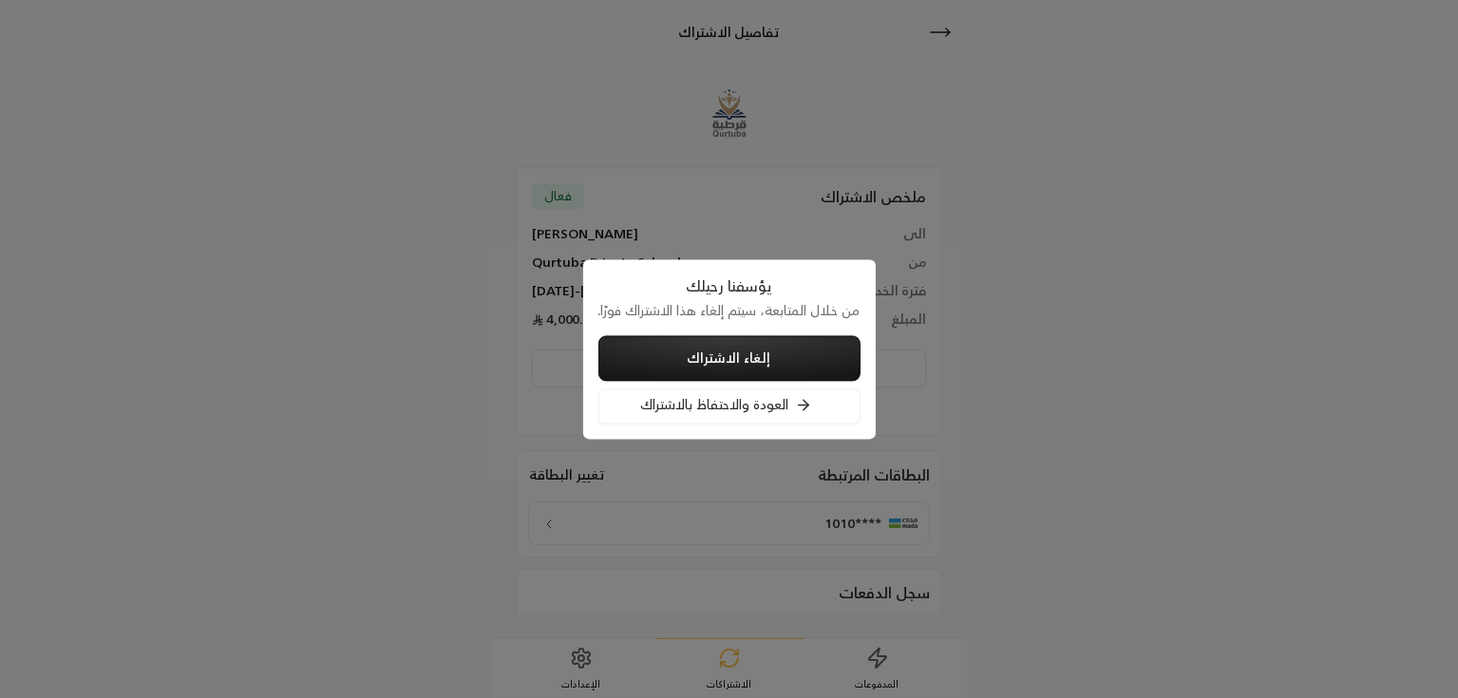
click at [752, 374] on button "إلغاء الاشتراك" at bounding box center [729, 358] width 262 height 46
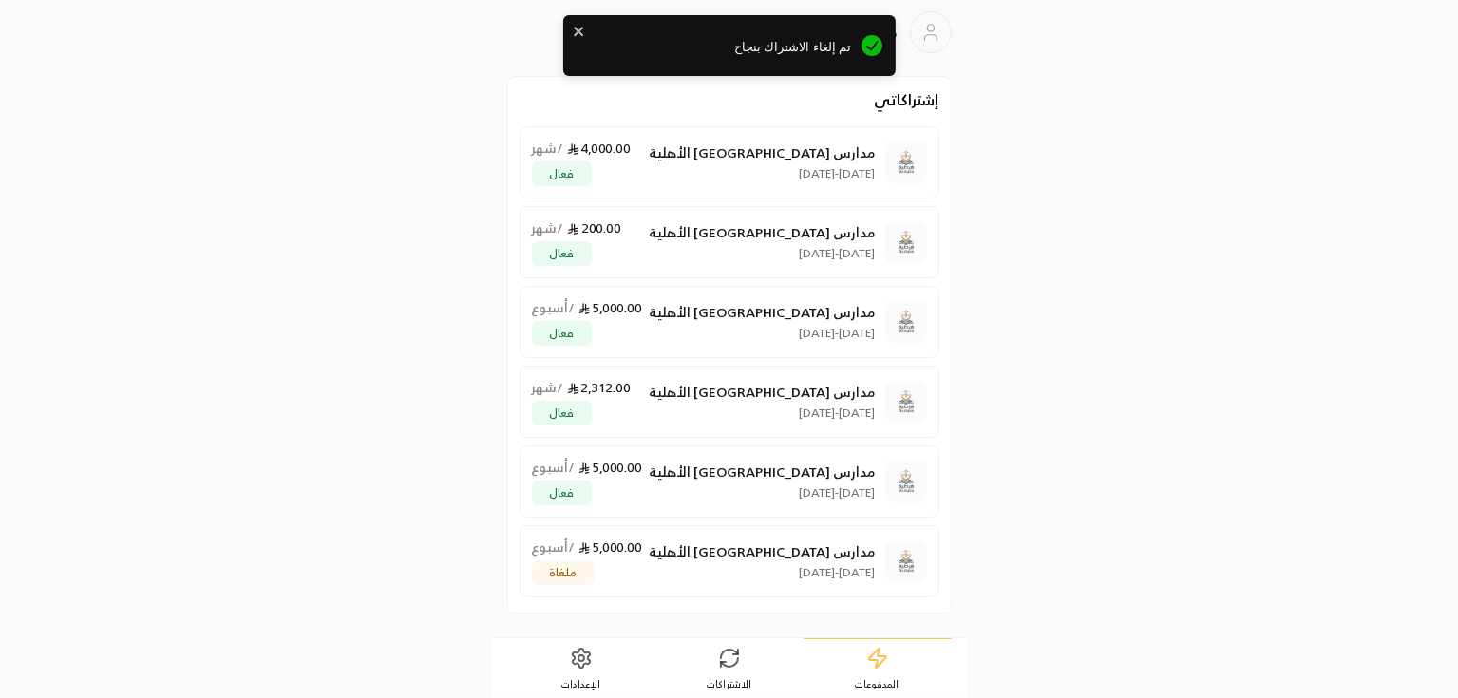
scroll to position [1, 0]
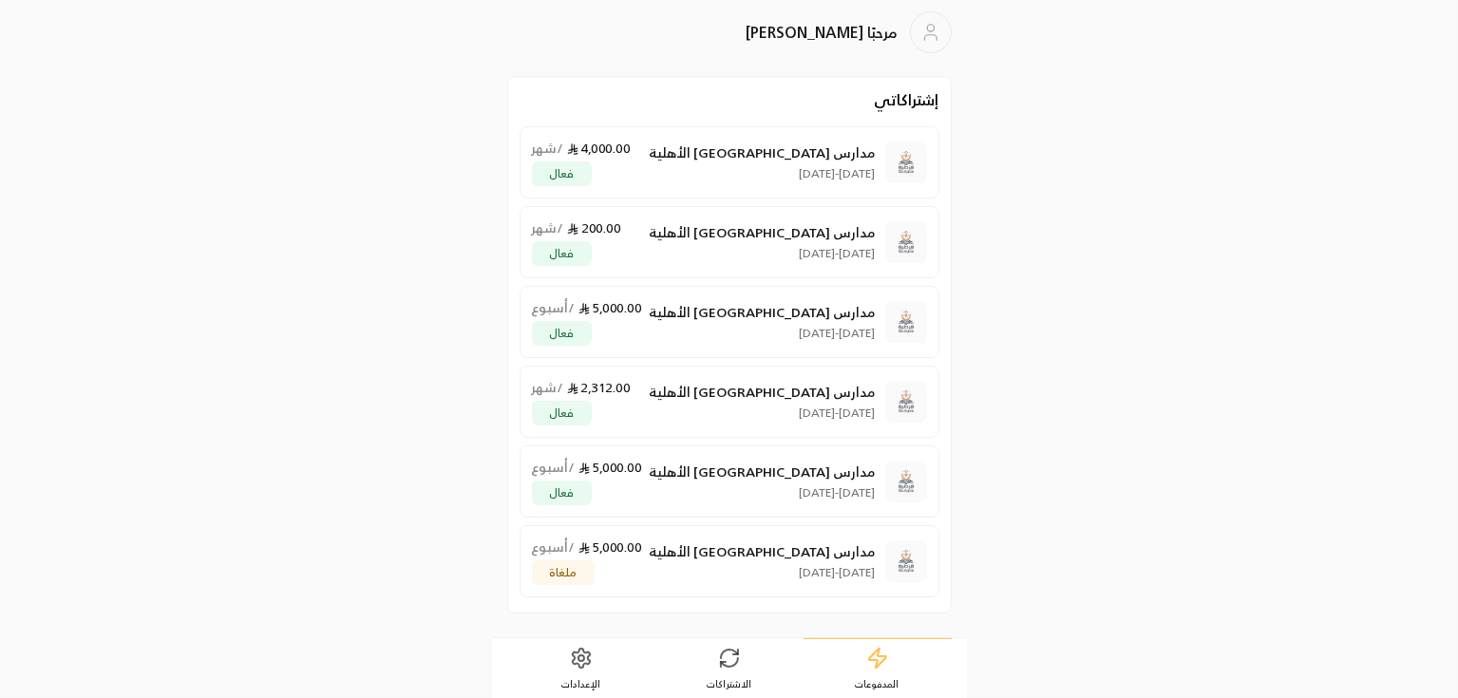
scroll to position [1, 0]
click at [749, 340] on p "11/09/2025 - 18/09/2025" at bounding box center [763, 333] width 226 height 15
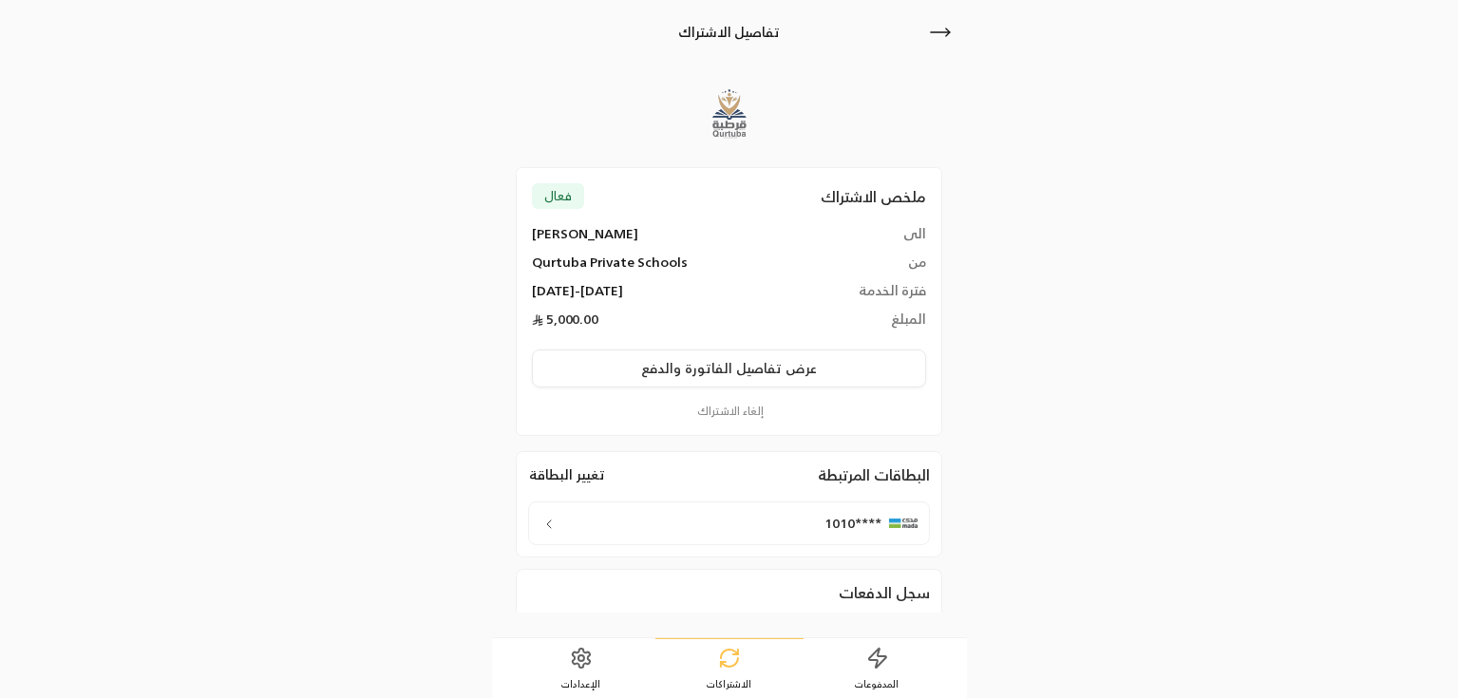
click at [722, 413] on button "إلغاء الاشتراك" at bounding box center [729, 411] width 394 height 17
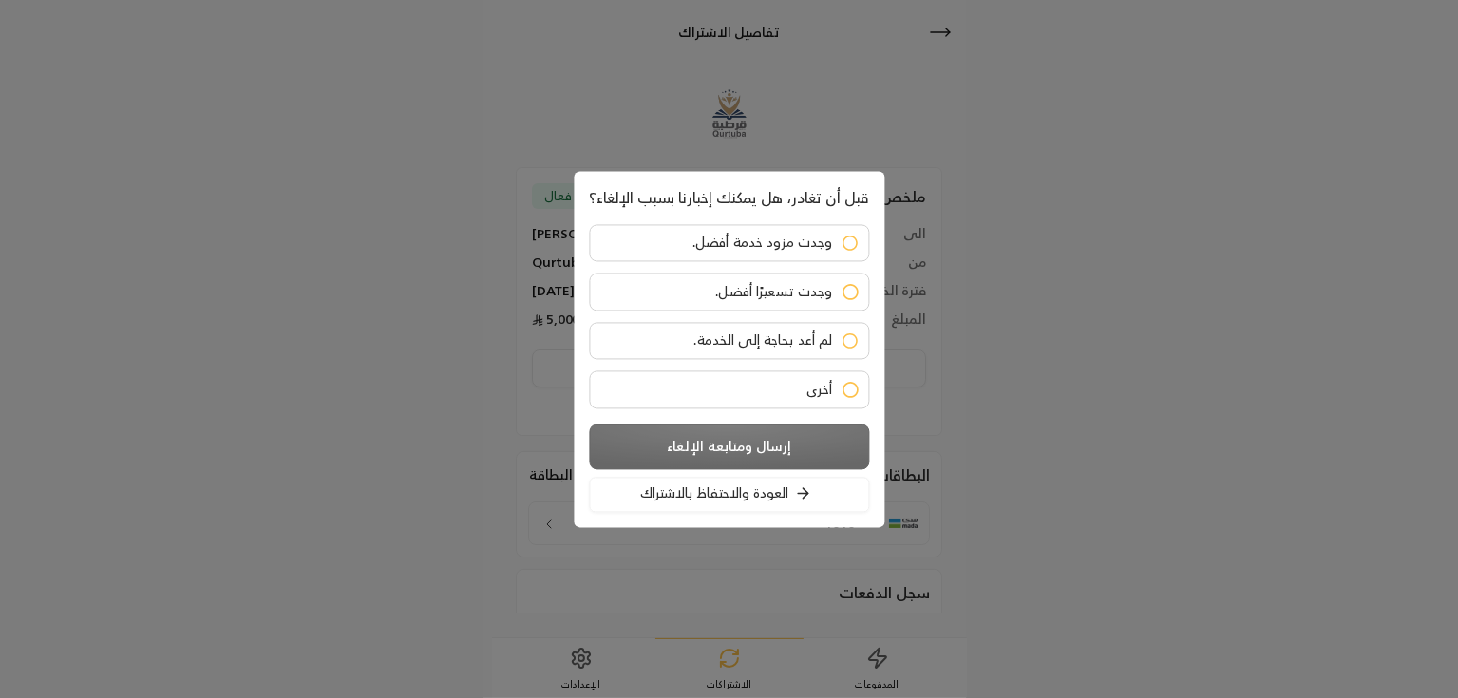
click at [760, 373] on label "أخرى" at bounding box center [729, 389] width 280 height 38
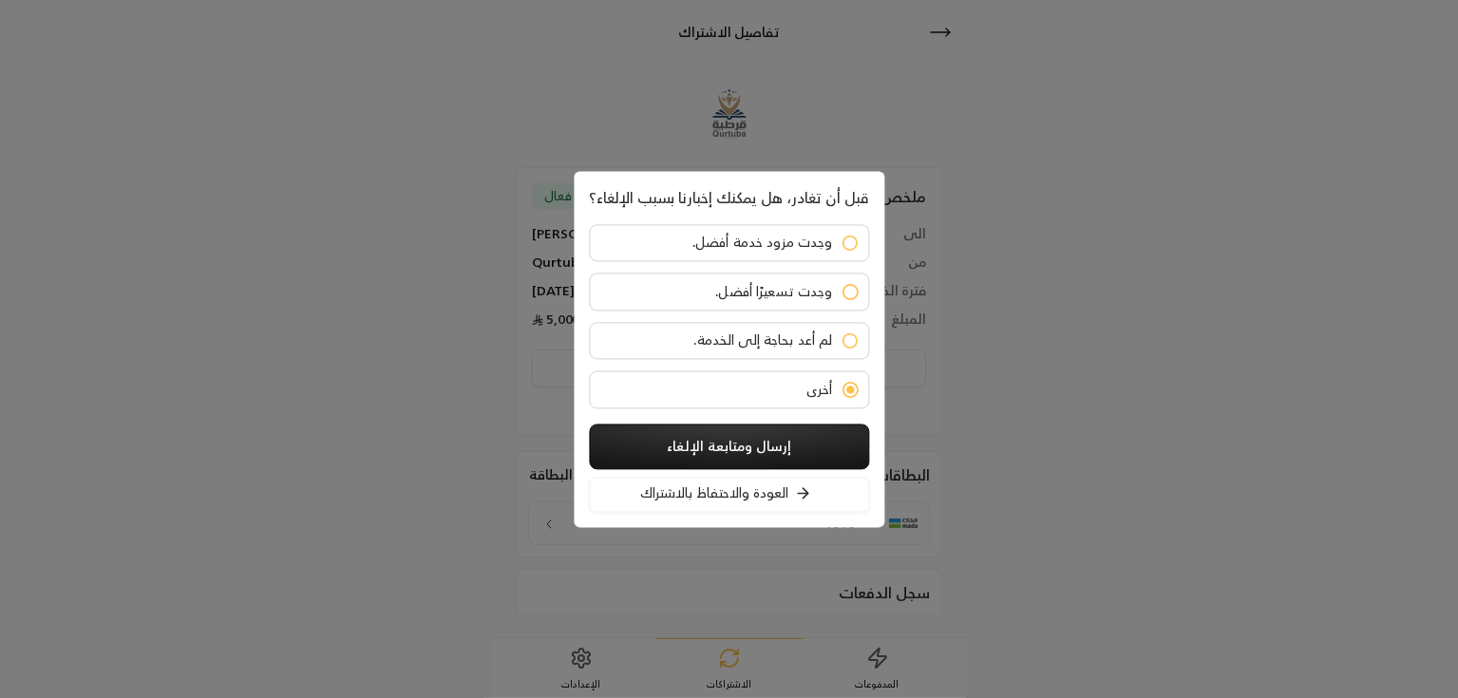
click at [744, 451] on button "إرسال ومتابعة الإلغاء" at bounding box center [729, 447] width 280 height 46
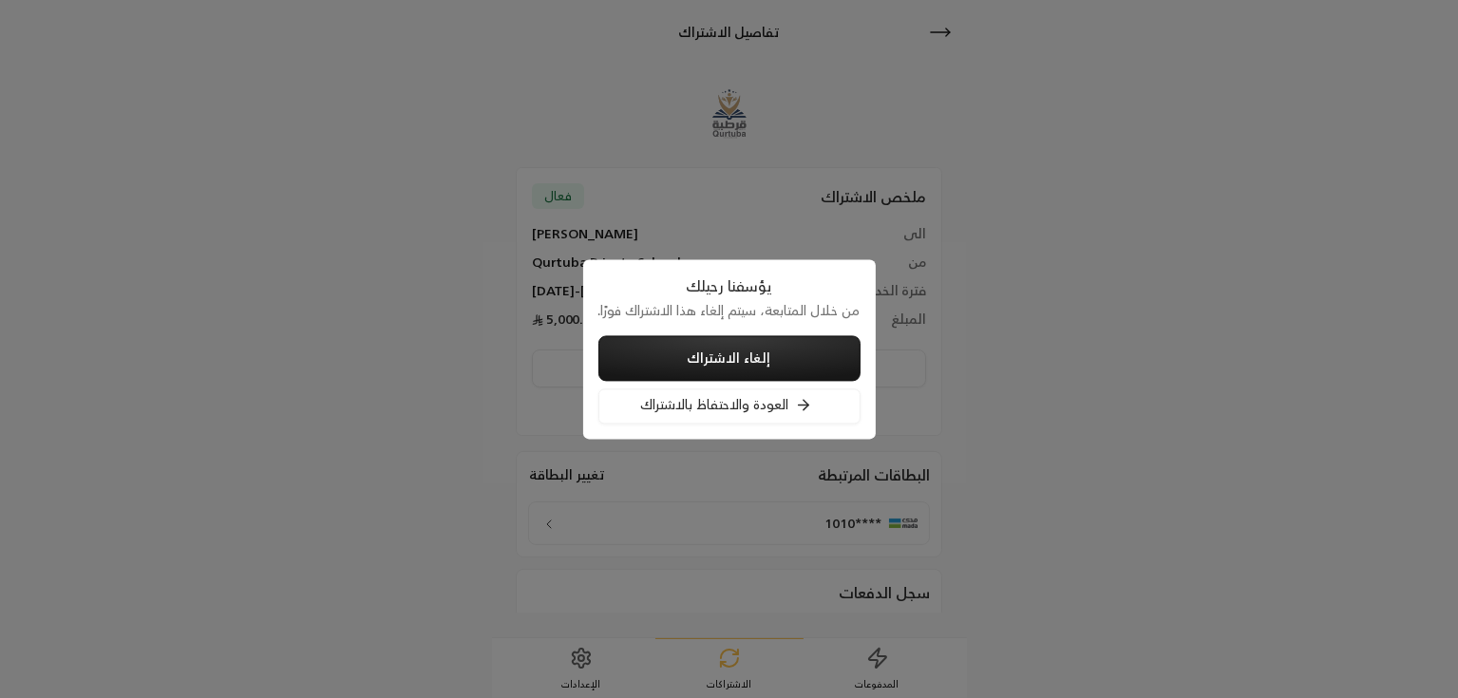
click at [760, 362] on button "إلغاء الاشتراك" at bounding box center [729, 358] width 262 height 46
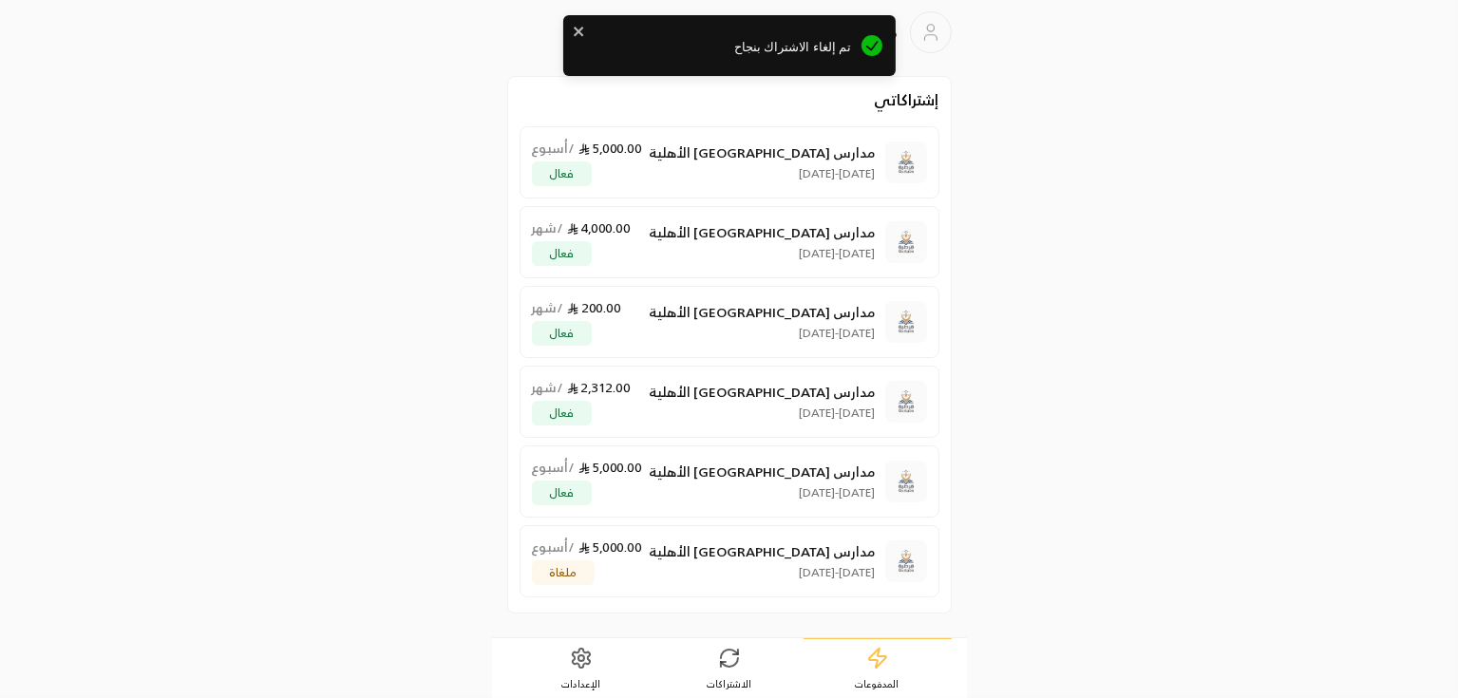
click at [694, 500] on div "مدارس قرطبة الأهلية 11/09/2025 - 18/09/2025 5,000.00 / أسبوع فعال" at bounding box center [704, 481] width 344 height 47
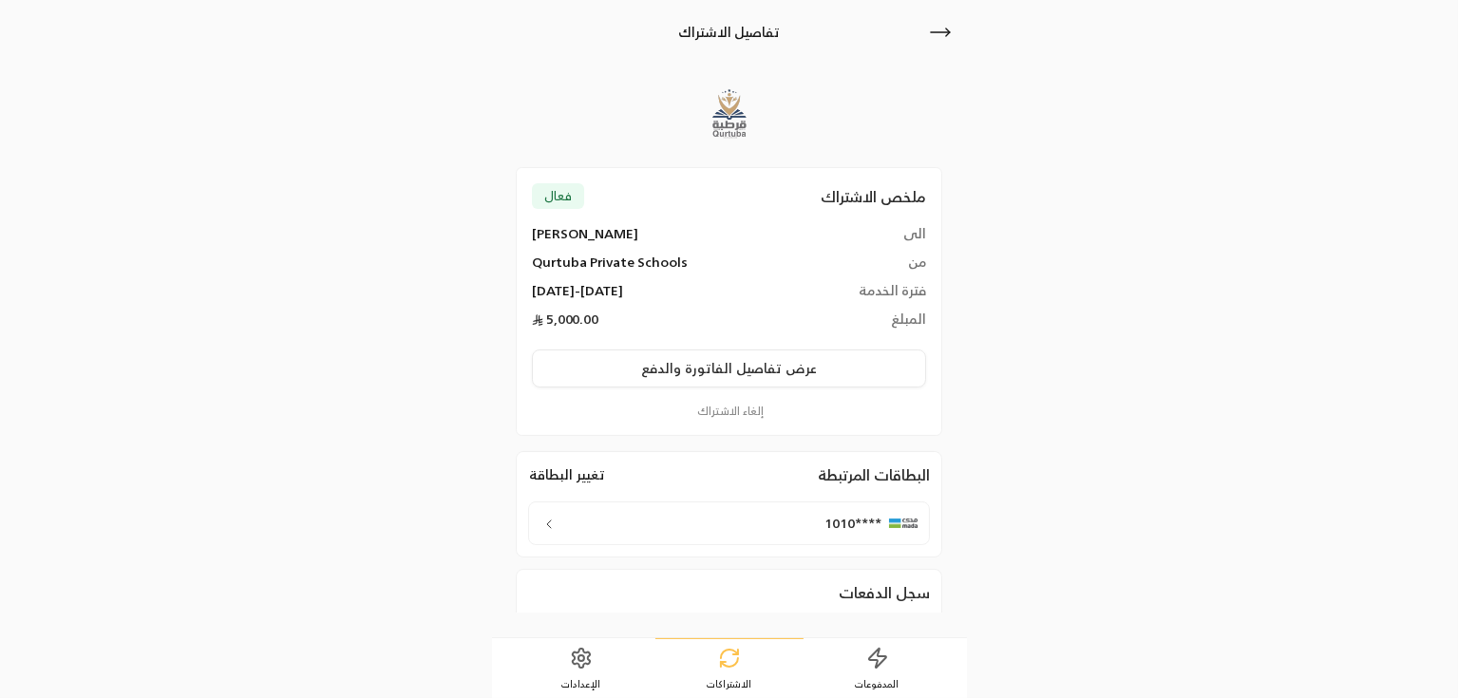
click at [684, 381] on button "عرض تفاصيل الفاتورة والدفع" at bounding box center [729, 368] width 394 height 38
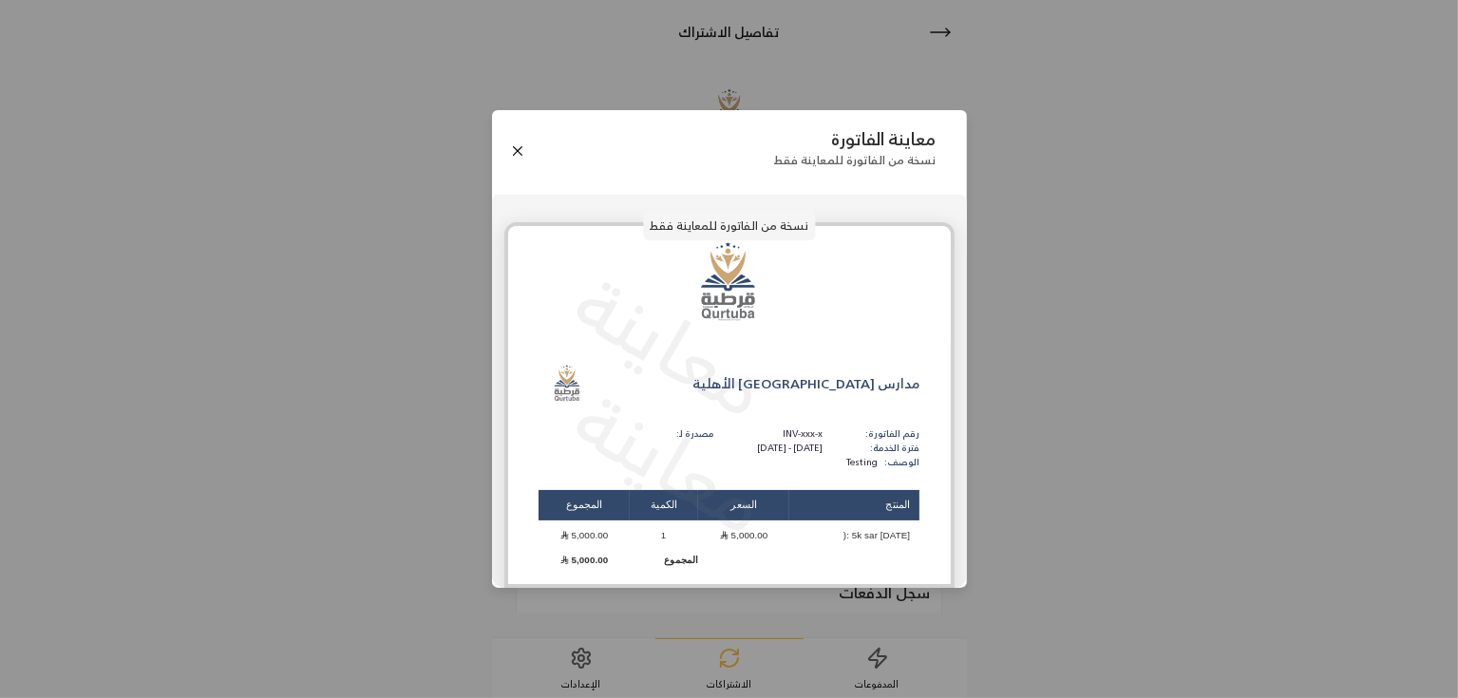
click at [514, 170] on div "معاينة الفاتورة نسخة من الفاتورة للمعاينة فقط" at bounding box center [729, 150] width 475 height 81
click at [512, 149] on button "Close" at bounding box center [517, 151] width 21 height 21
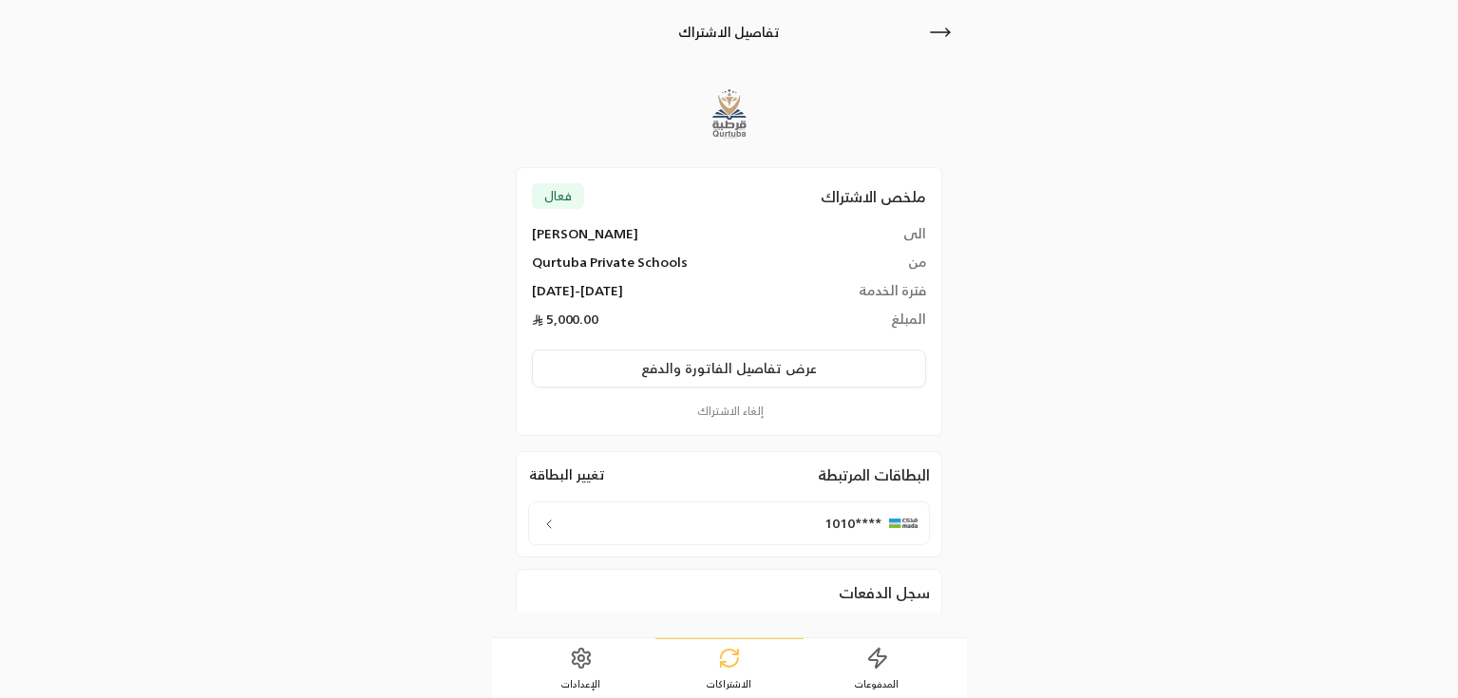
click at [714, 418] on button "إلغاء الاشتراك" at bounding box center [729, 411] width 394 height 17
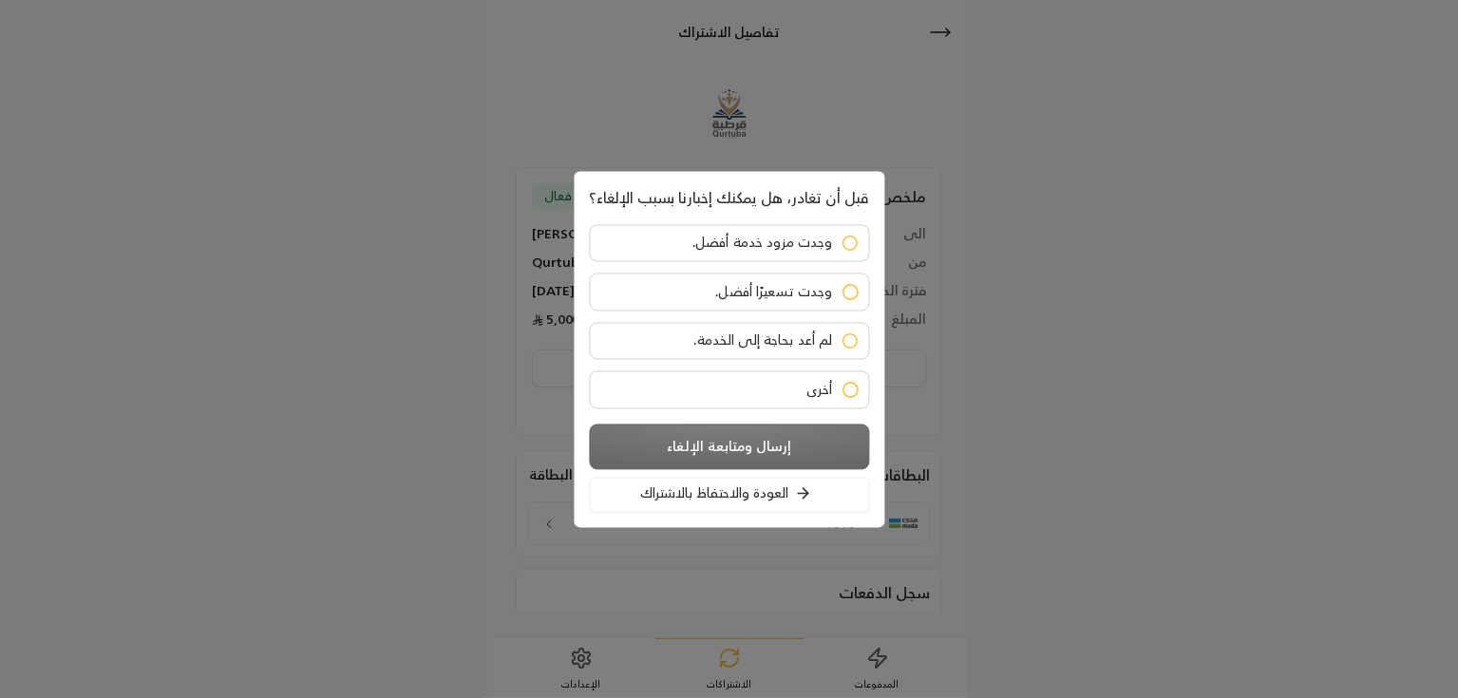
click at [746, 406] on label "أخرى" at bounding box center [729, 389] width 280 height 38
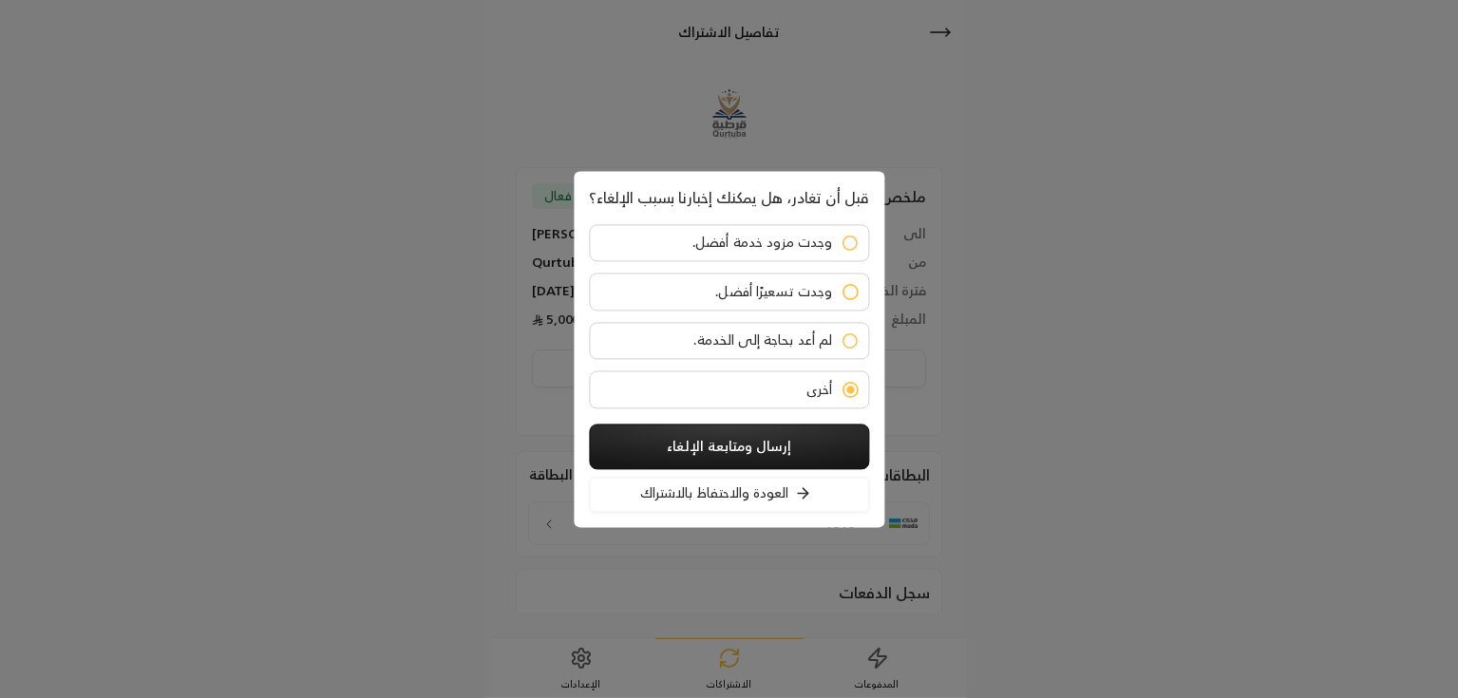
click at [742, 448] on button "إرسال ومتابعة الإلغاء" at bounding box center [729, 447] width 280 height 46
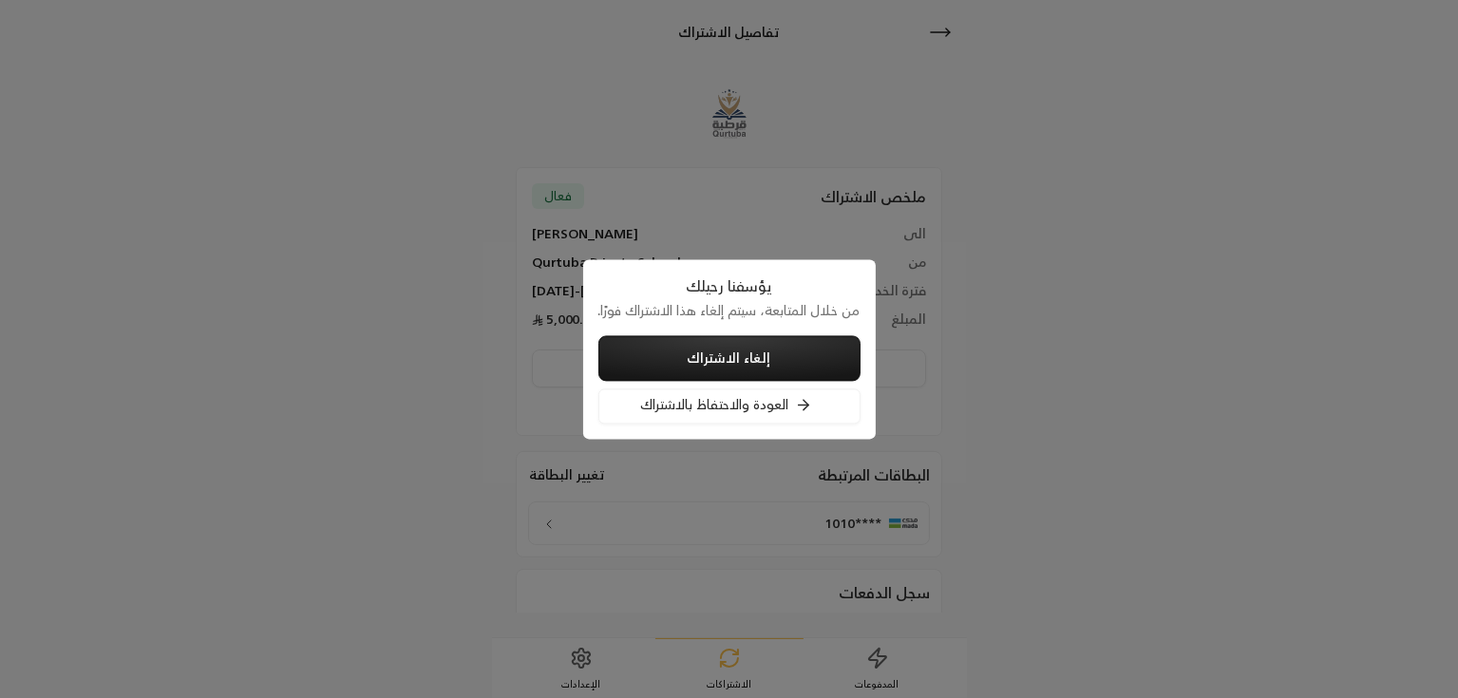
click at [752, 367] on button "إلغاء الاشتراك" at bounding box center [729, 358] width 262 height 46
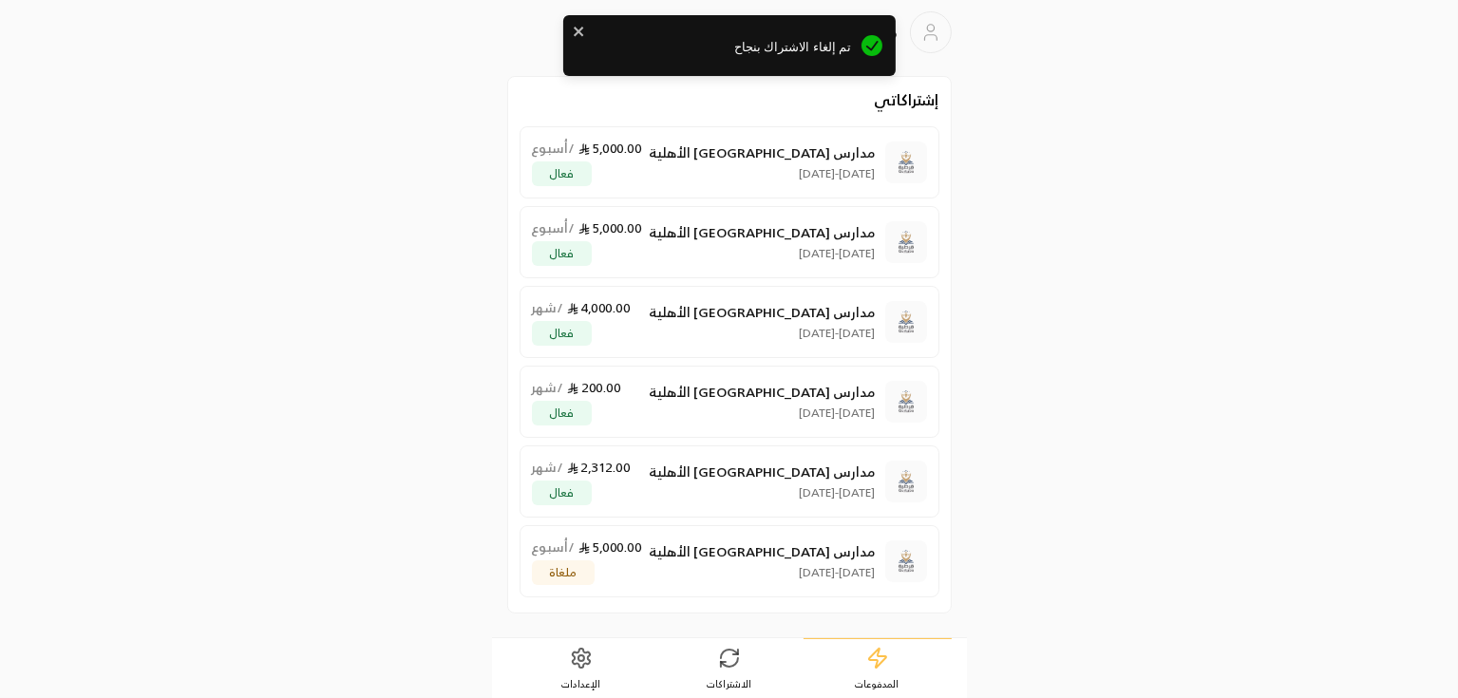
scroll to position [1, 0]
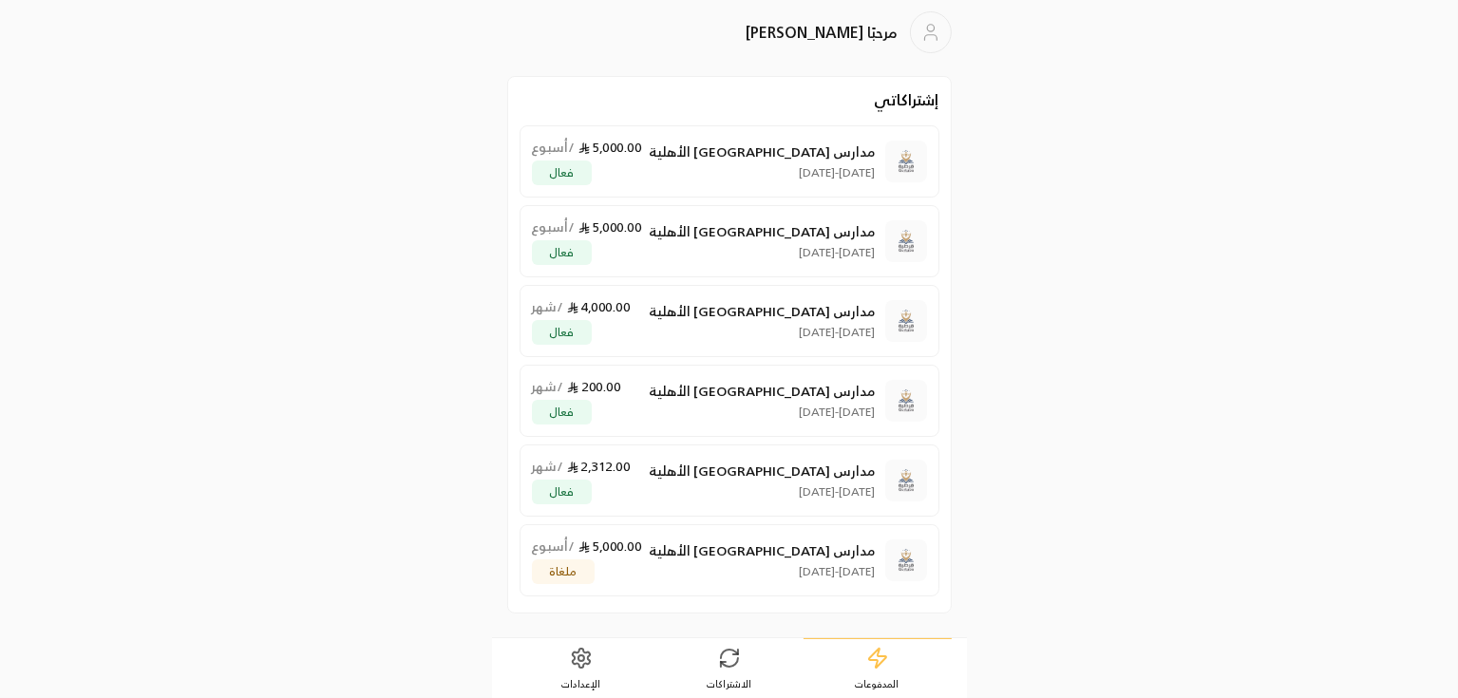
click at [691, 226] on div "مدارس قرطبة الأهلية 11/09/2025 - 18/09/2025 5,000.00 / أسبوع فعال" at bounding box center [704, 240] width 344 height 47
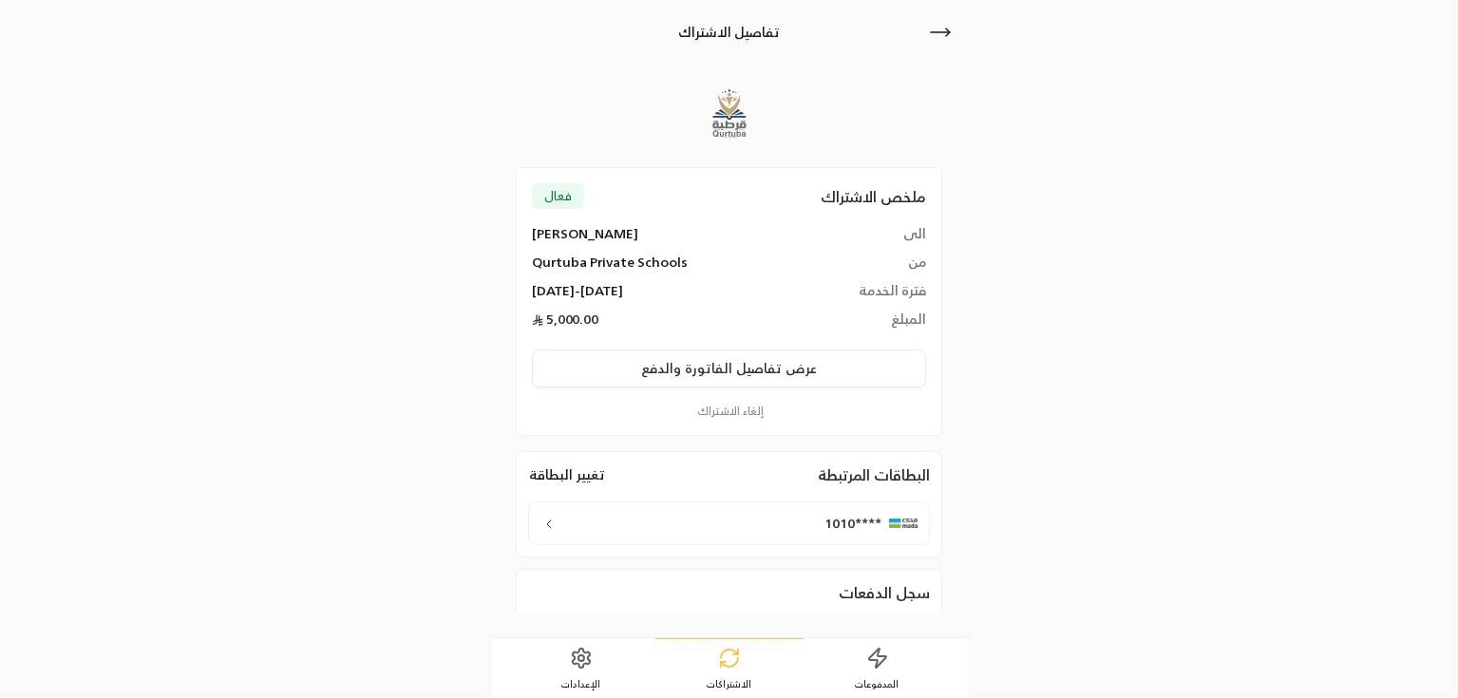
click at [707, 396] on div "الى Rashad ali من Qurtuba Private Schools فترة الخدمة 11/09/2025 - 18/09/2025 ا…" at bounding box center [729, 322] width 394 height 196
click at [730, 404] on button "إلغاء الاشتراك" at bounding box center [729, 411] width 394 height 17
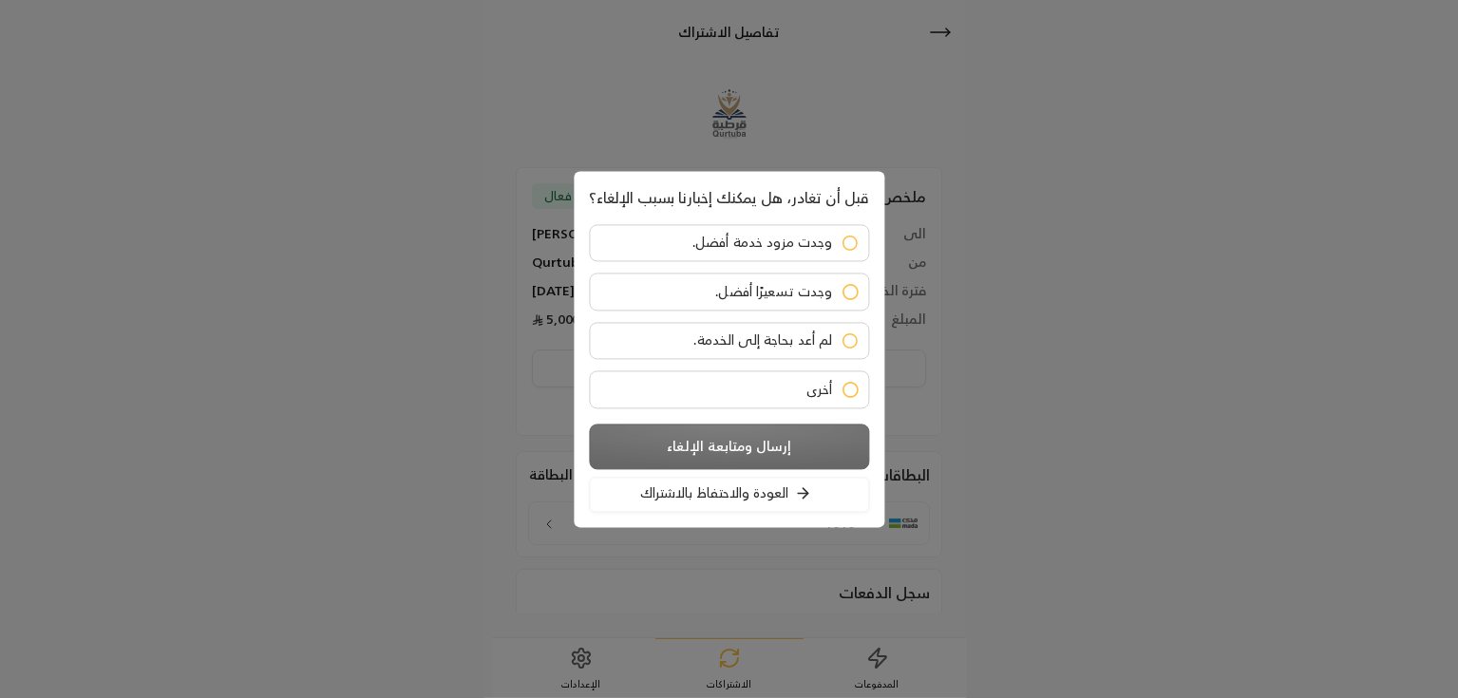
click at [740, 373] on label "أخرى" at bounding box center [729, 389] width 280 height 38
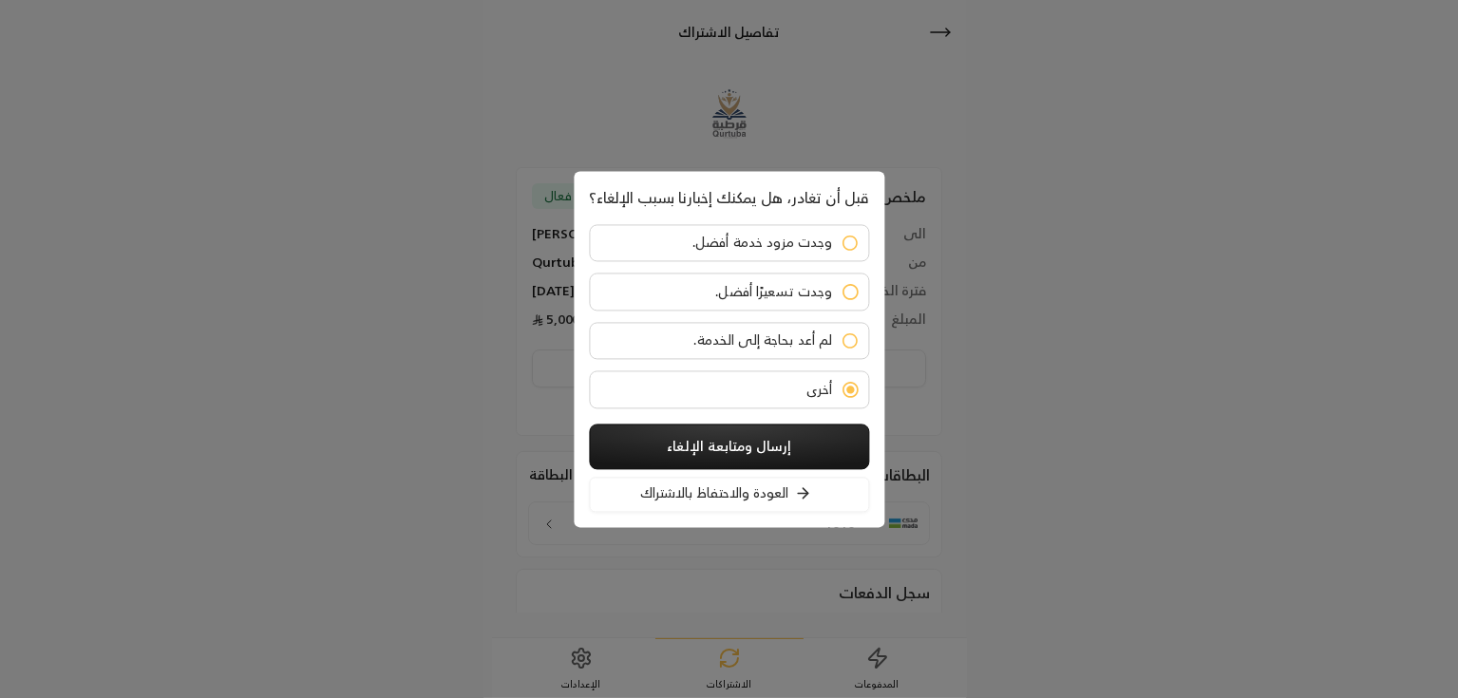
click at [731, 436] on button "إرسال ومتابعة الإلغاء" at bounding box center [729, 447] width 280 height 46
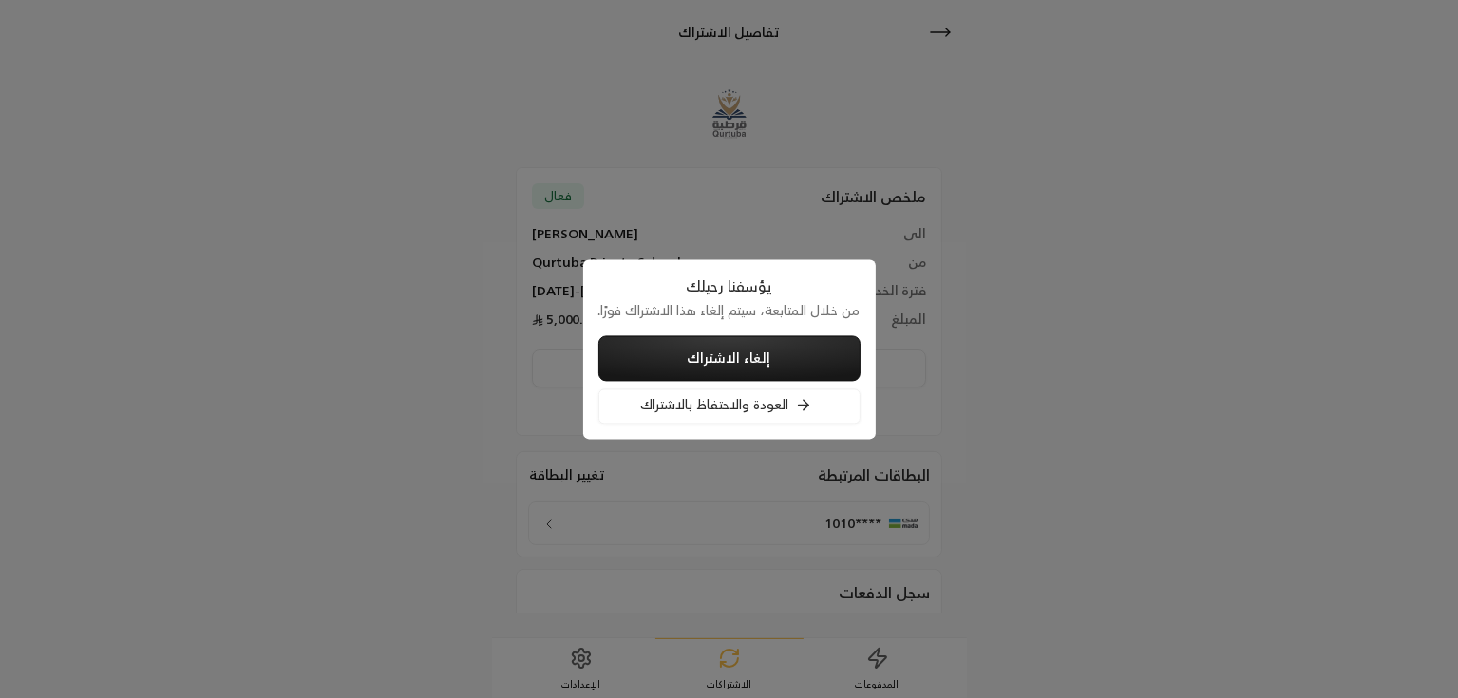
click at [748, 349] on button "إلغاء الاشتراك" at bounding box center [729, 358] width 262 height 46
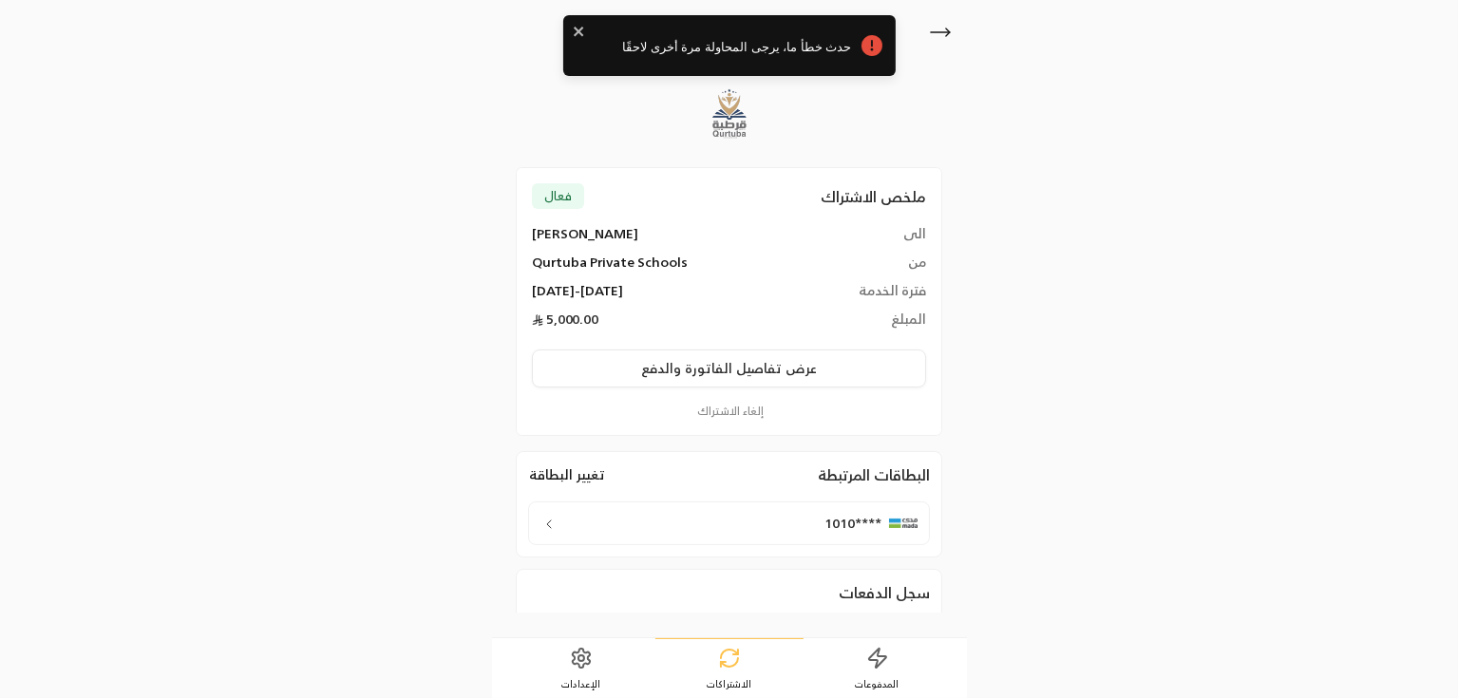
click at [946, 28] on icon at bounding box center [948, 32] width 4 height 8
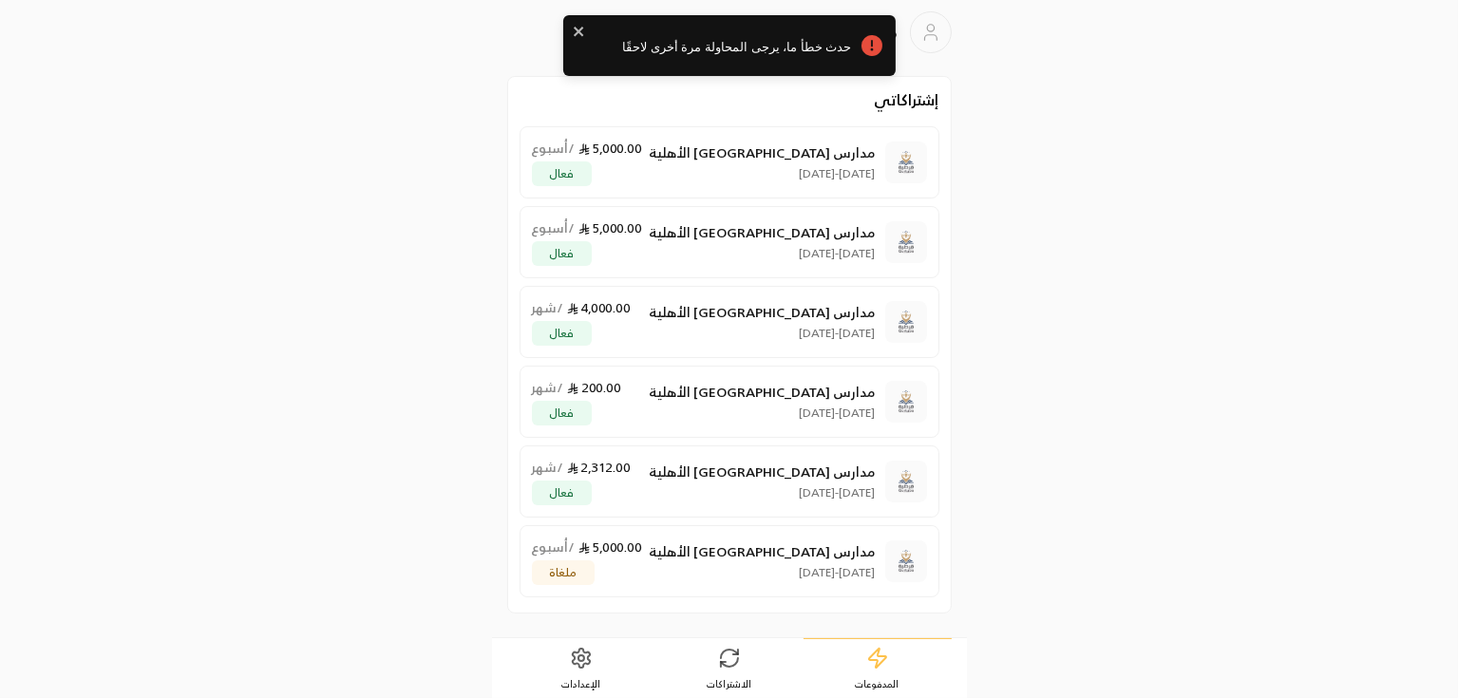
click at [722, 155] on div "مدارس قرطبة الأهلية 11/09/2025 - 18/09/2025 5,000.00 / أسبوع فعال" at bounding box center [704, 162] width 344 height 47
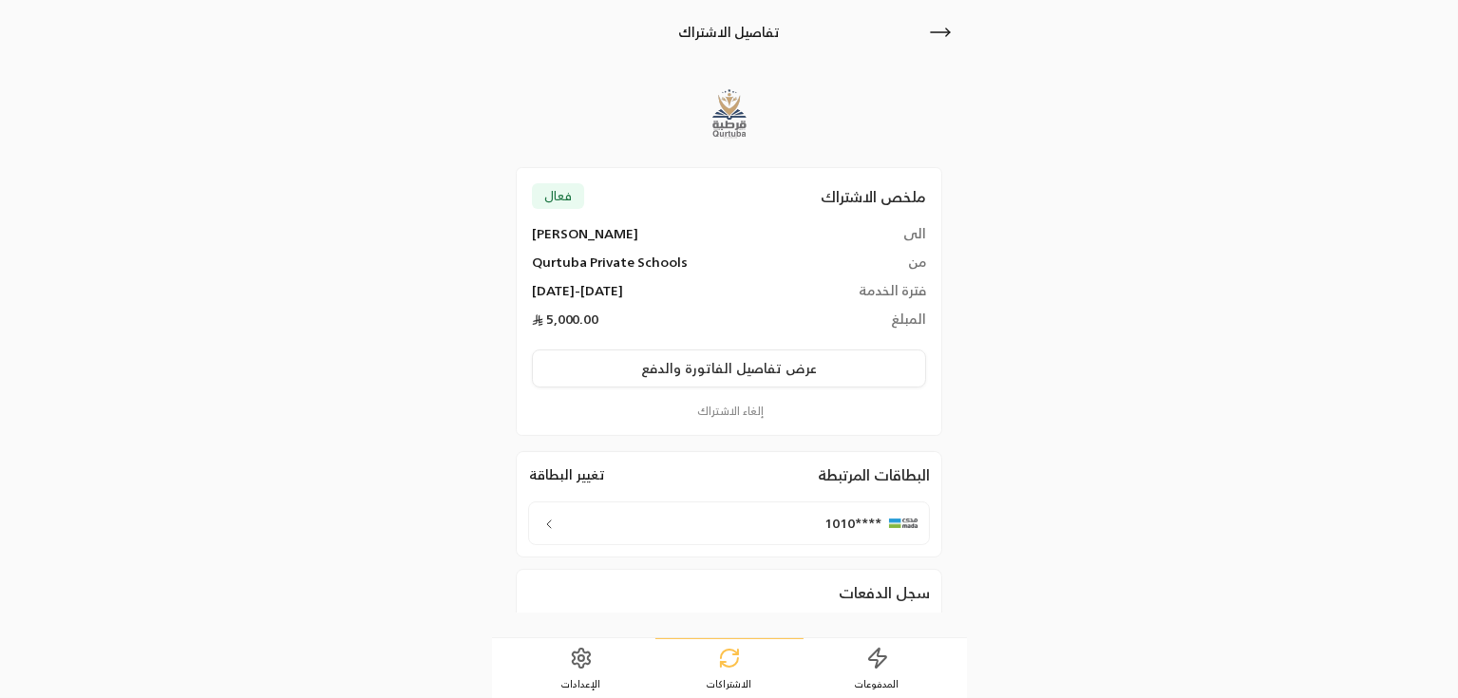
click at [726, 373] on button "عرض تفاصيل الفاتورة والدفع" at bounding box center [729, 368] width 394 height 38
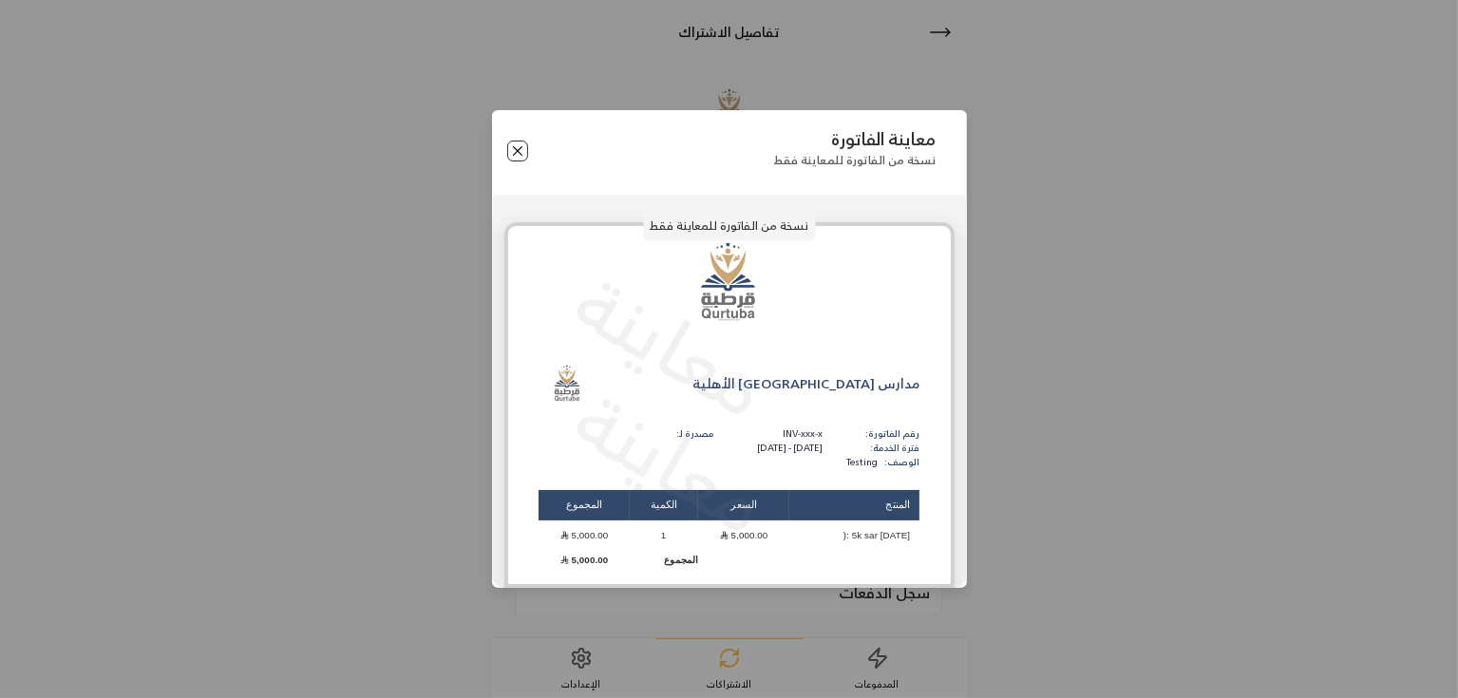
click at [519, 153] on button "Close" at bounding box center [517, 151] width 21 height 21
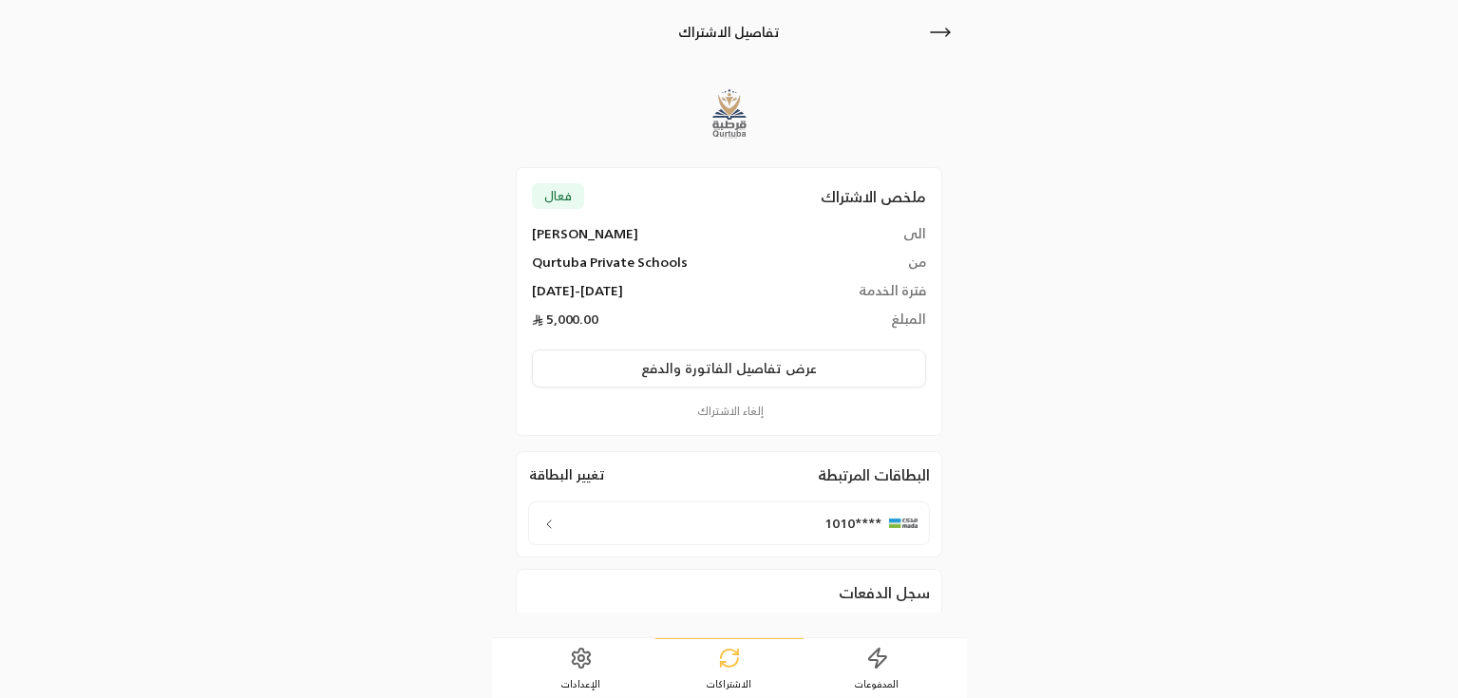
click at [736, 410] on button "إلغاء الاشتراك" at bounding box center [729, 411] width 394 height 17
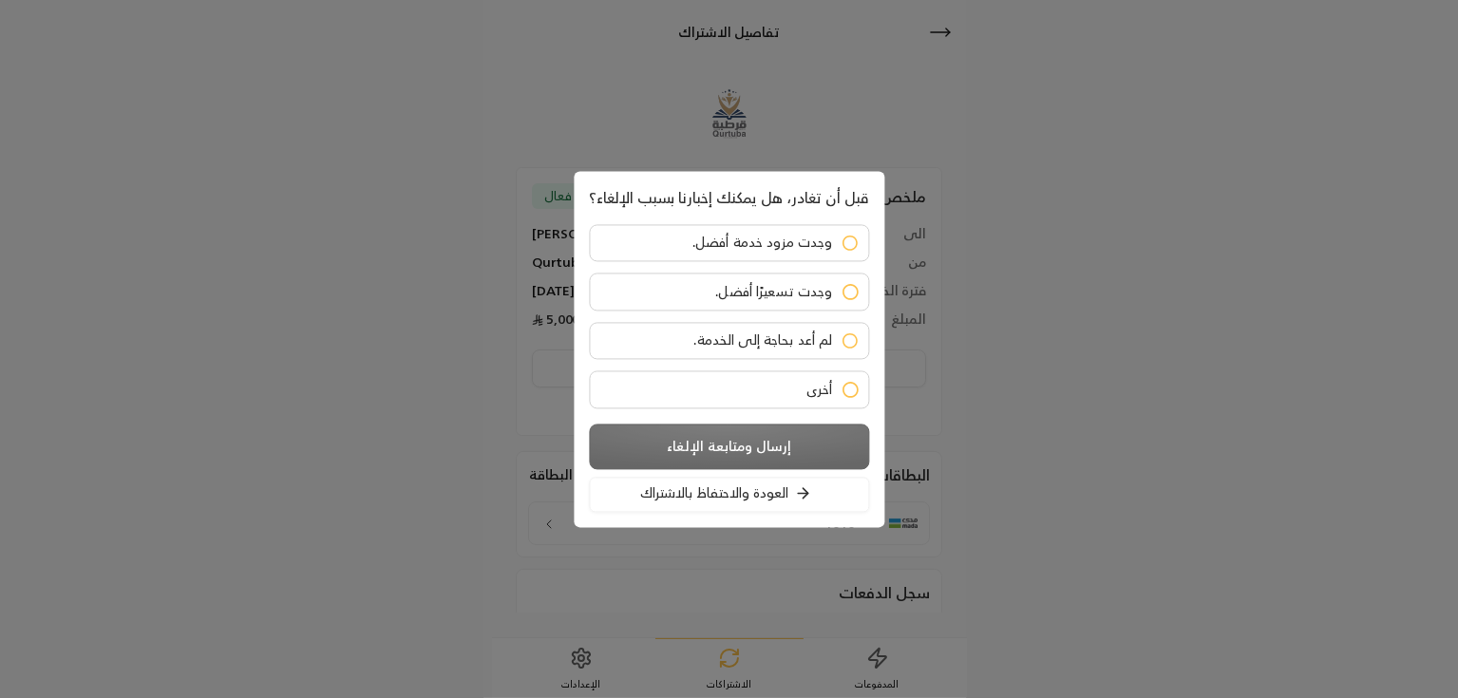
click at [752, 362] on div "وجدت مزود خدمة أفضل. وجدت تسعيرًا أفضل. لم أعد بحاجة إلى الخدمة. أخرى" at bounding box center [729, 316] width 280 height 184
click at [756, 380] on label "أخرى" at bounding box center [729, 389] width 280 height 38
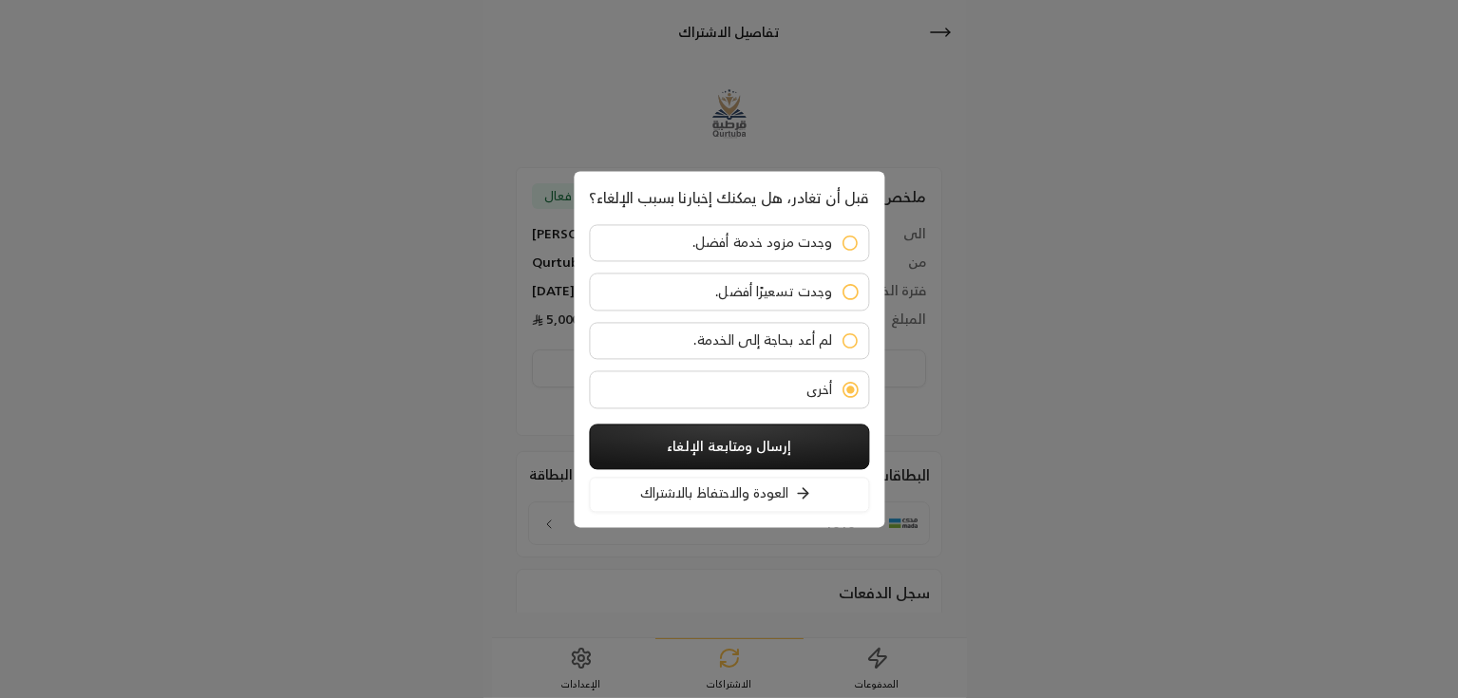
click at [731, 440] on button "إرسال ومتابعة الإلغاء" at bounding box center [729, 447] width 280 height 46
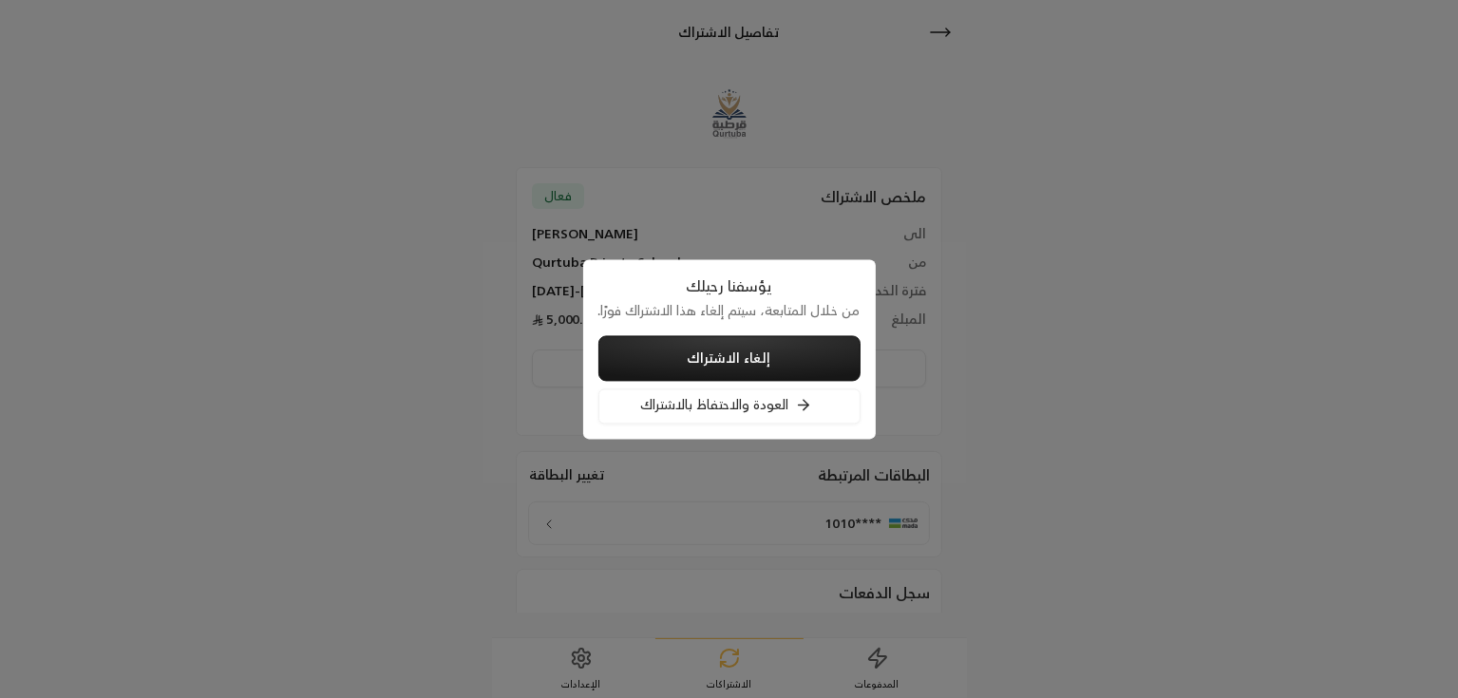
click at [775, 343] on button "إلغاء الاشتراك" at bounding box center [729, 358] width 262 height 46
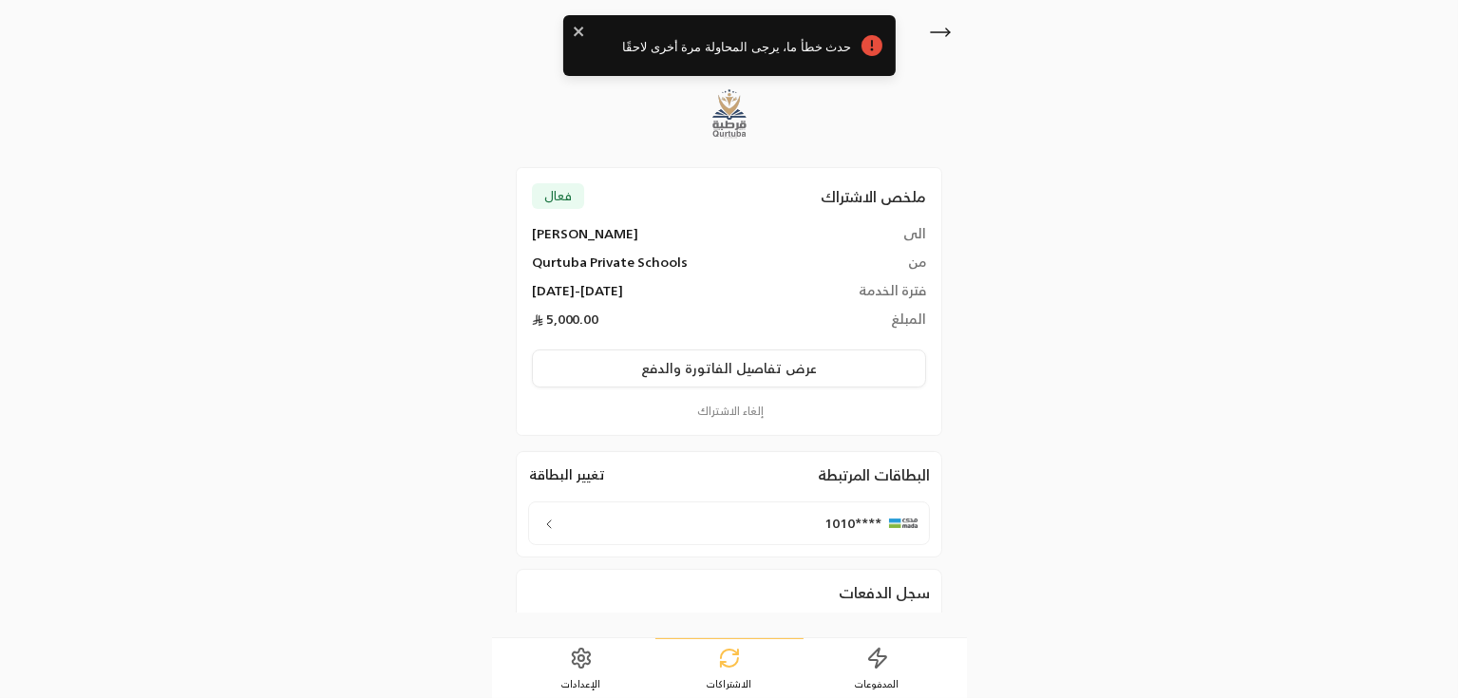
click at [934, 42] on icon at bounding box center [940, 32] width 23 height 23
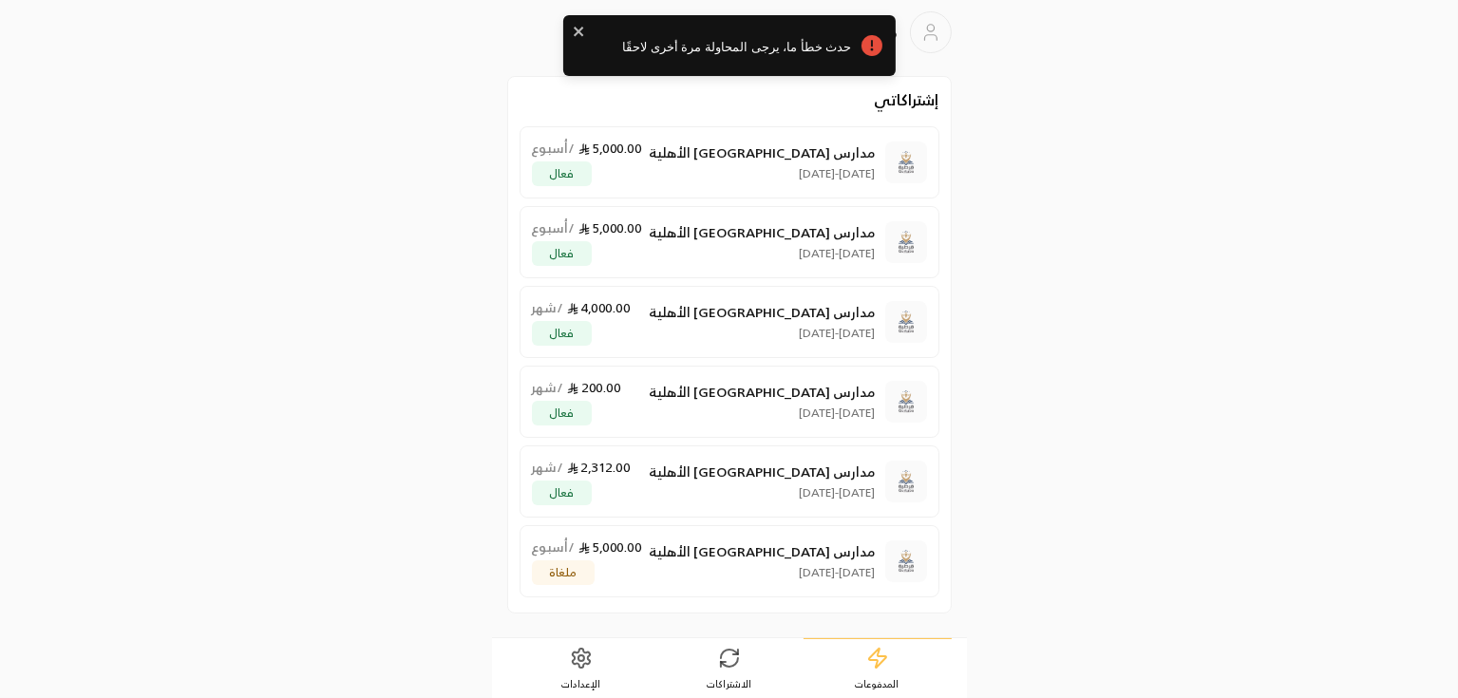
scroll to position [1, 0]
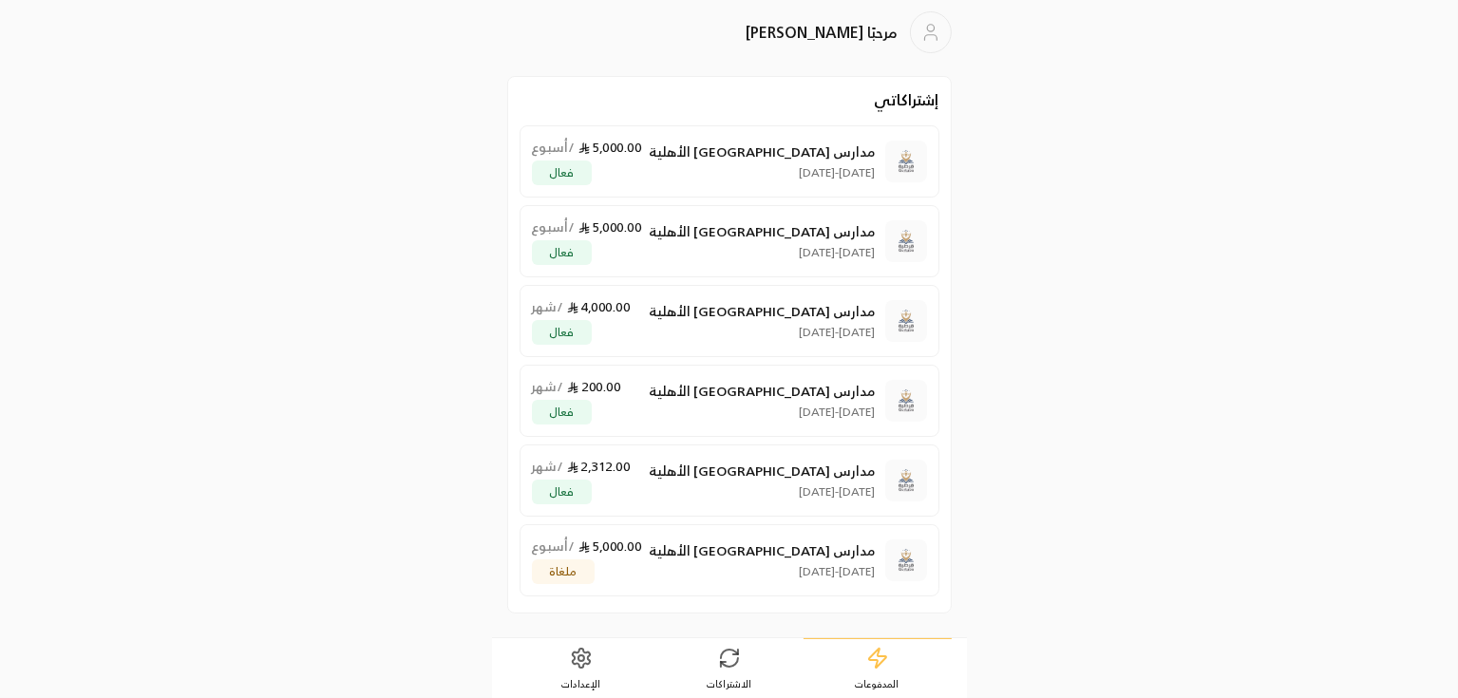
click at [608, 650] on link "الإعدادات" at bounding box center [581, 668] width 148 height 59
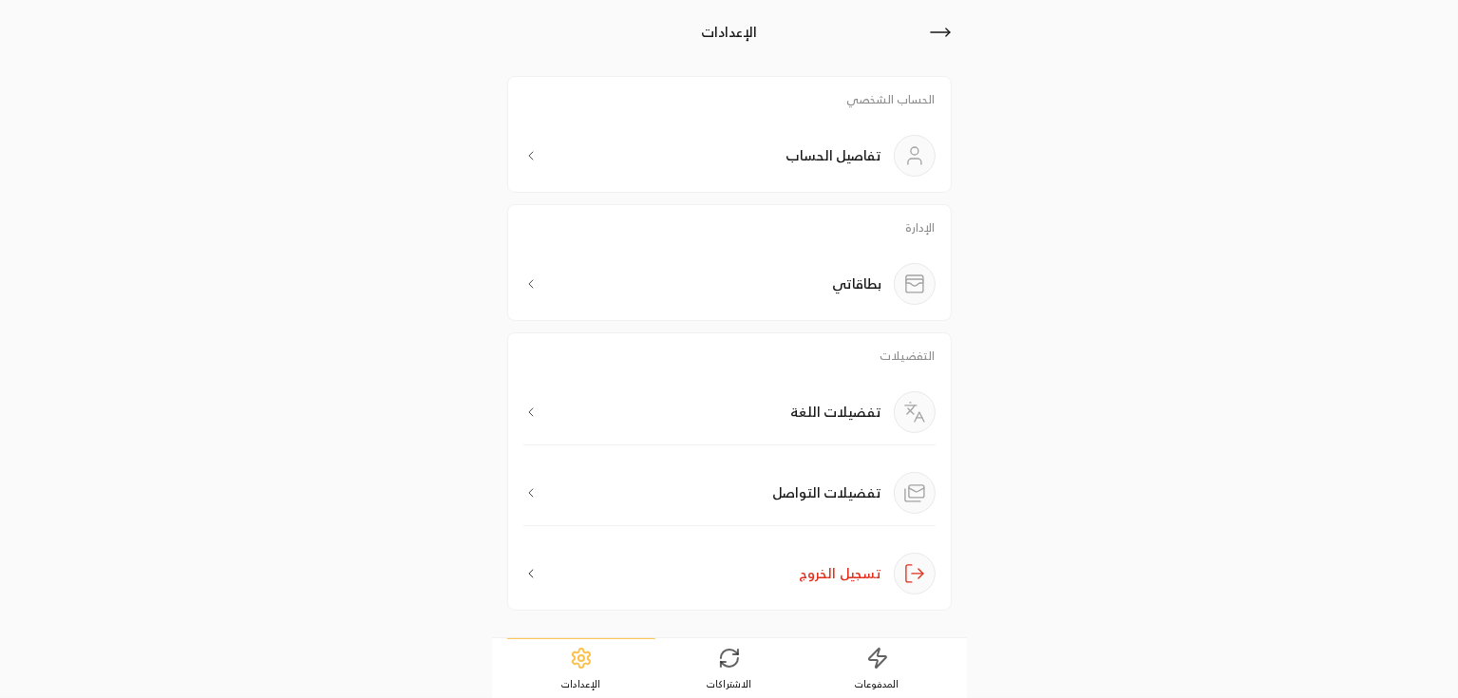
click at [796, 301] on div "بطاقاتي" at bounding box center [729, 284] width 412 height 42
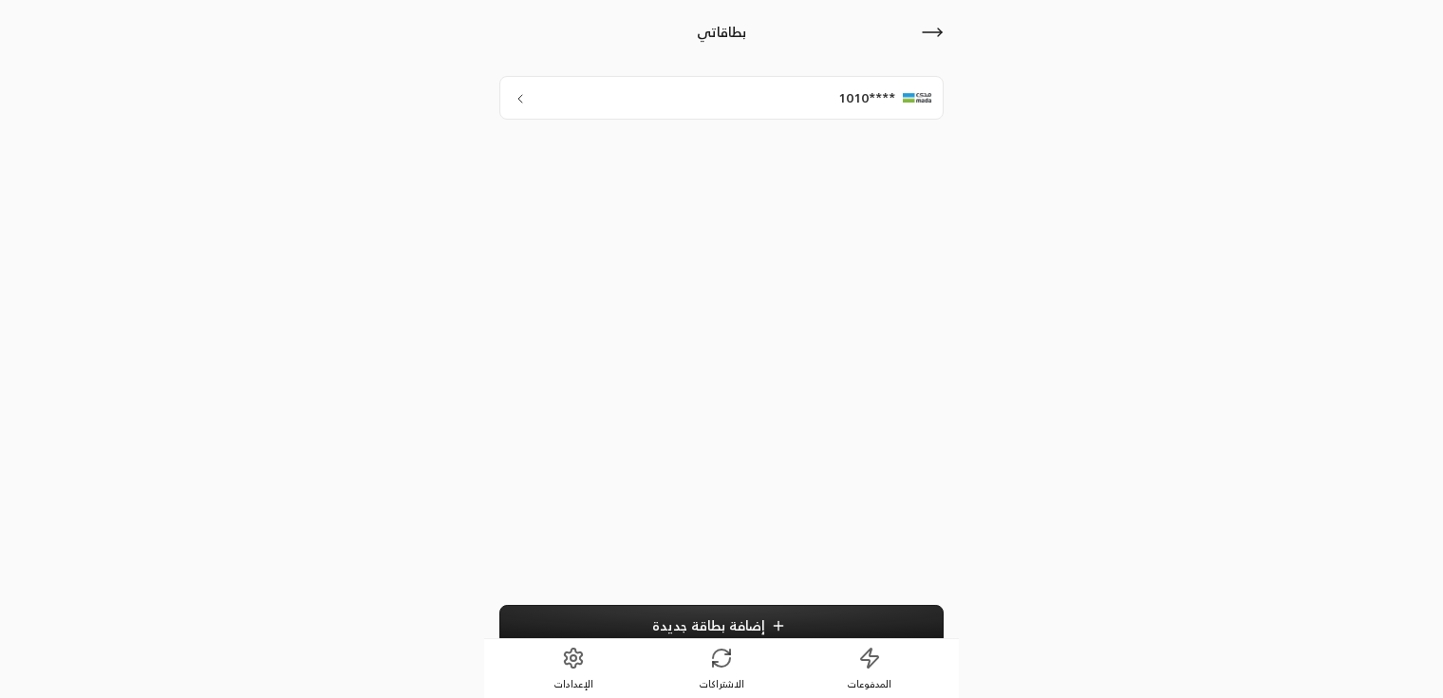
click at [841, 104] on span "****1010" at bounding box center [867, 97] width 57 height 19
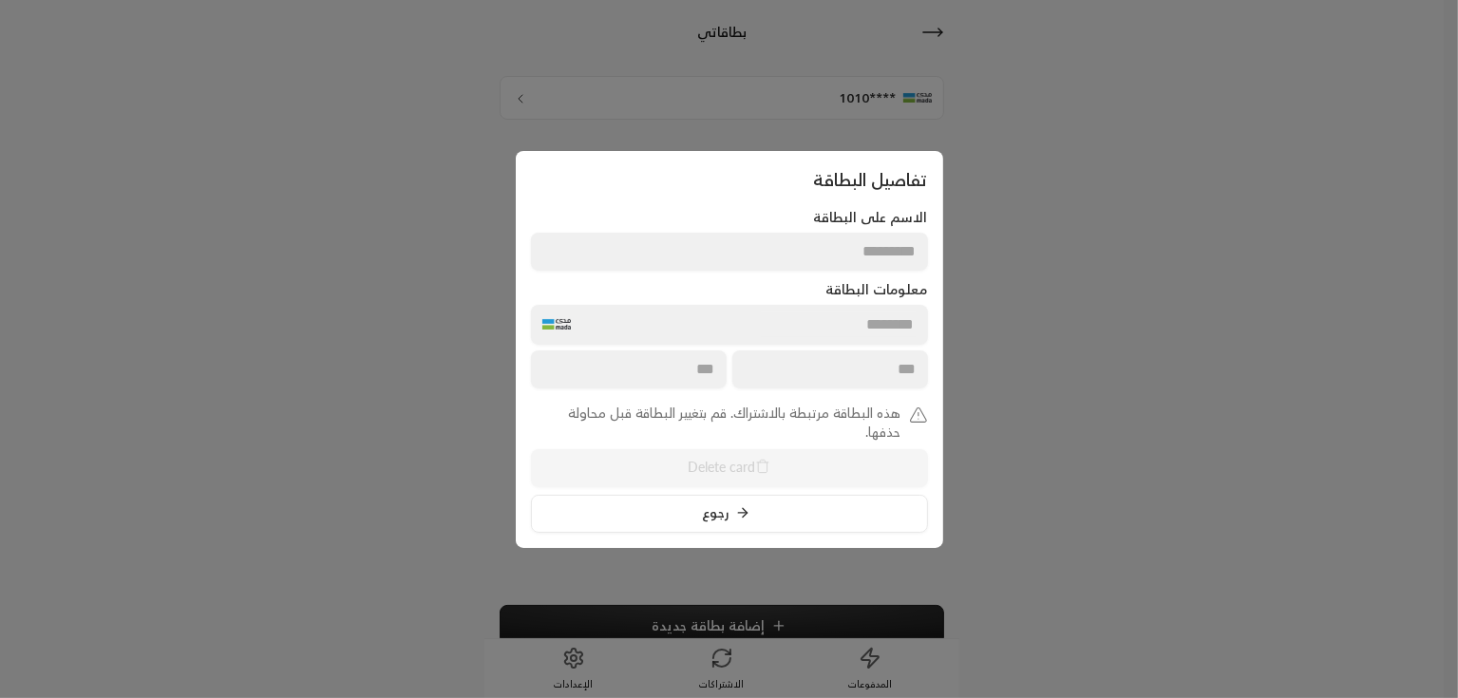
click at [786, 459] on div "هذه البطاقة مرتبطة بالاشتراك. قم بتغيير البطاقة قبل محاولة حذفها. Delete card ر…" at bounding box center [729, 468] width 397 height 129
click at [748, 519] on icon at bounding box center [742, 512] width 15 height 15
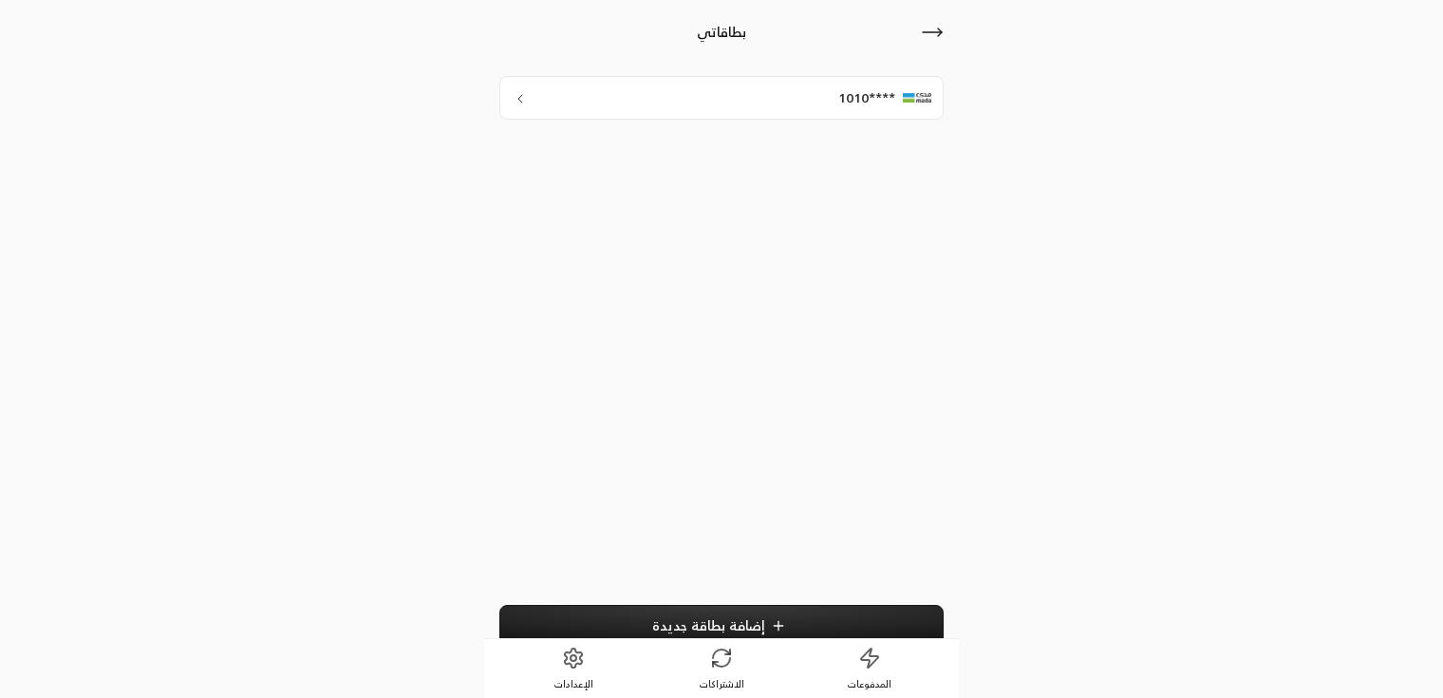
click at [785, 111] on div "****1010" at bounding box center [722, 98] width 444 height 44
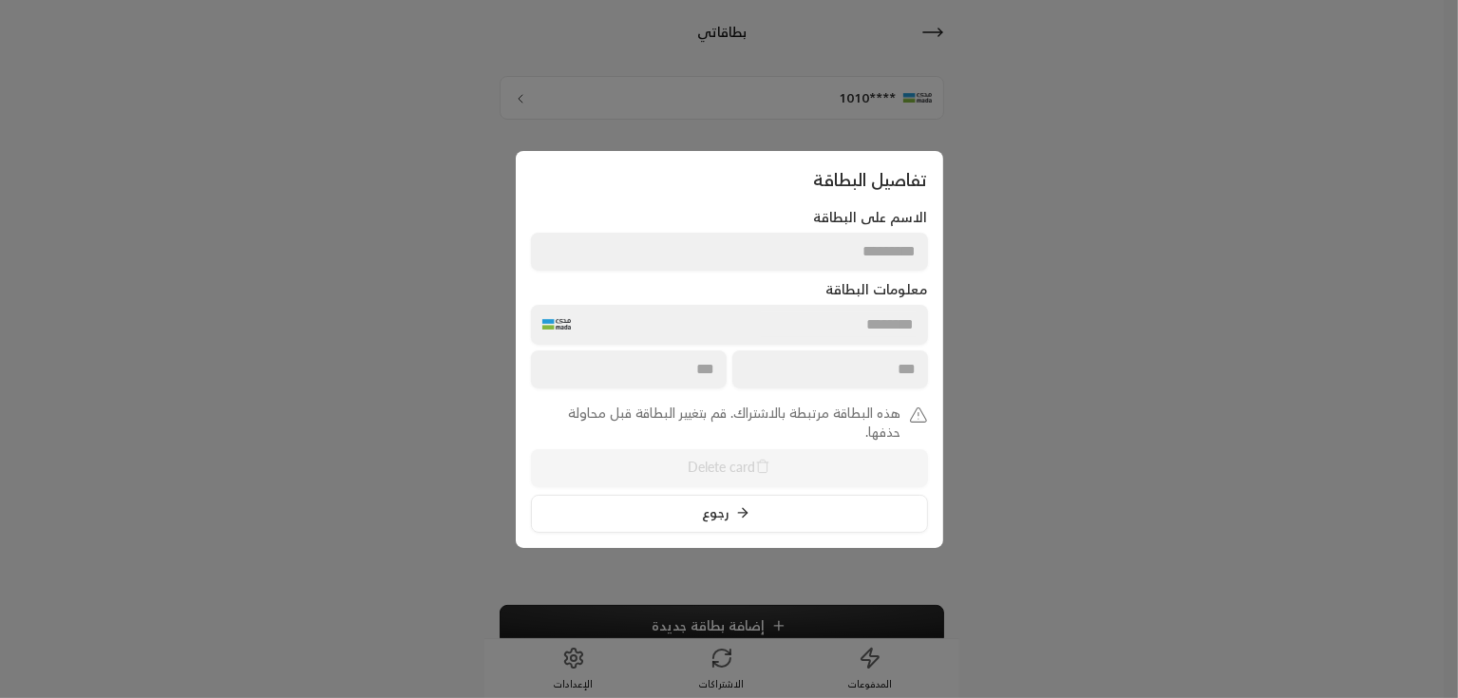
click at [708, 514] on button "رجوع" at bounding box center [729, 514] width 397 height 38
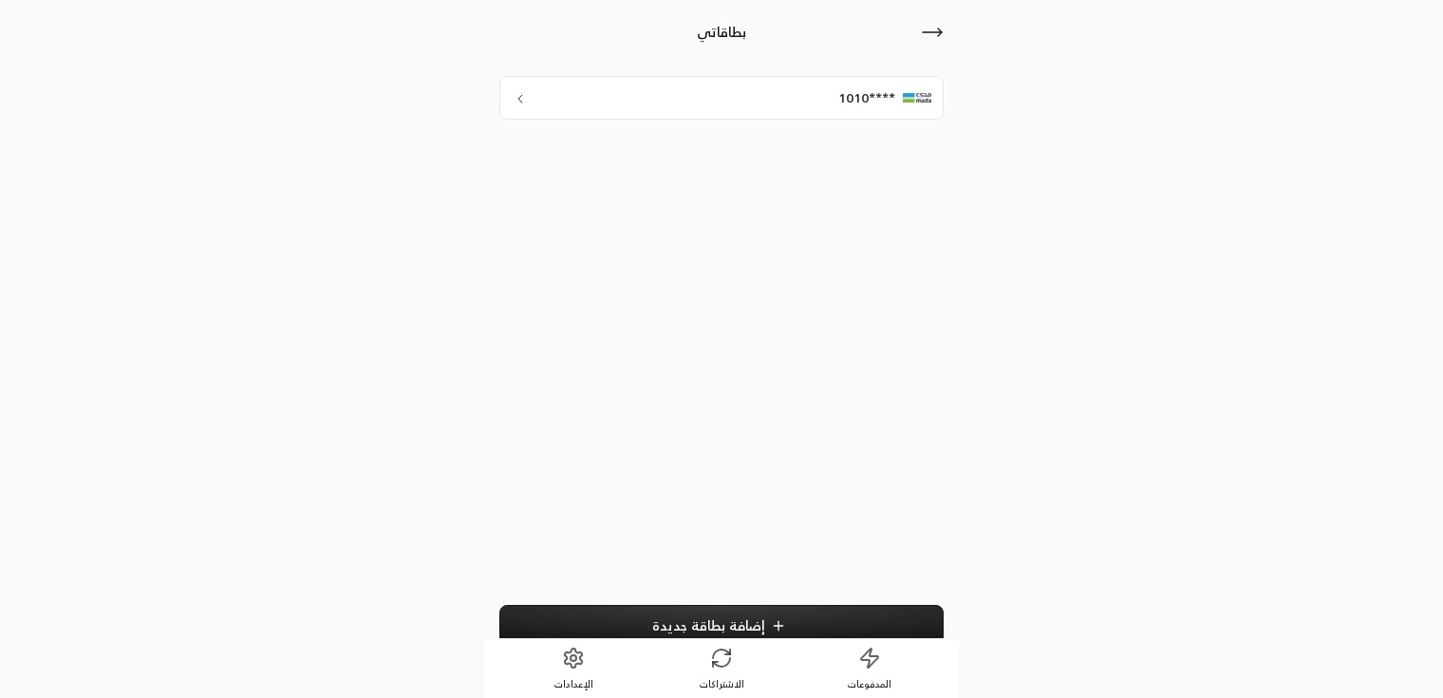
click at [927, 32] on icon at bounding box center [932, 32] width 19 height 0
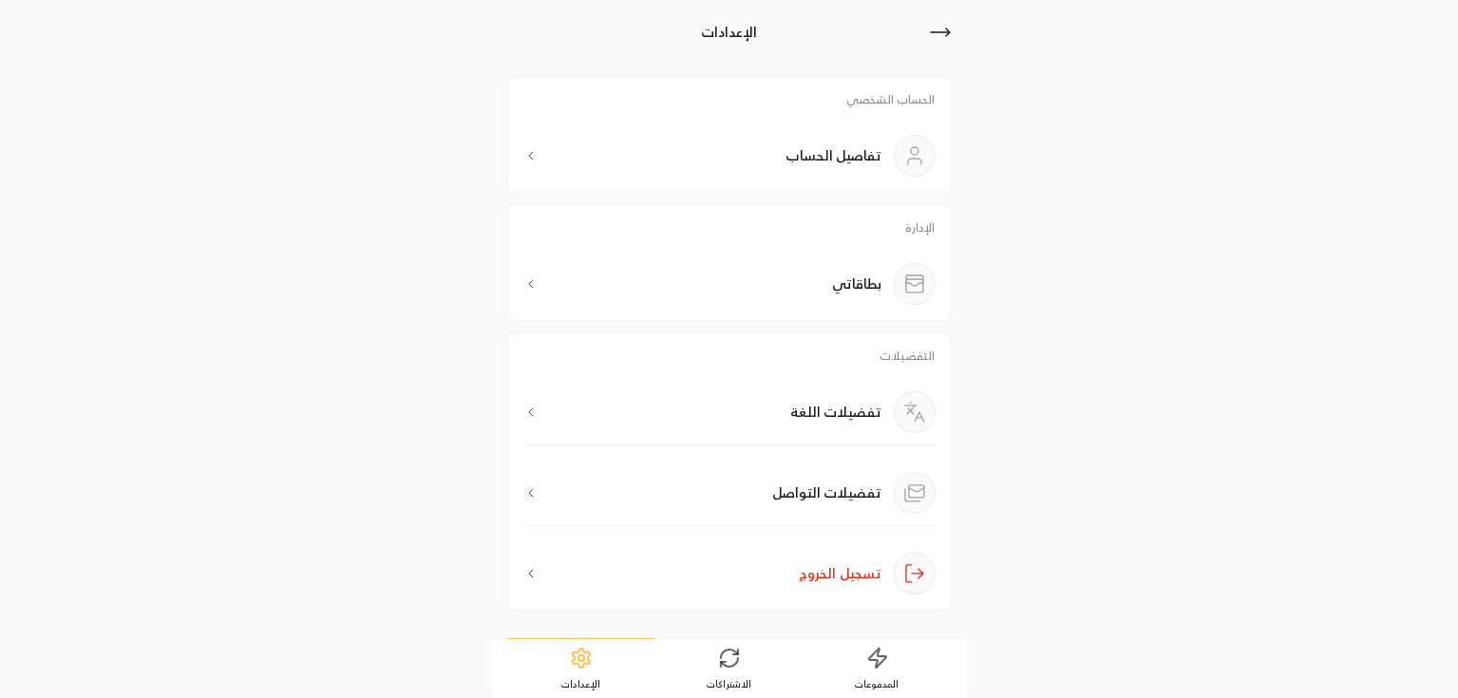
click at [738, 647] on icon at bounding box center [729, 658] width 23 height 23
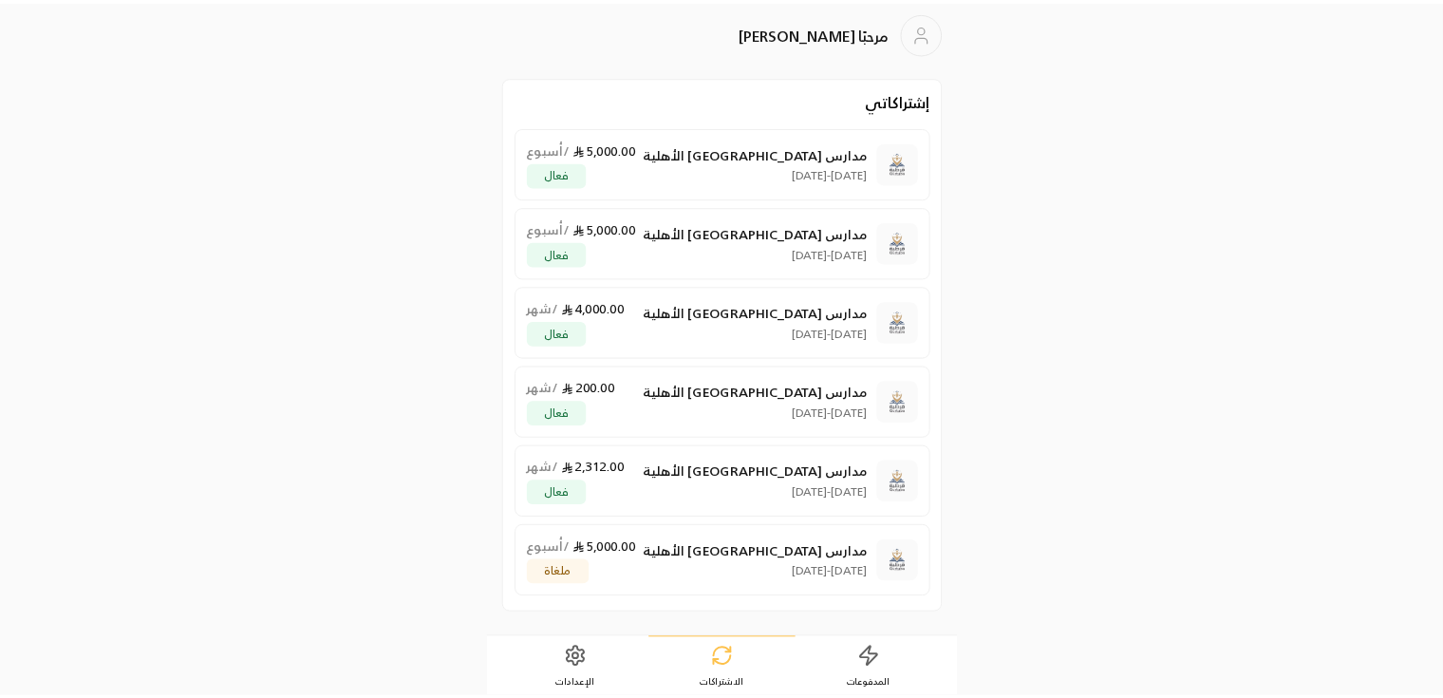
scroll to position [1, 0]
click at [608, 673] on link "الإعدادات" at bounding box center [581, 668] width 148 height 59
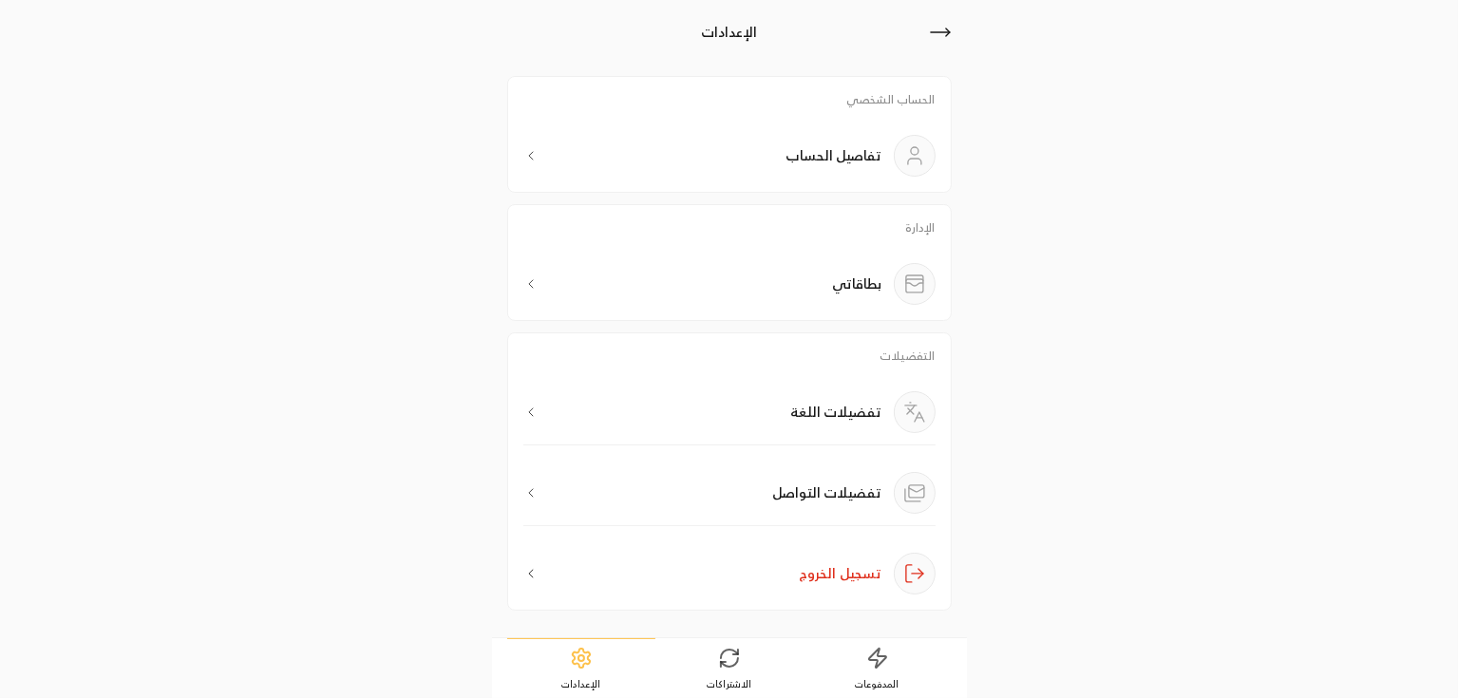
click at [687, 665] on link "الاشتراكات" at bounding box center [729, 668] width 148 height 59
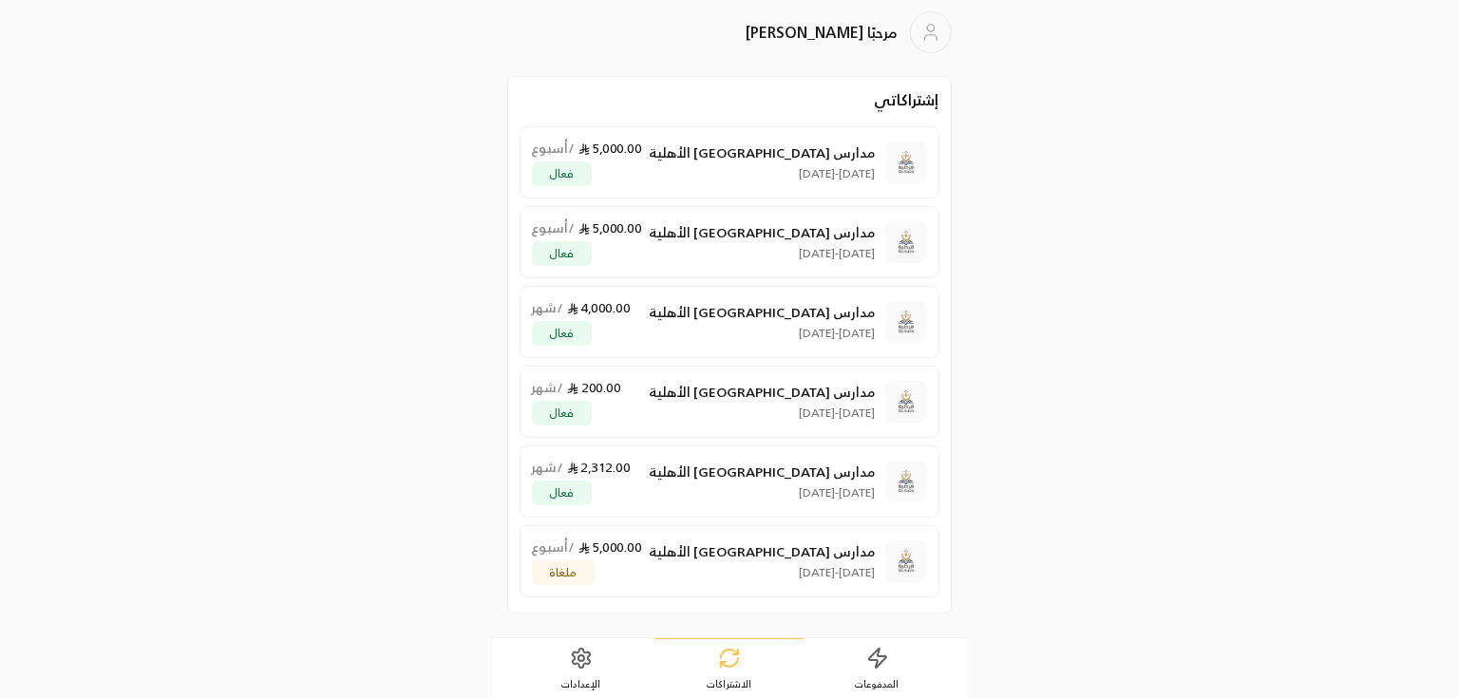
click at [574, 661] on icon at bounding box center [581, 658] width 23 height 23
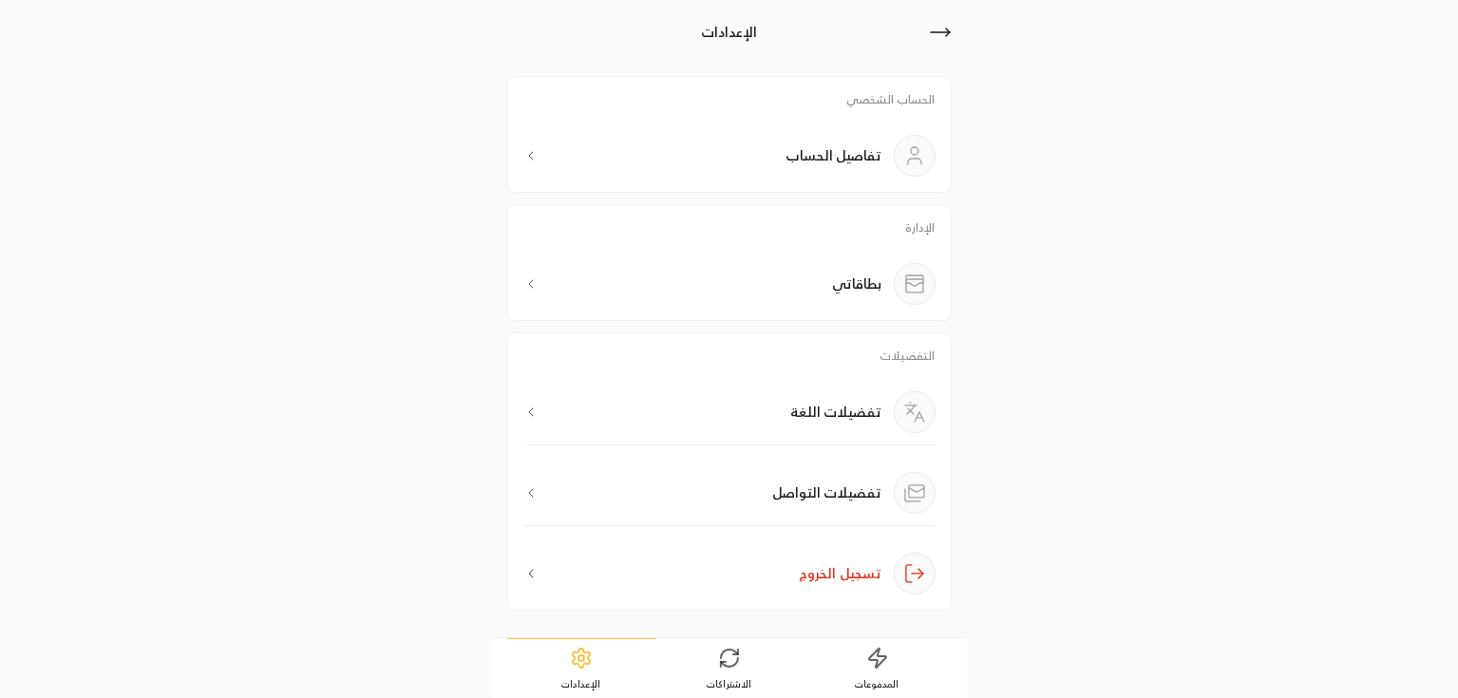
click at [858, 280] on p "بطاقاتي" at bounding box center [857, 283] width 49 height 19
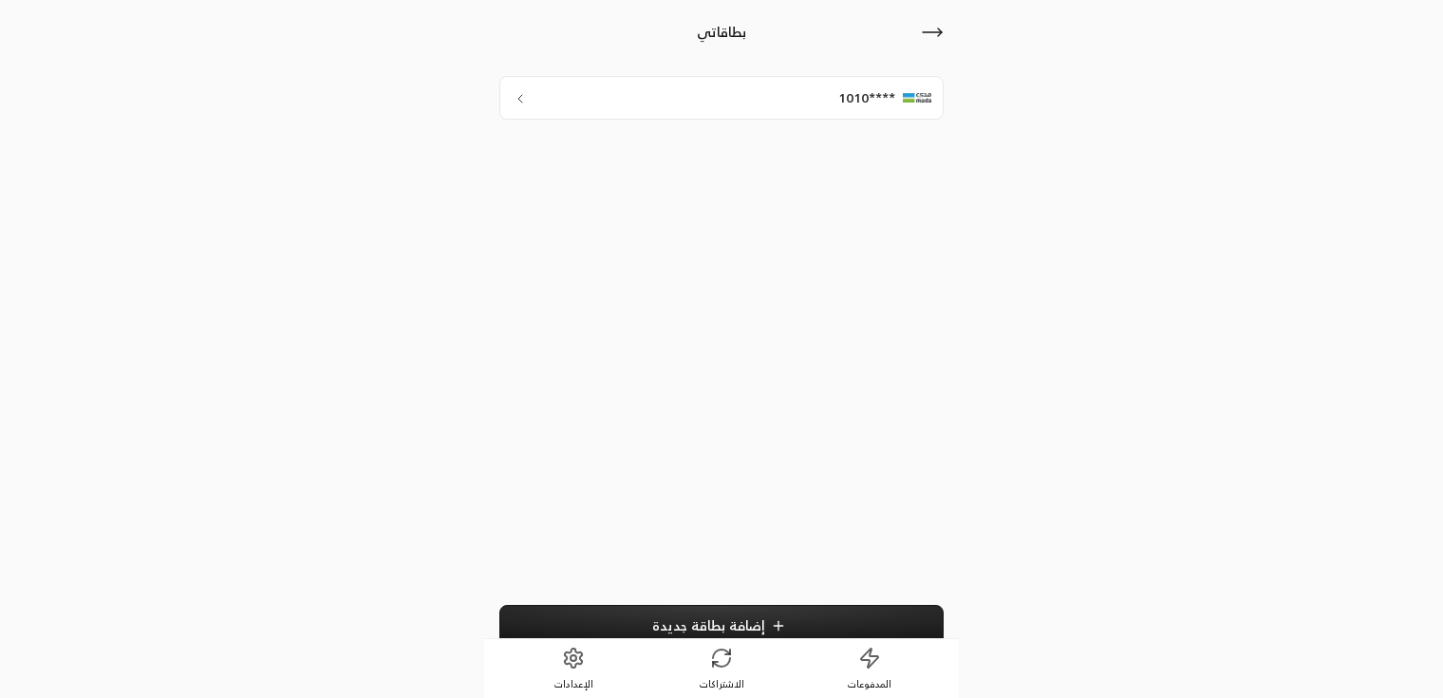
click at [766, 100] on div "****1010" at bounding box center [722, 98] width 444 height 44
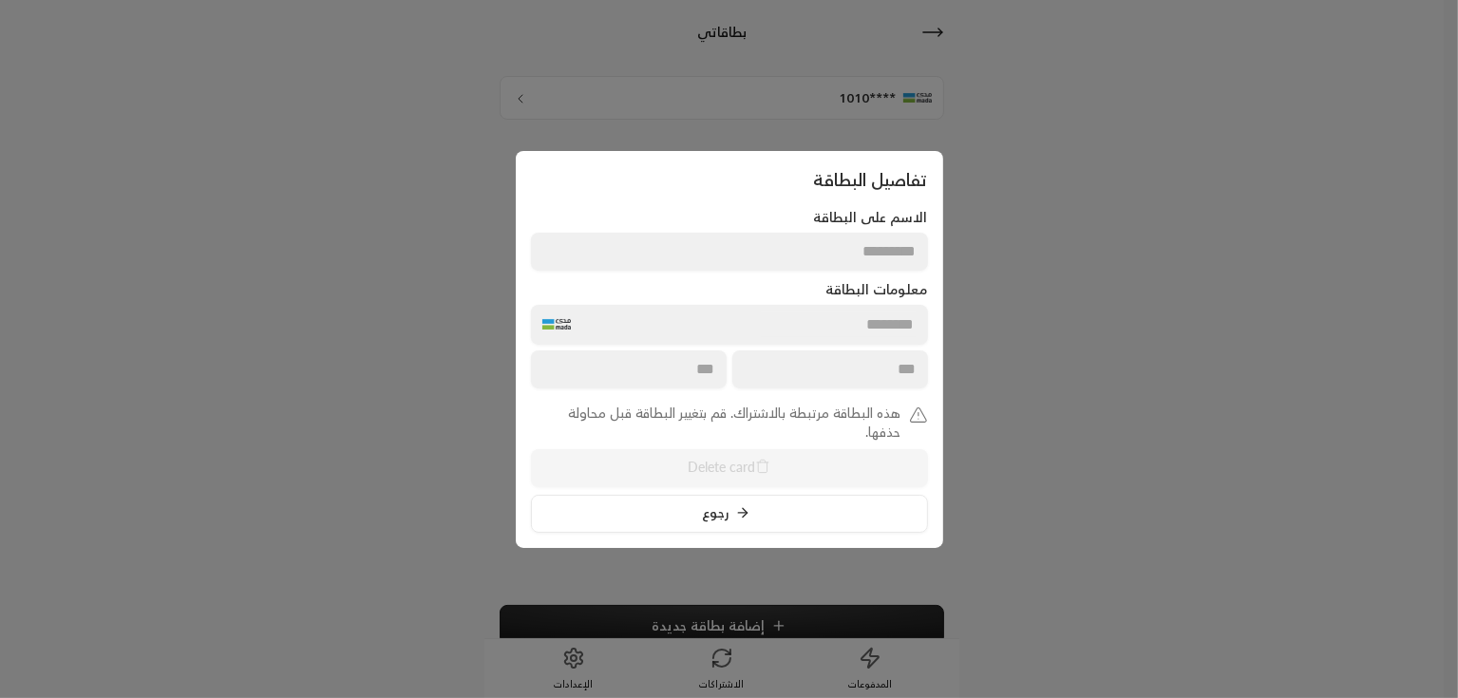
click at [702, 473] on div "هذه البطاقة مرتبطة بالاشتراك. قم بتغيير البطاقة قبل محاولة حذفها. Delete card ر…" at bounding box center [729, 468] width 397 height 129
click at [1058, 399] on div at bounding box center [729, 349] width 1458 height 698
